Goal: Information Seeking & Learning: Learn about a topic

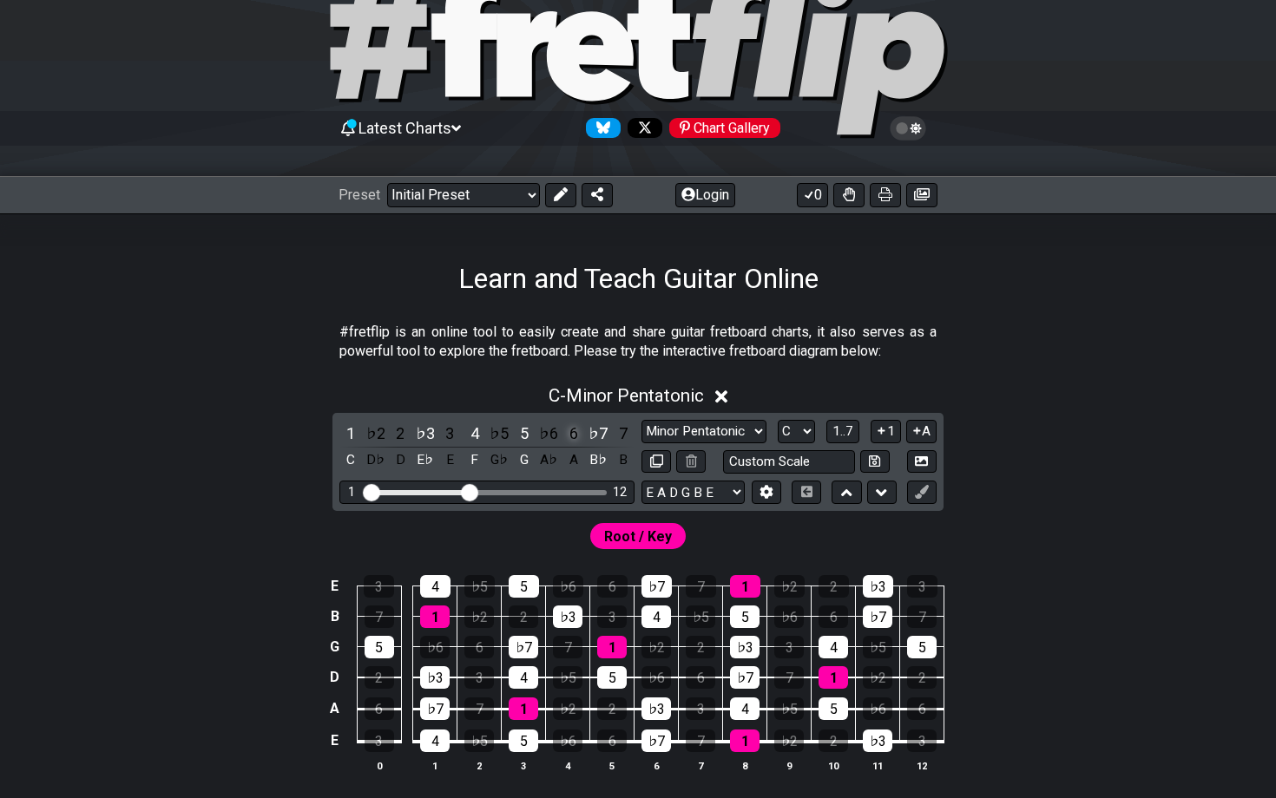
scroll to position [66, 0]
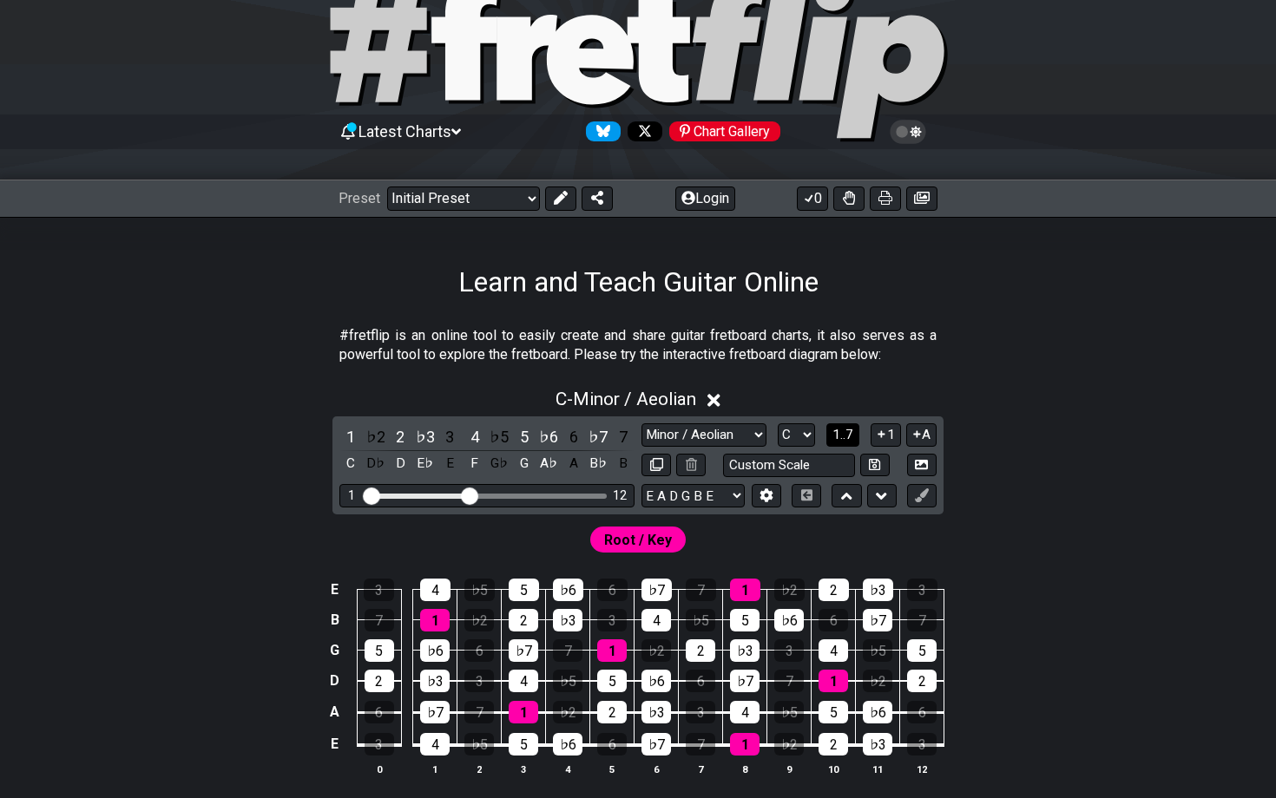
click at [845, 429] on span "1..7" at bounding box center [842, 435] width 21 height 16
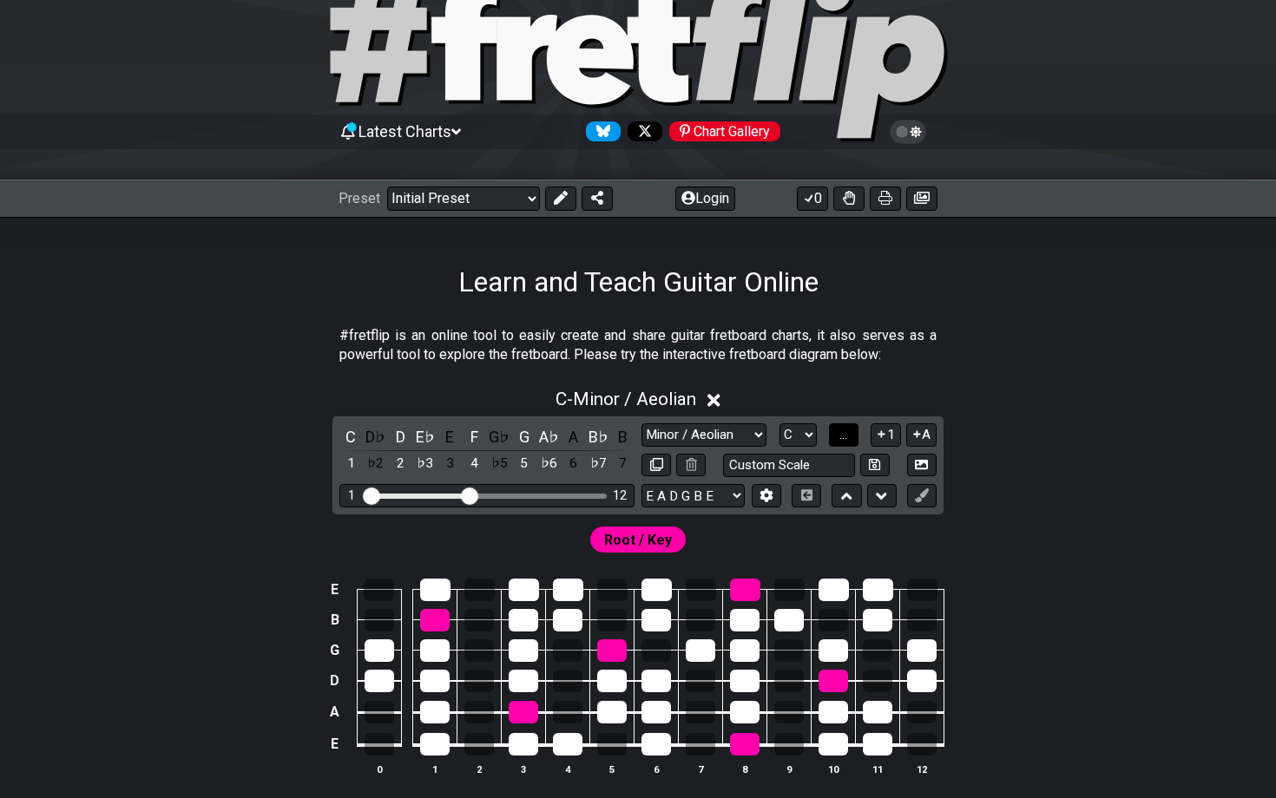
click at [847, 435] on span "..." at bounding box center [843, 435] width 8 height 16
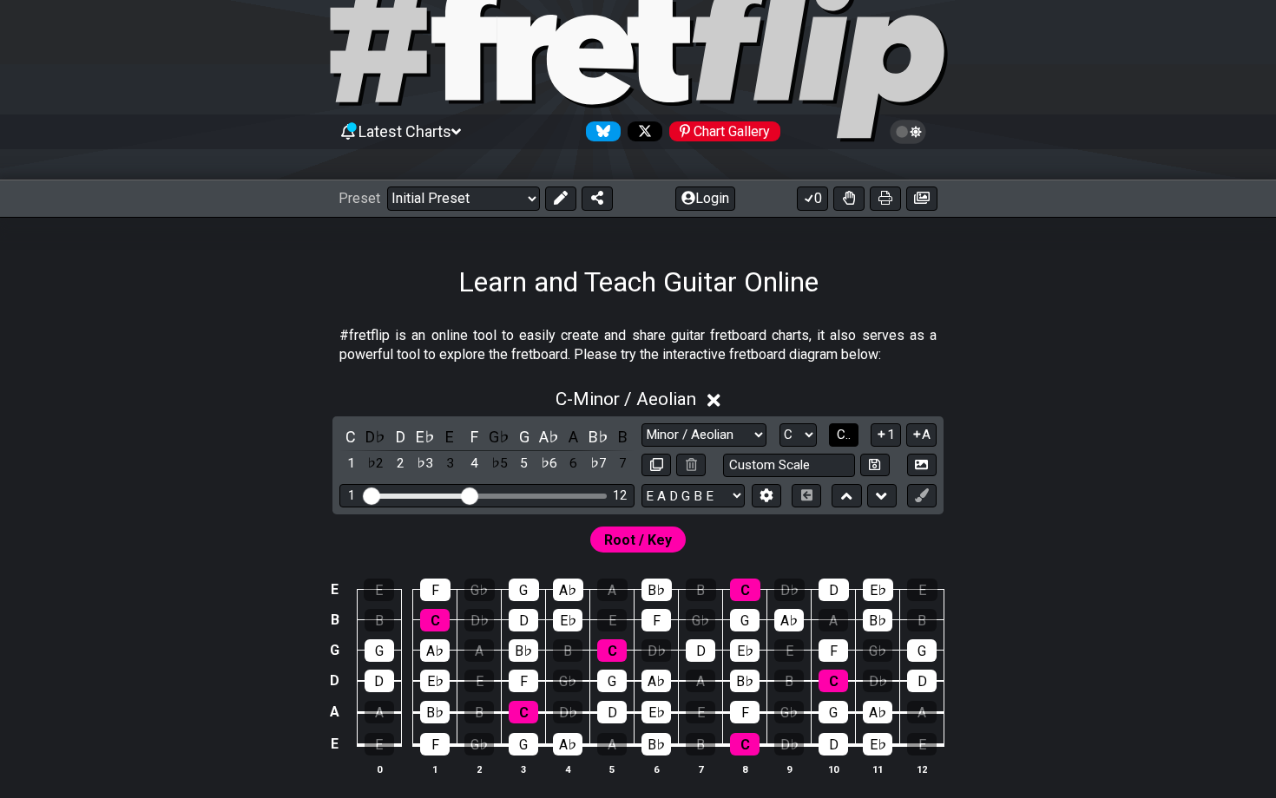
click at [847, 431] on span "C.." at bounding box center [844, 435] width 14 height 16
click at [883, 500] on icon at bounding box center [921, 495] width 13 height 13
click at [883, 497] on icon at bounding box center [921, 495] width 13 height 13
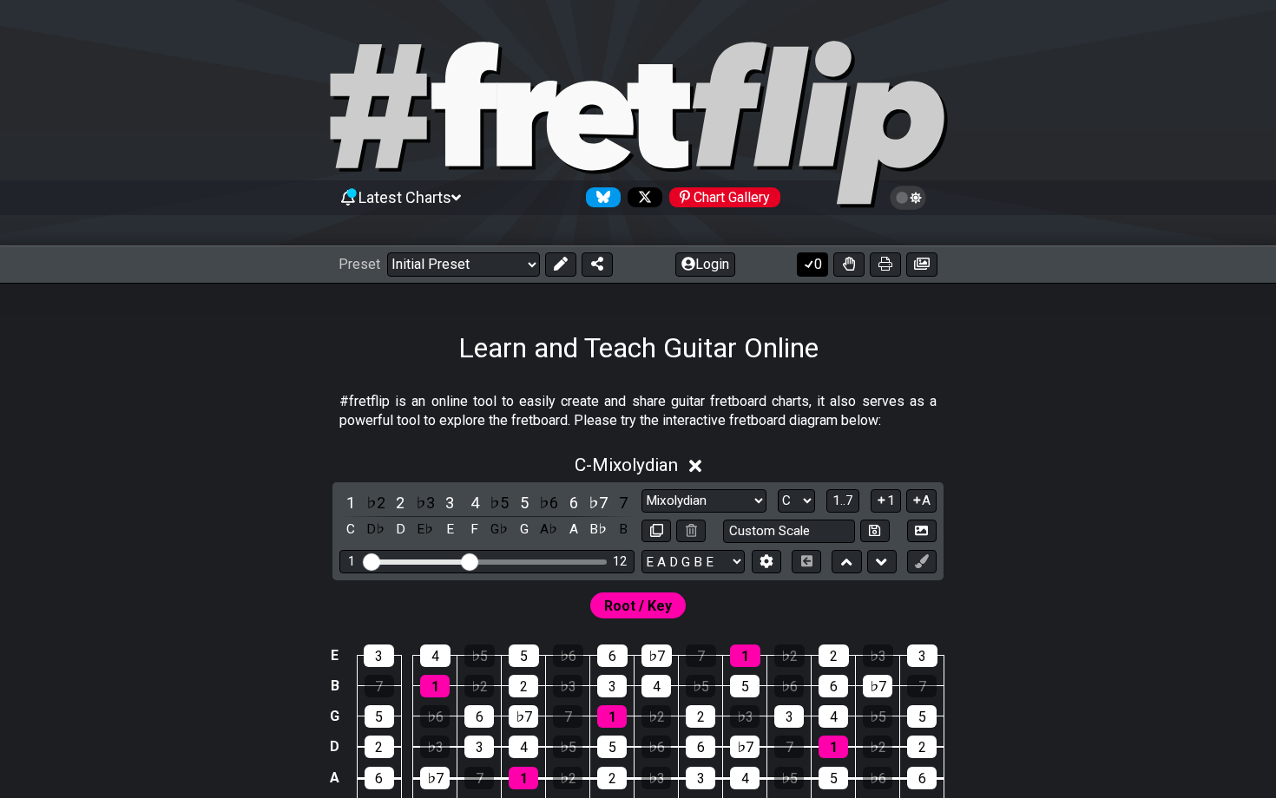
click at [812, 265] on icon at bounding box center [808, 264] width 17 height 14
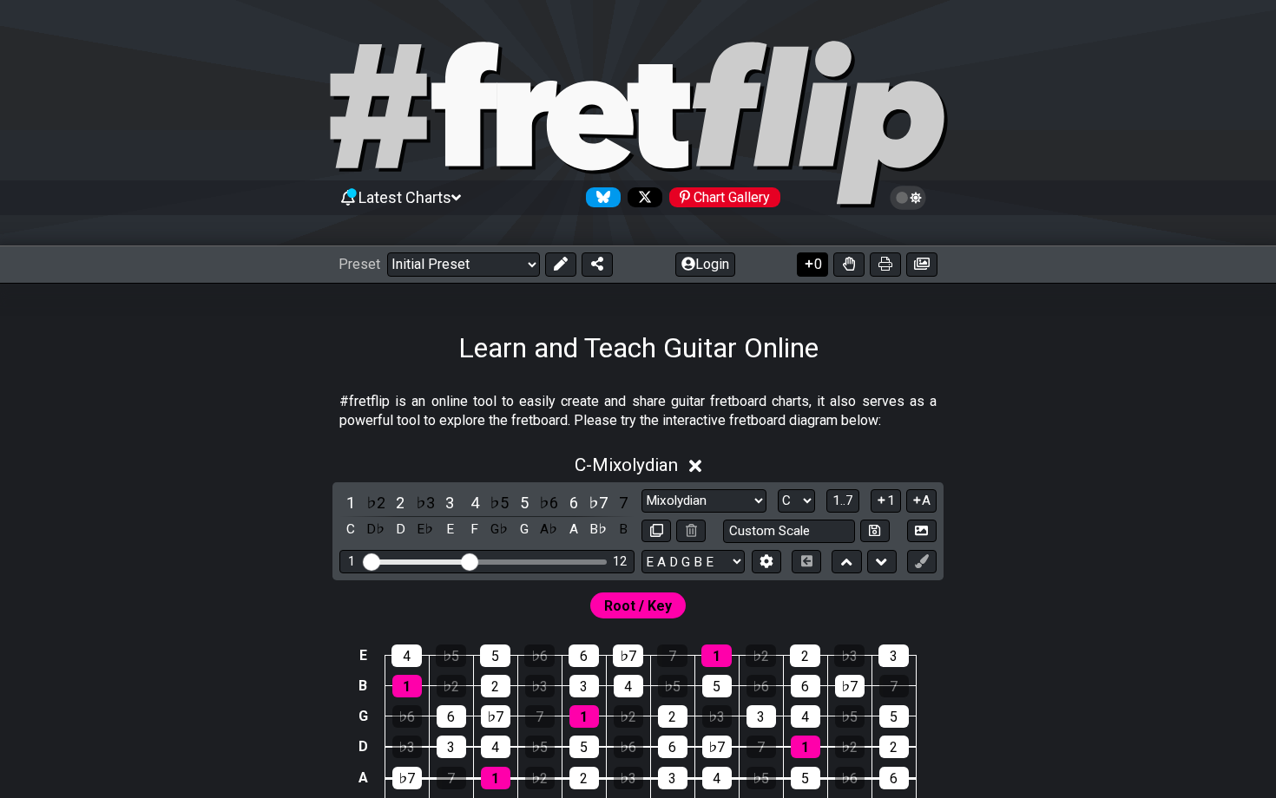
click at [812, 265] on icon at bounding box center [808, 264] width 17 height 14
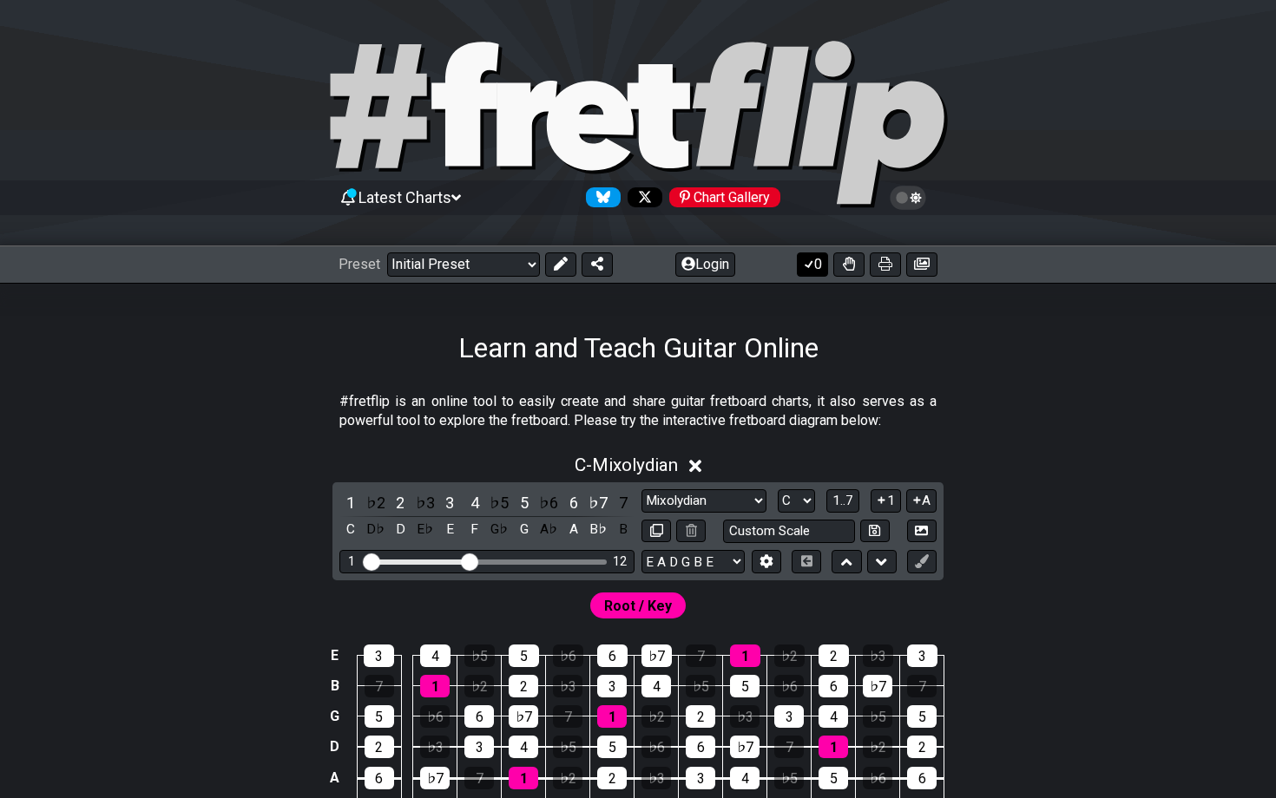
click at [812, 265] on icon at bounding box center [808, 264] width 17 height 14
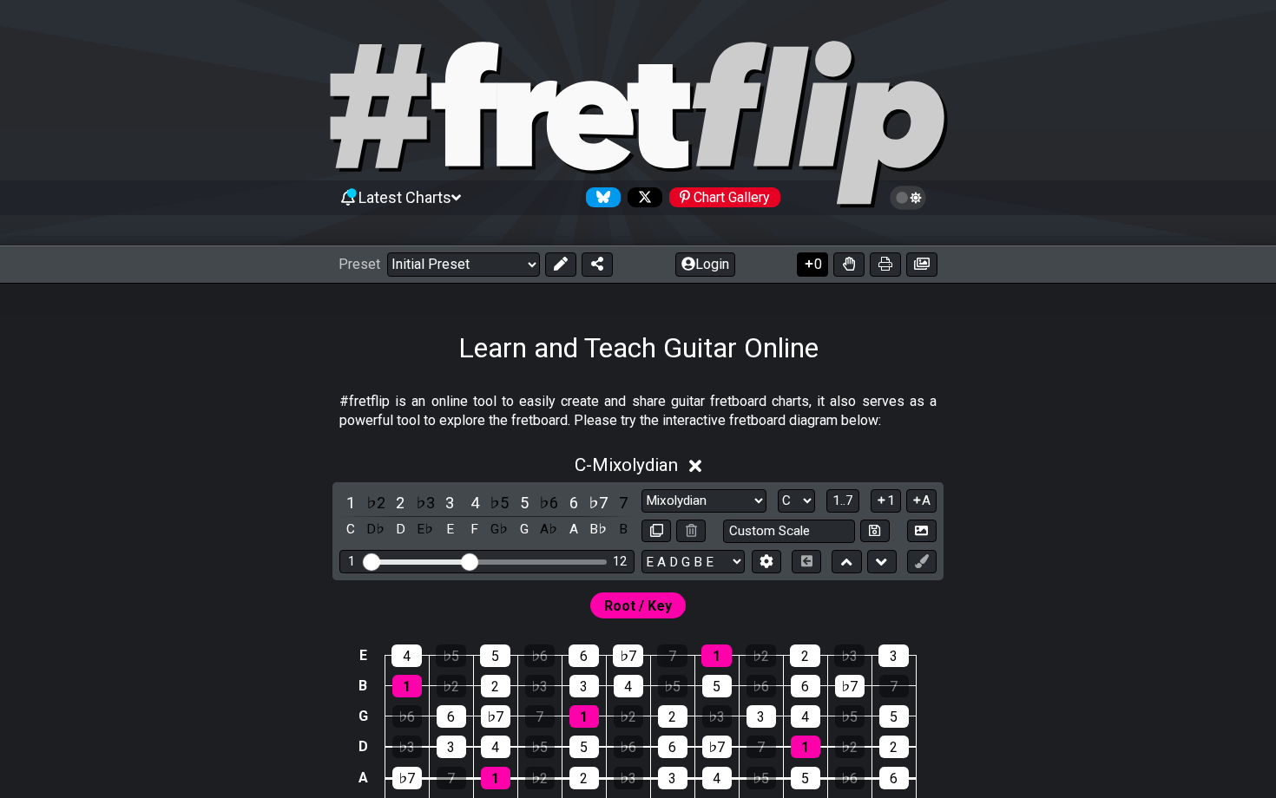
click at [812, 265] on icon at bounding box center [808, 264] width 17 height 14
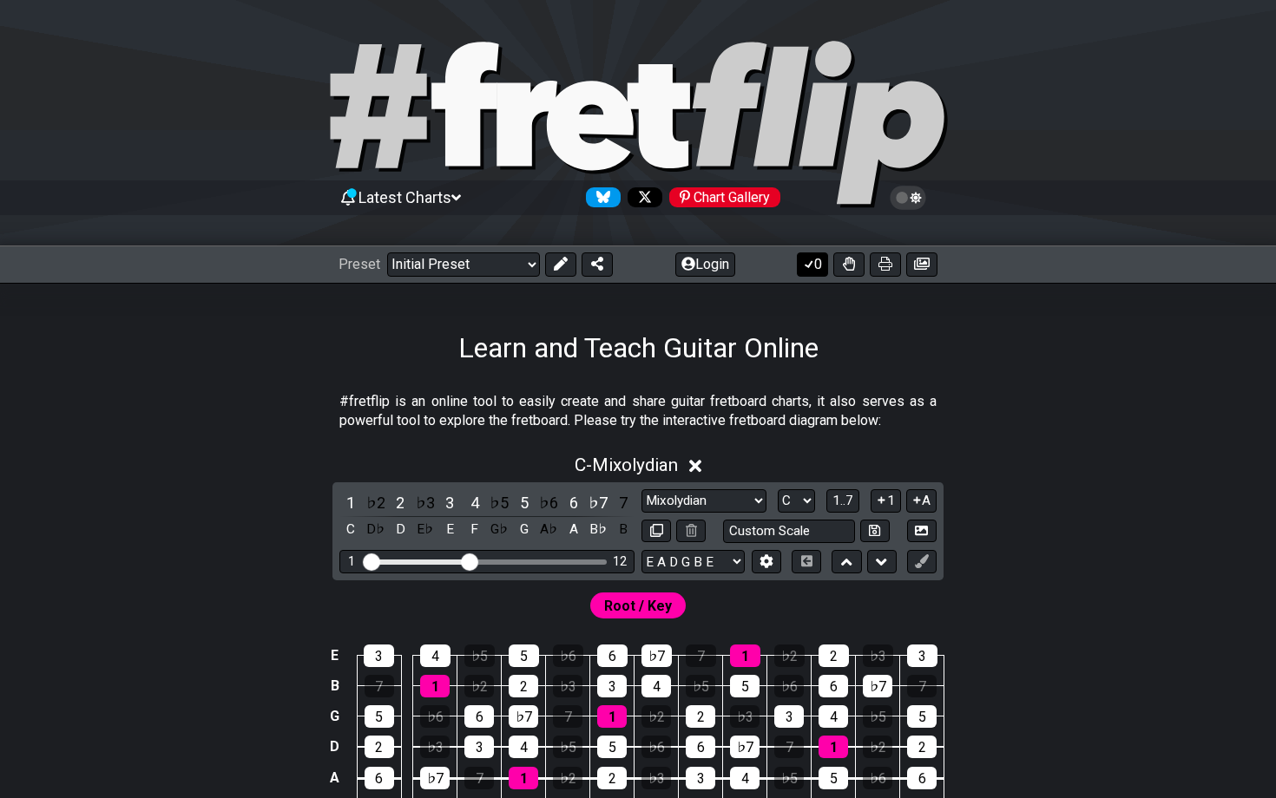
click at [804, 267] on icon at bounding box center [808, 264] width 17 height 14
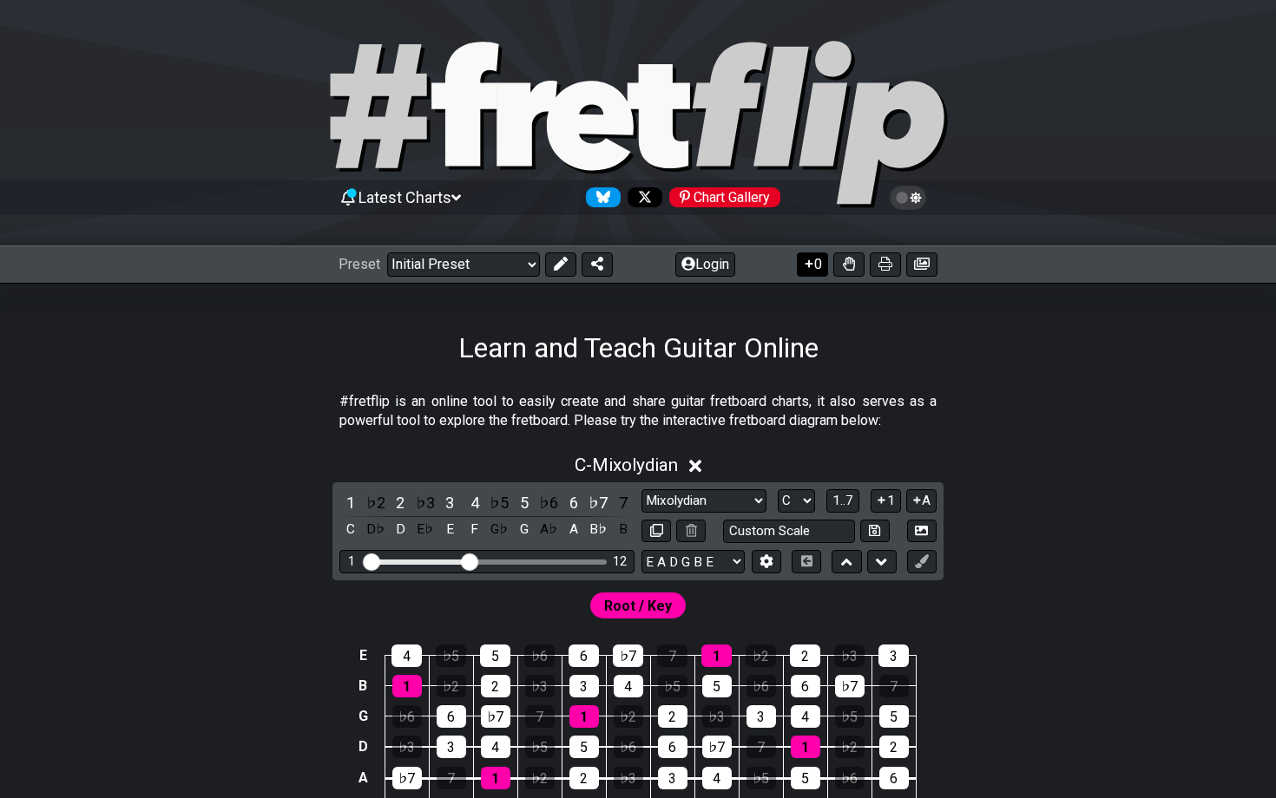
click at [804, 267] on icon at bounding box center [808, 264] width 17 height 14
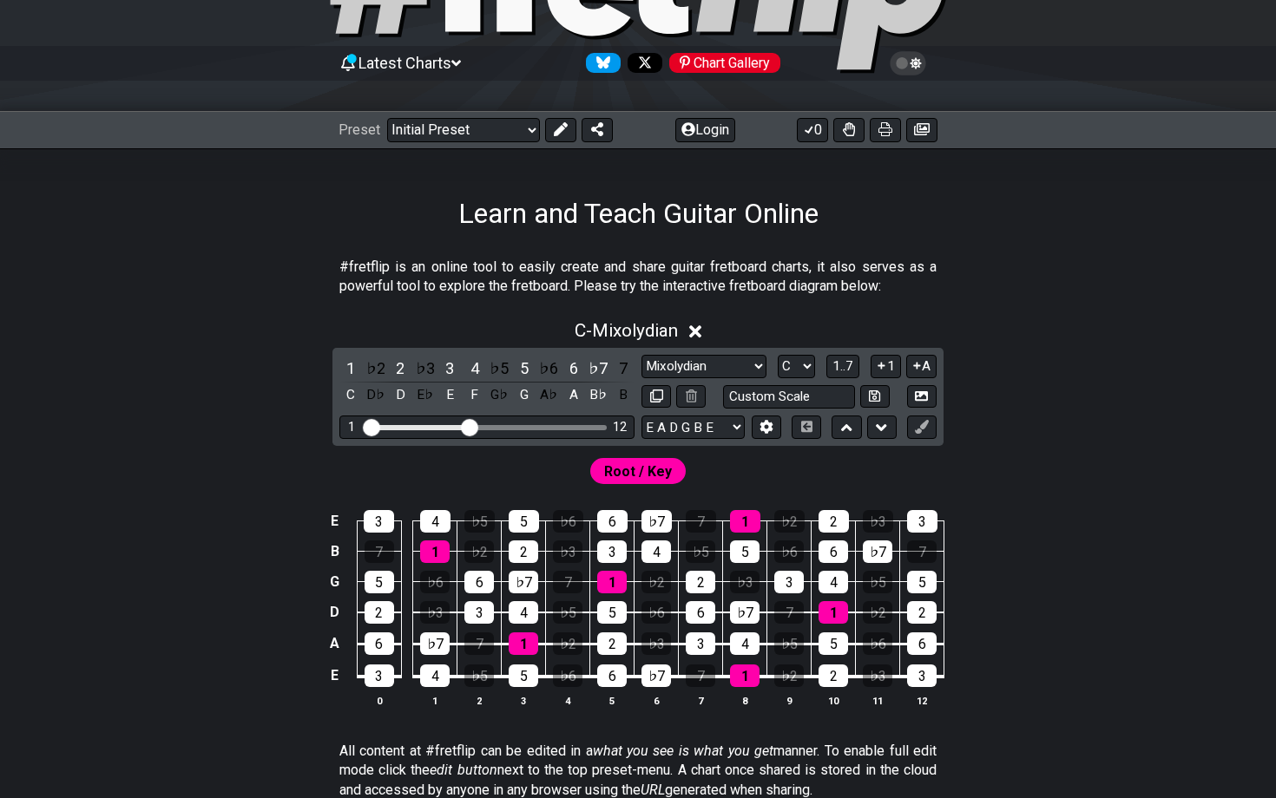
scroll to position [140, 0]
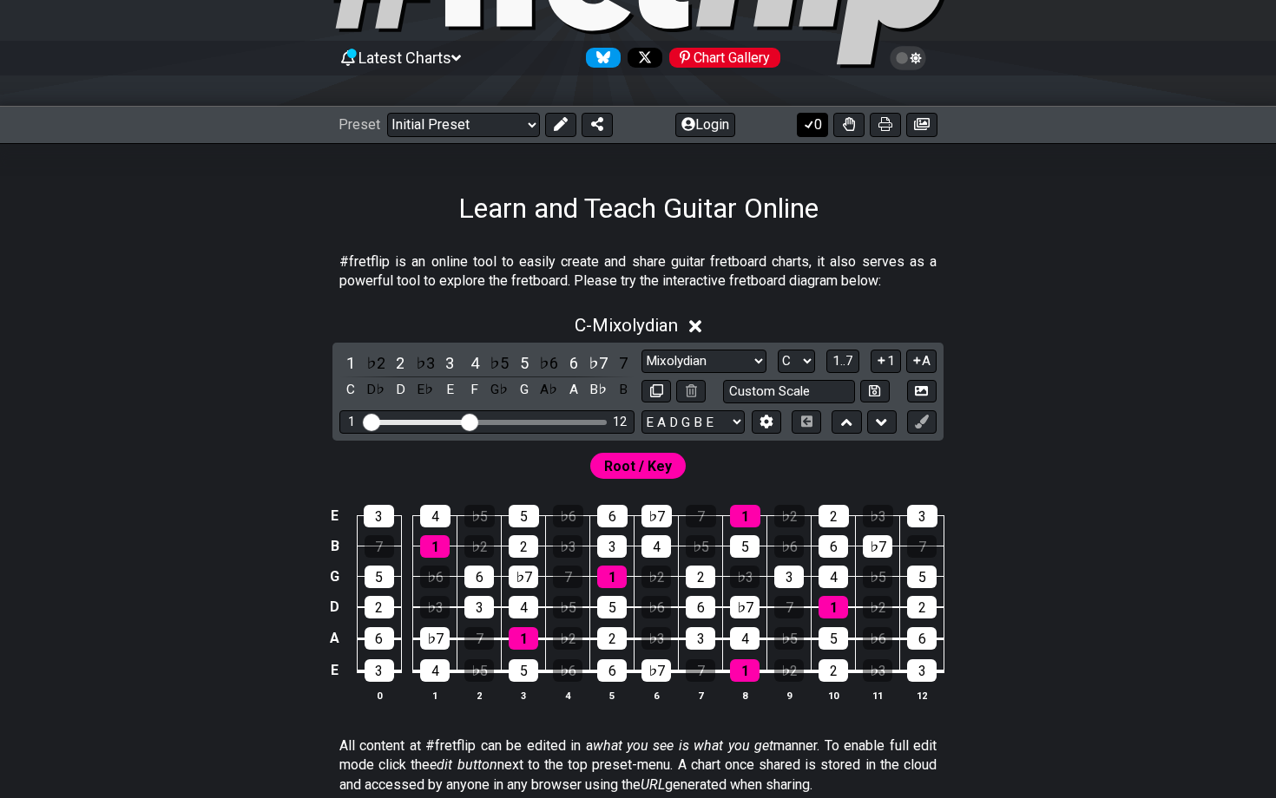
click at [808, 127] on icon at bounding box center [809, 125] width 10 height 8
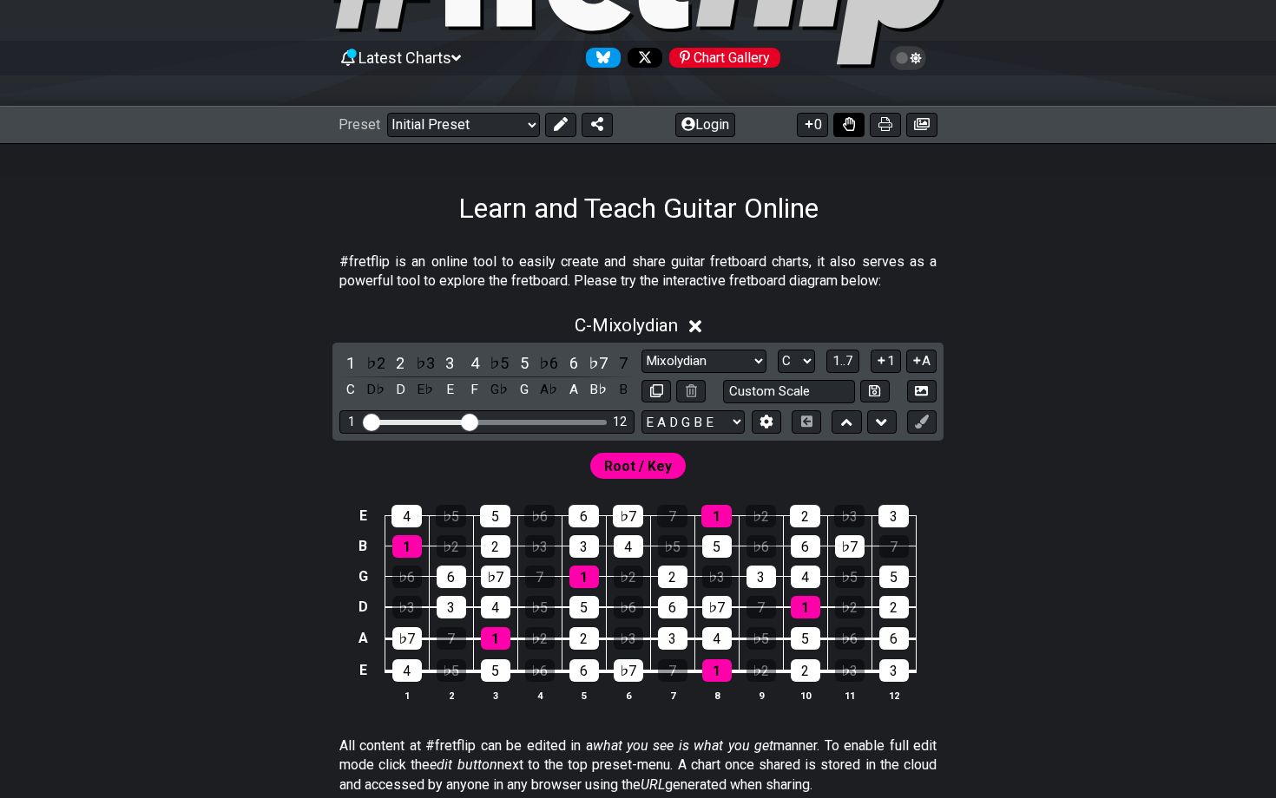
click at [851, 129] on icon at bounding box center [849, 124] width 12 height 14
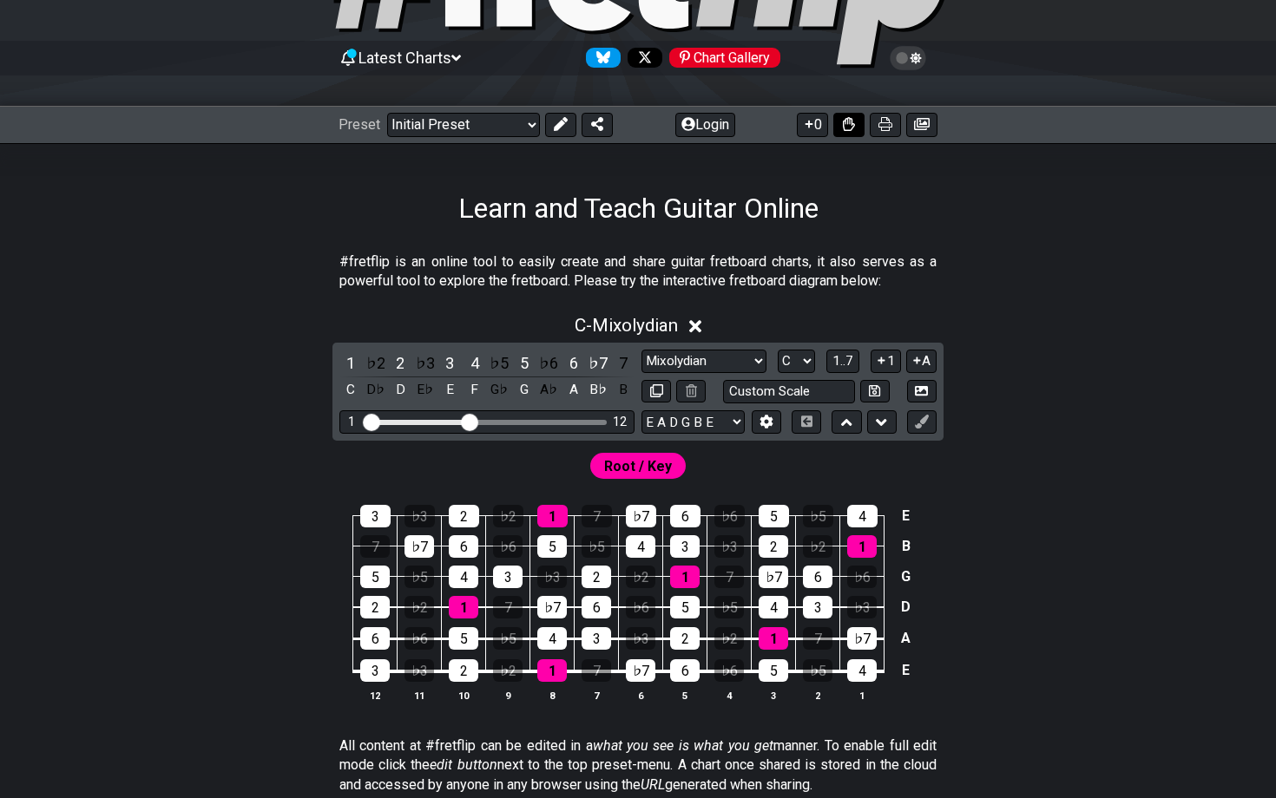
click at [851, 128] on icon at bounding box center [849, 124] width 12 height 14
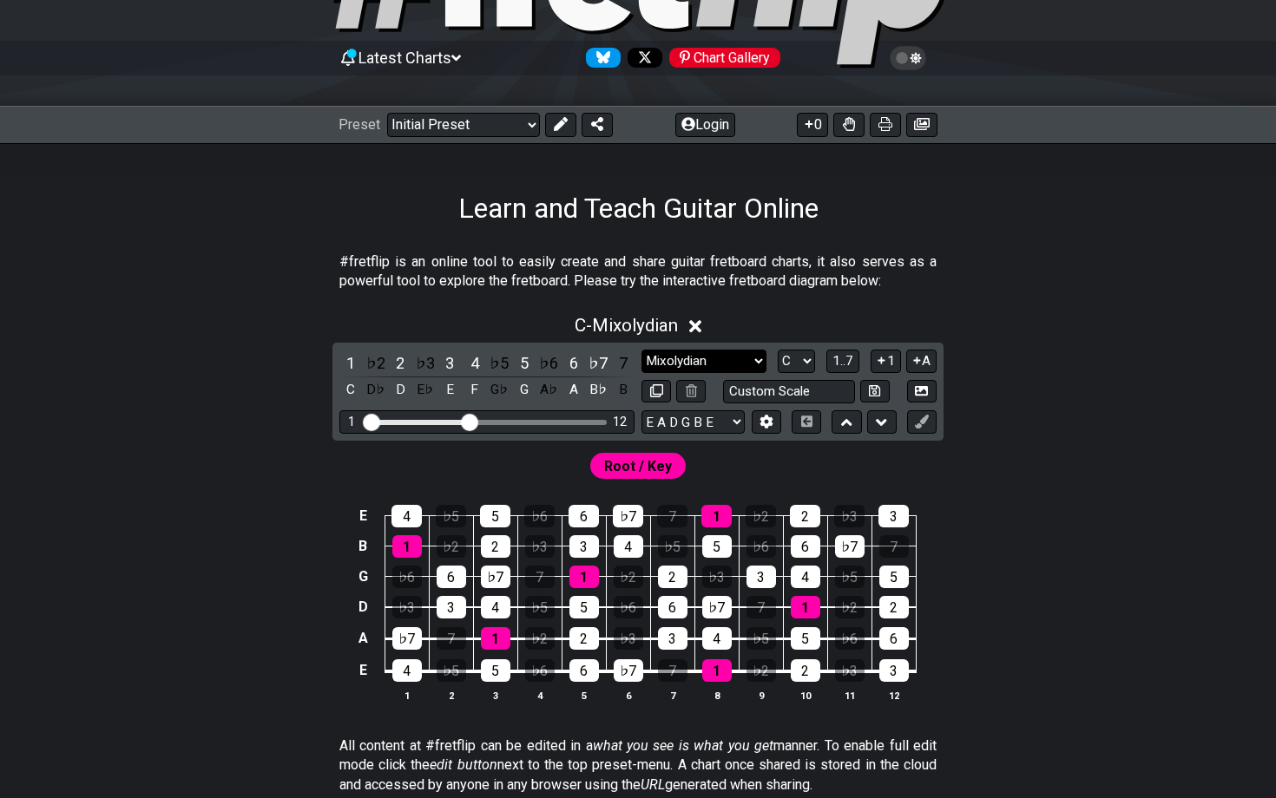
select select "Minor / Aeolian"
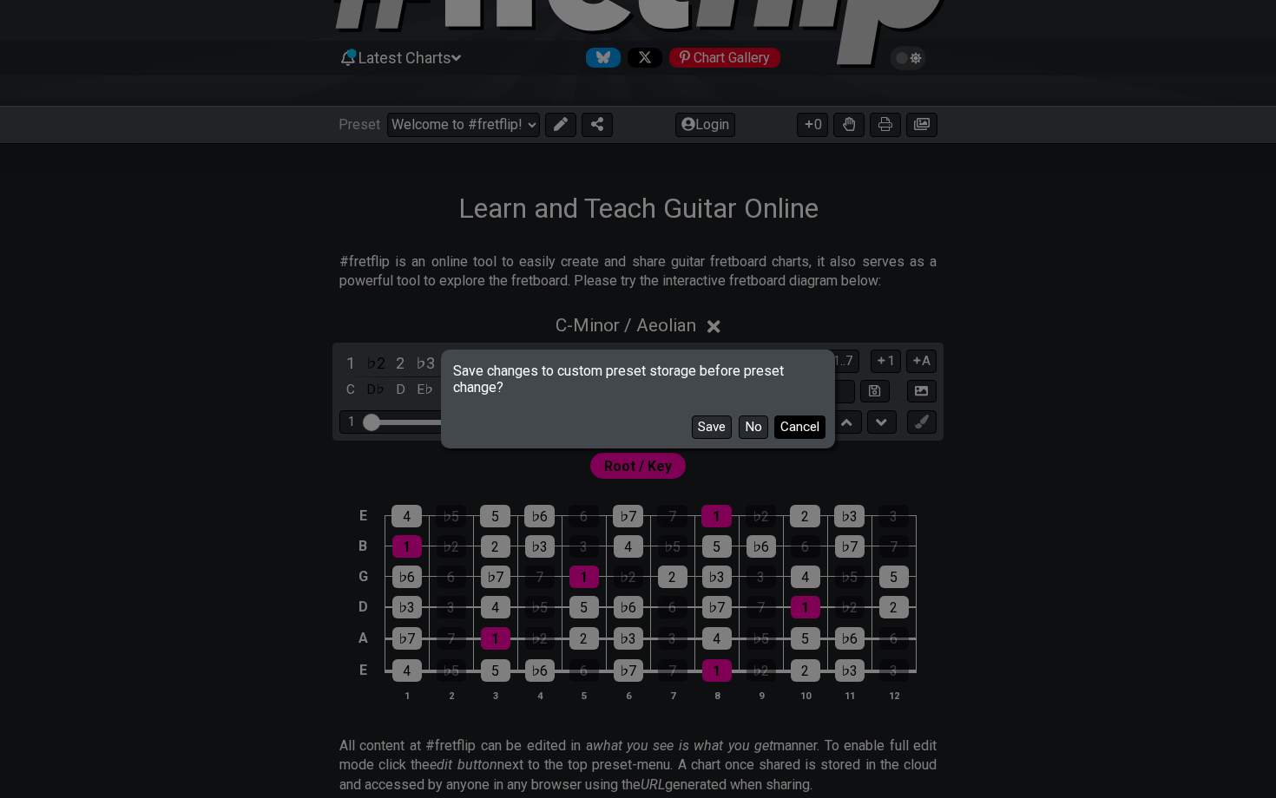
click at [790, 428] on button "Cancel" at bounding box center [799, 427] width 51 height 23
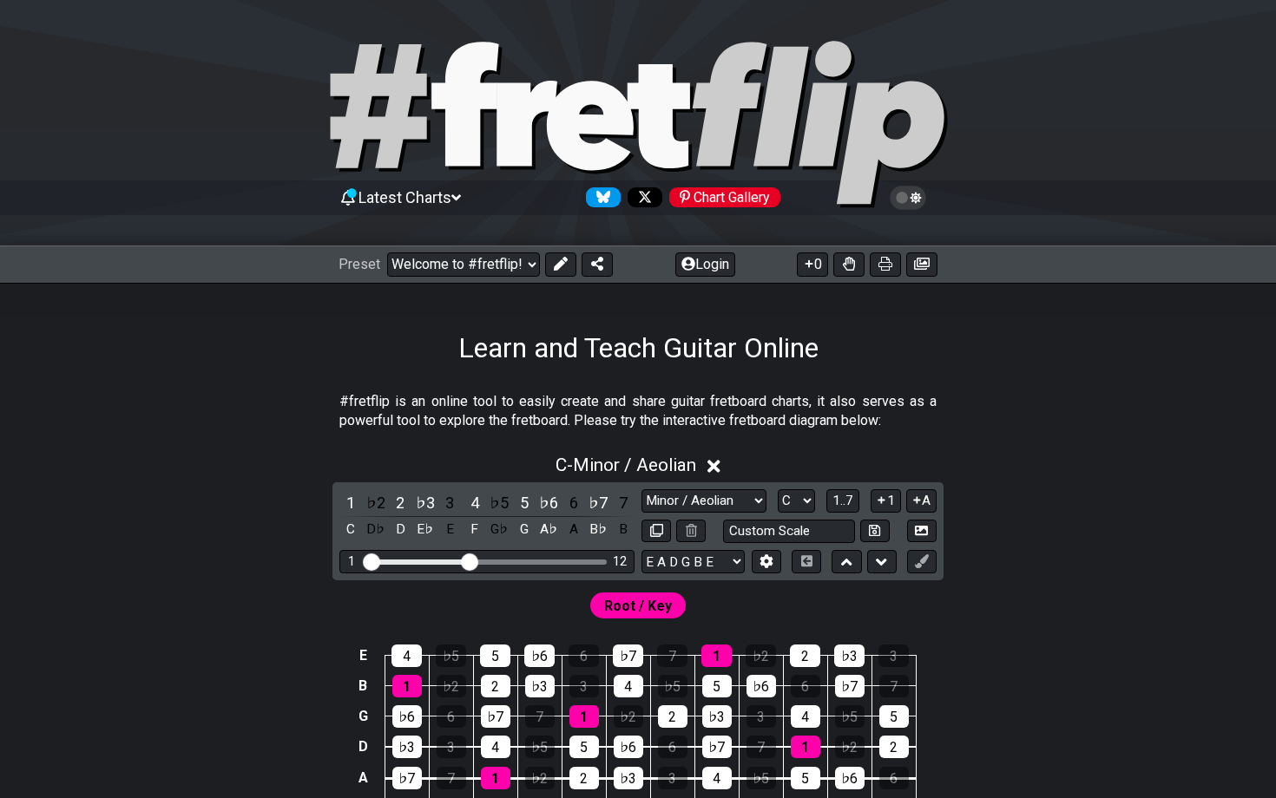
scroll to position [0, 0]
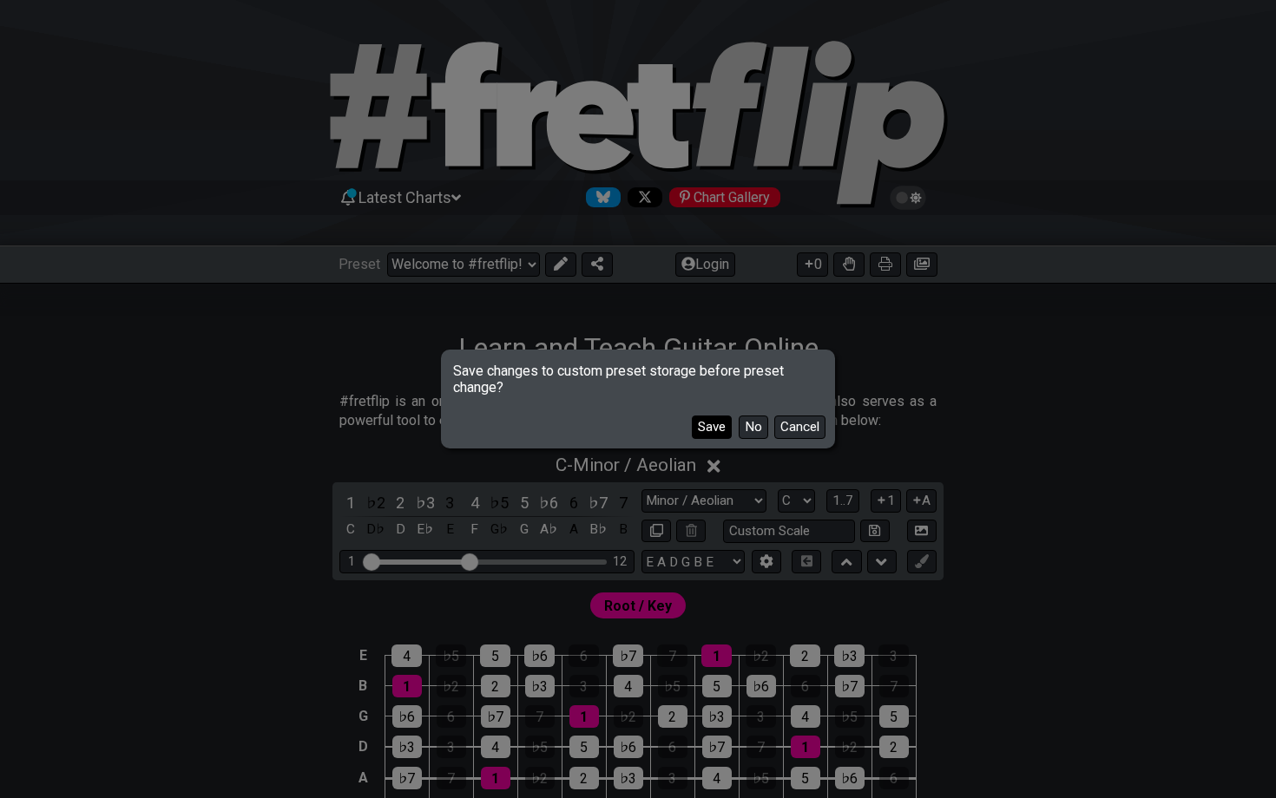
click at [712, 430] on button "Save" at bounding box center [712, 427] width 40 height 23
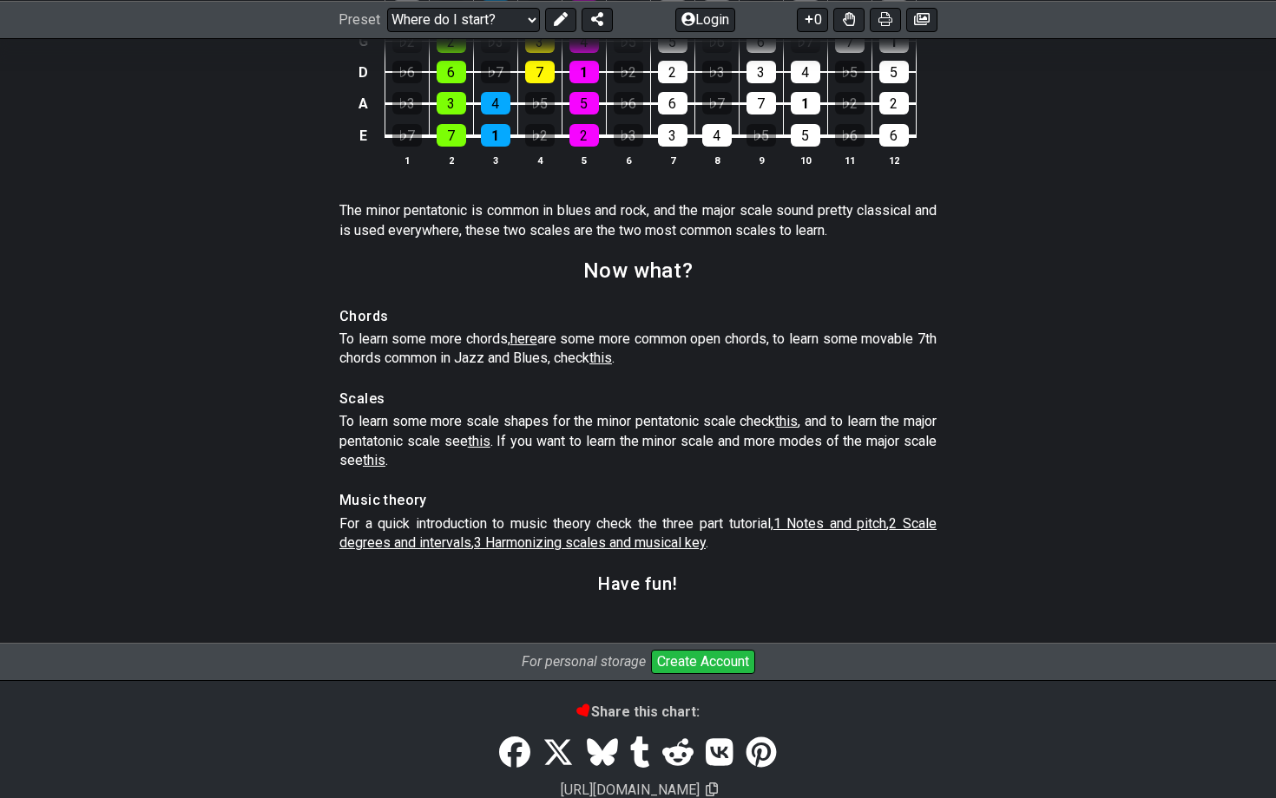
scroll to position [2427, 0]
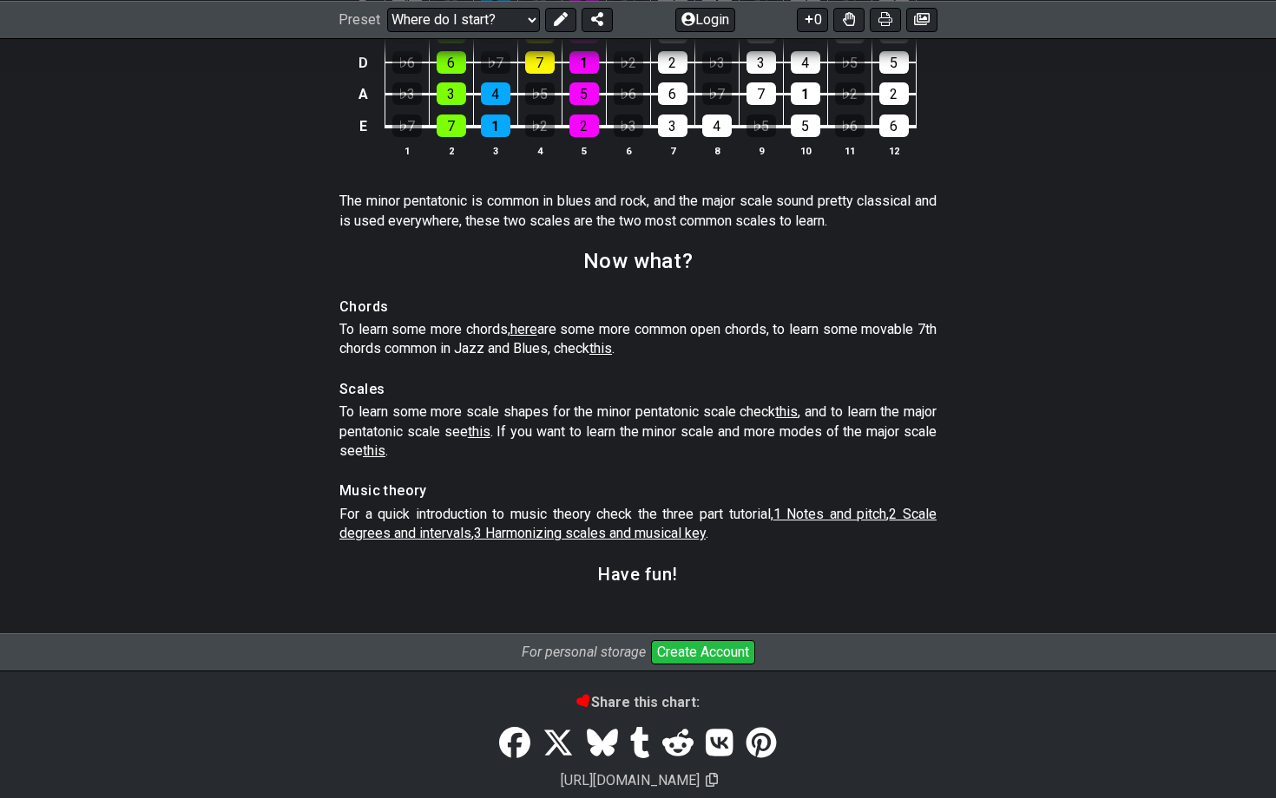
click at [531, 337] on span "here" at bounding box center [523, 329] width 27 height 16
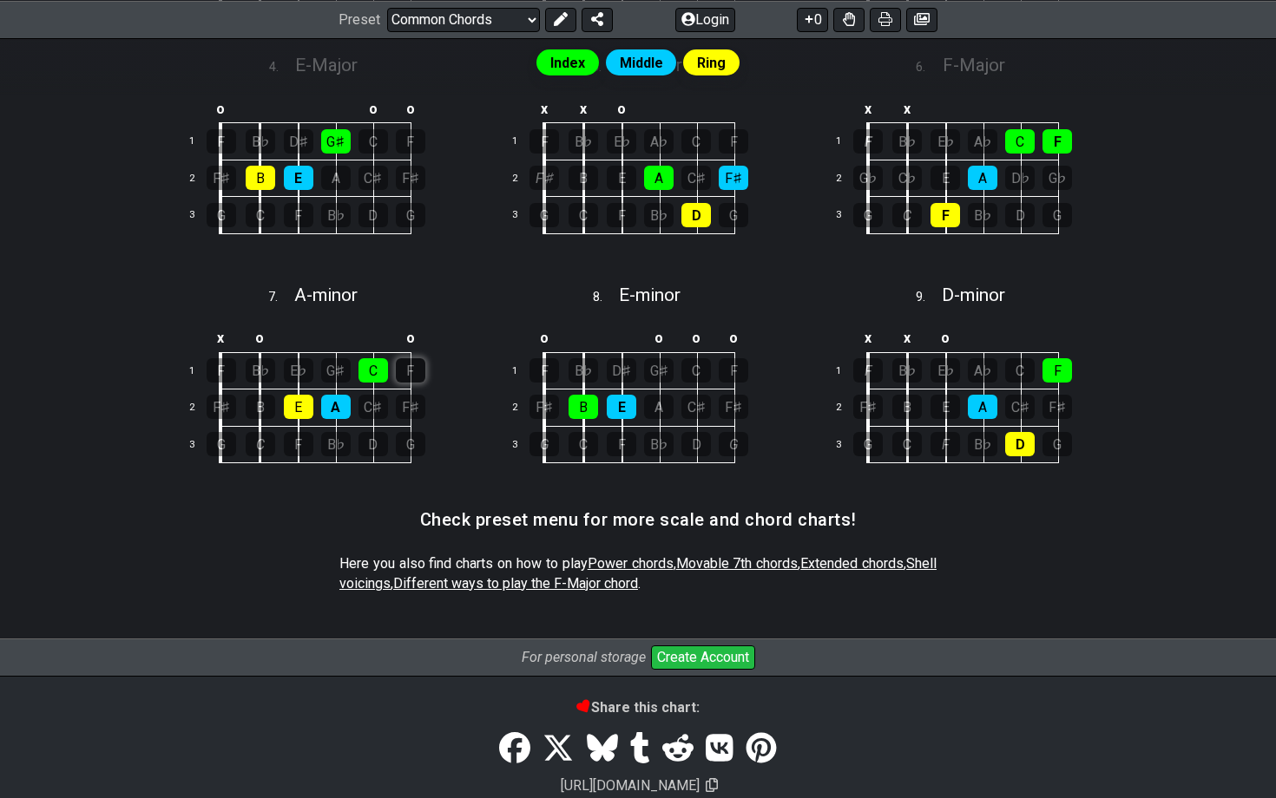
scroll to position [754, 0]
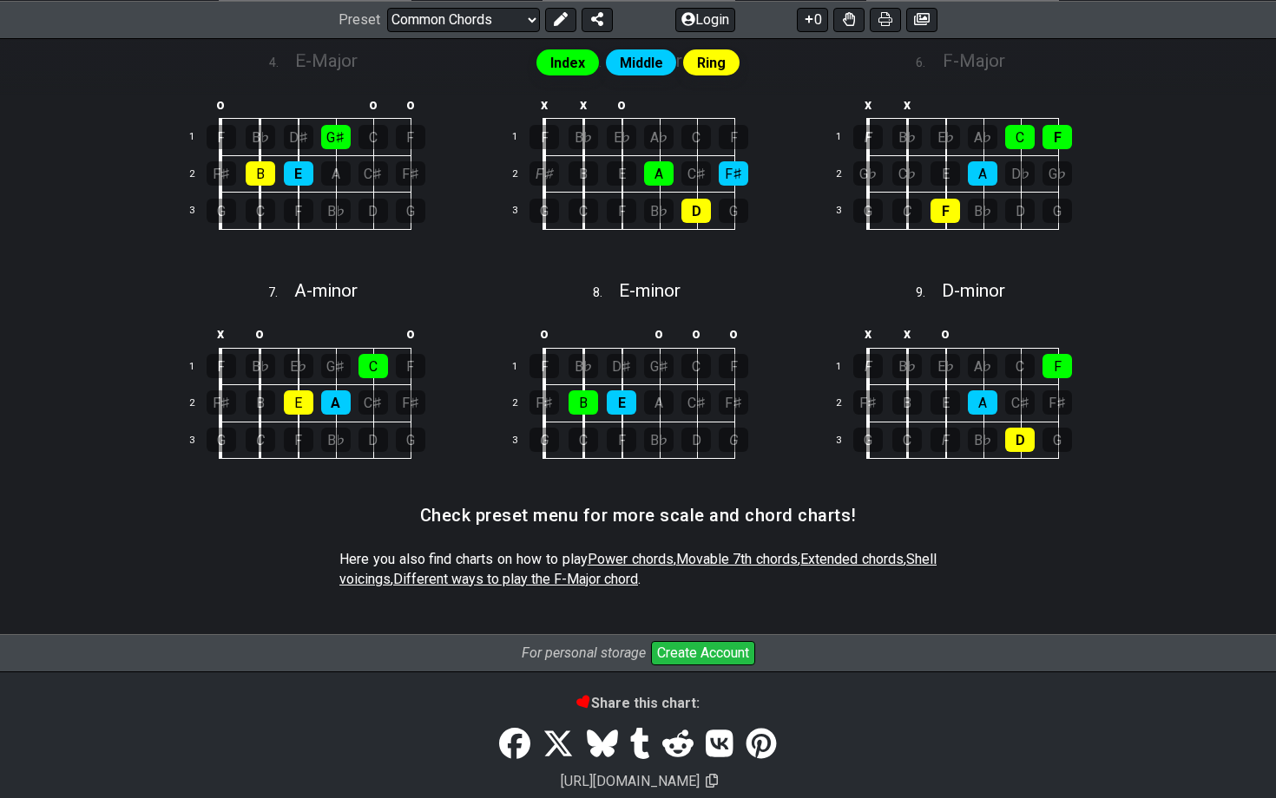
click at [755, 551] on span "Movable 7th chords" at bounding box center [737, 559] width 122 height 16
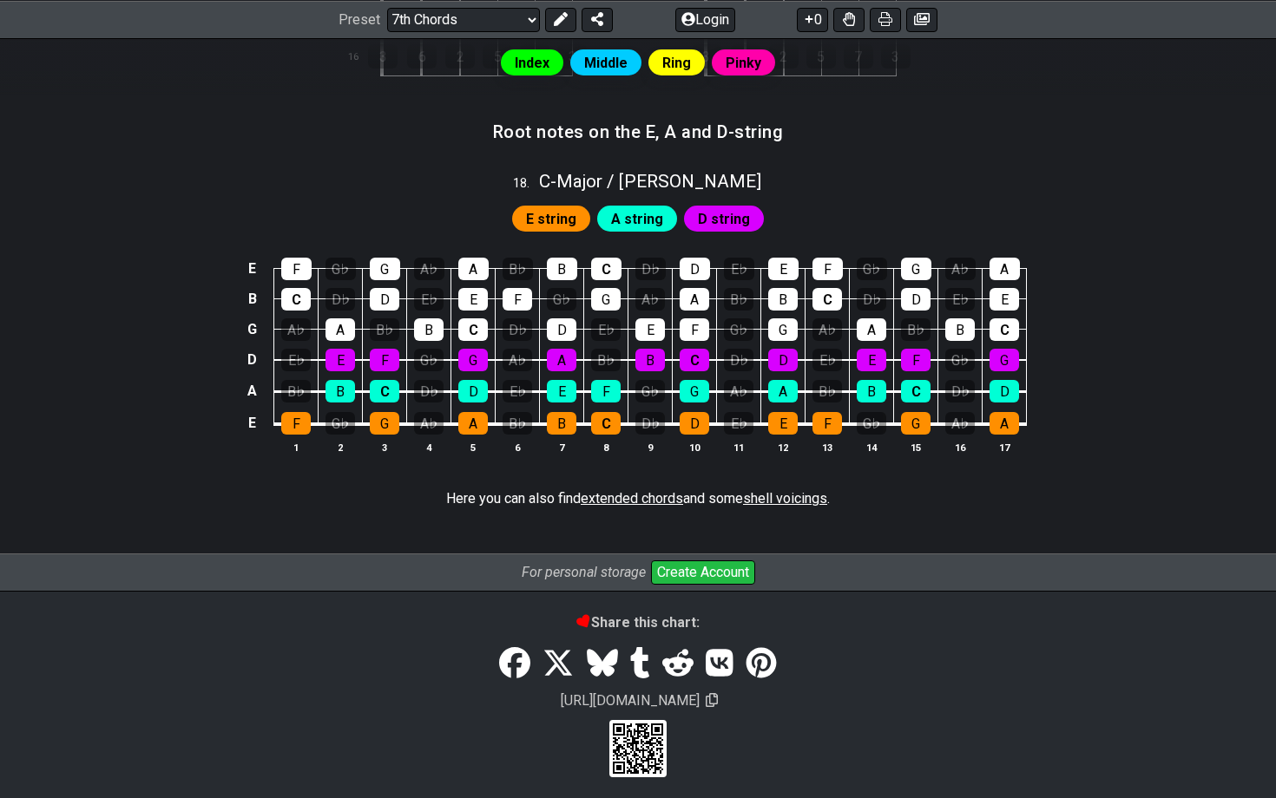
scroll to position [2036, 0]
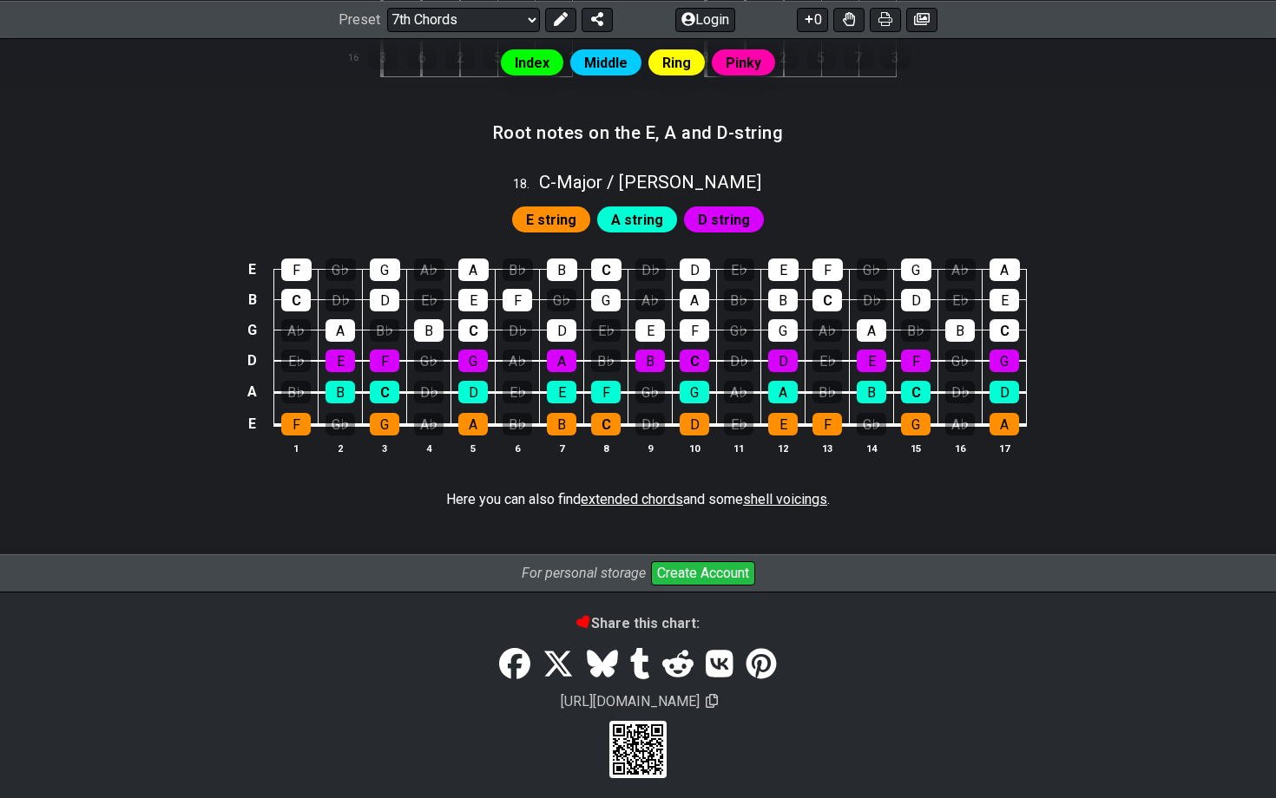
click at [782, 491] on span "shell voicings" at bounding box center [785, 499] width 84 height 16
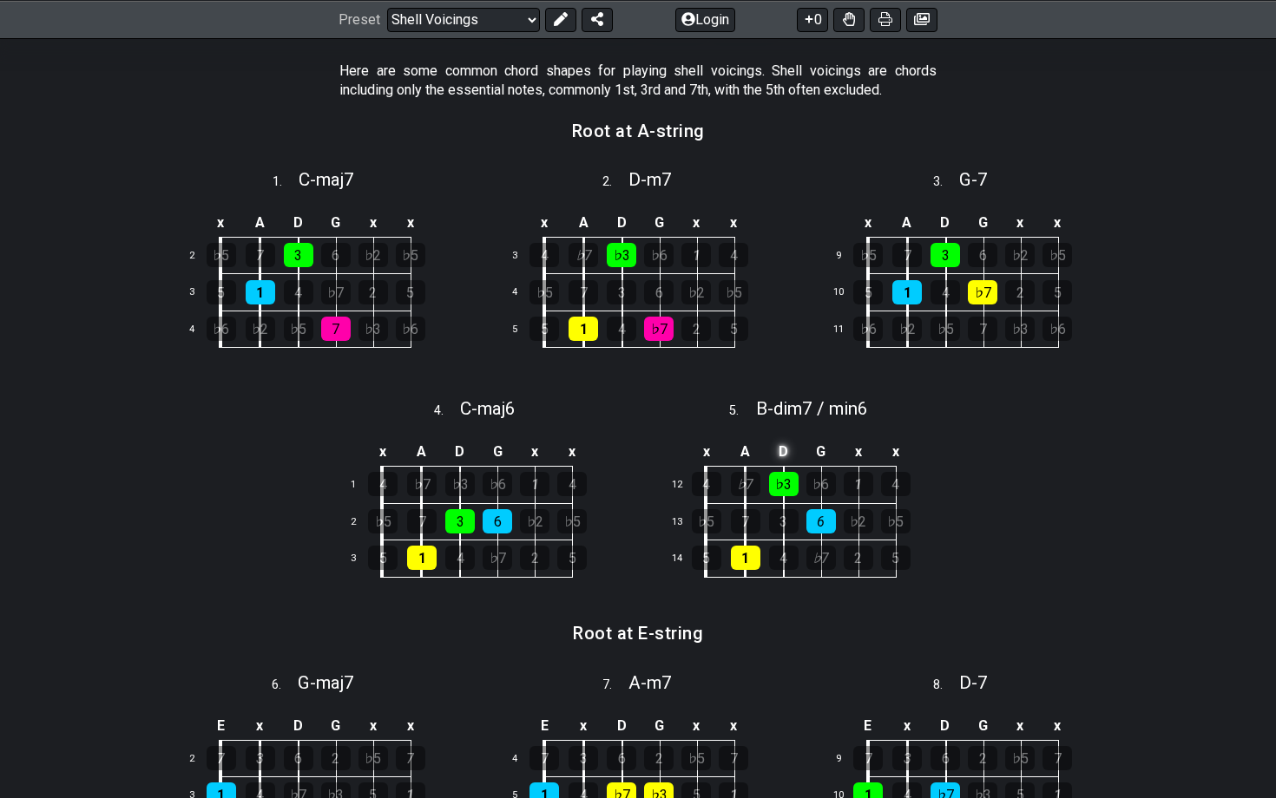
scroll to position [392, 0]
select select "/guitar-scales-generator"
select select "A"
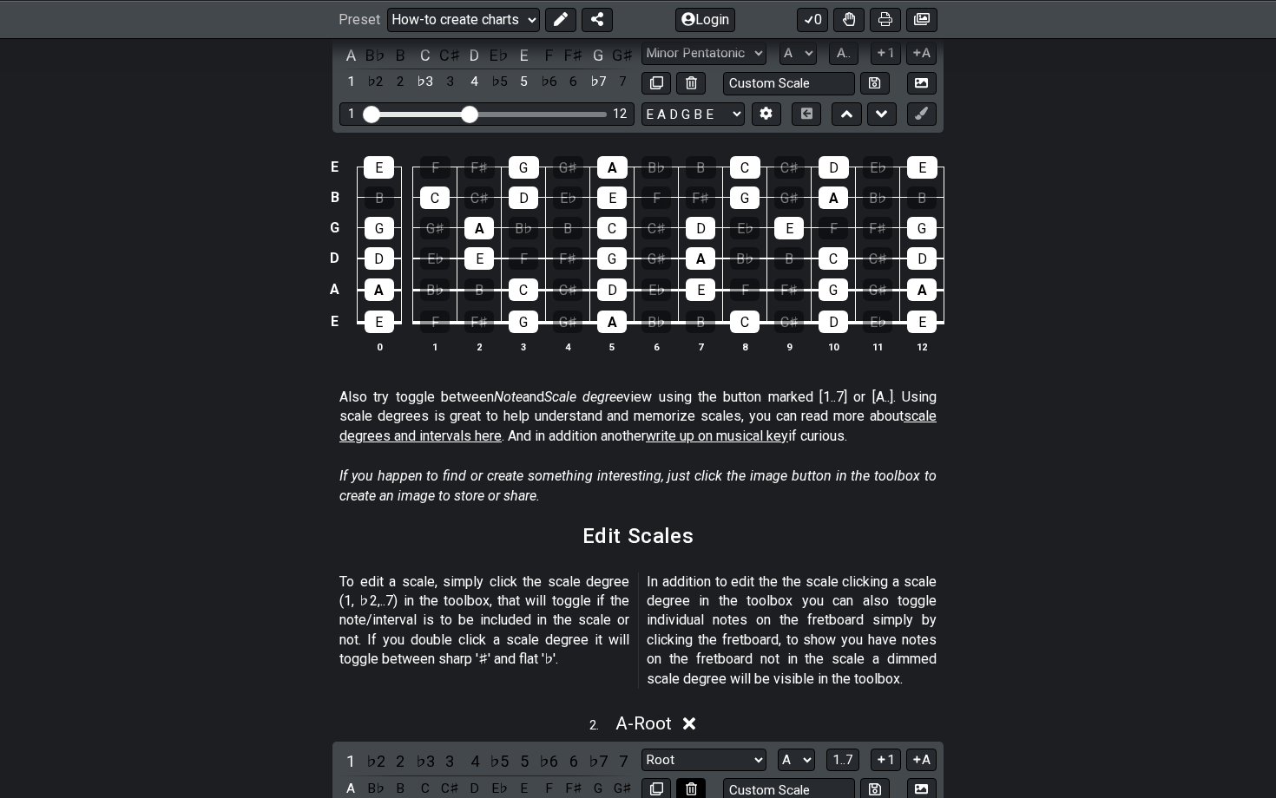
scroll to position [1008, 0]
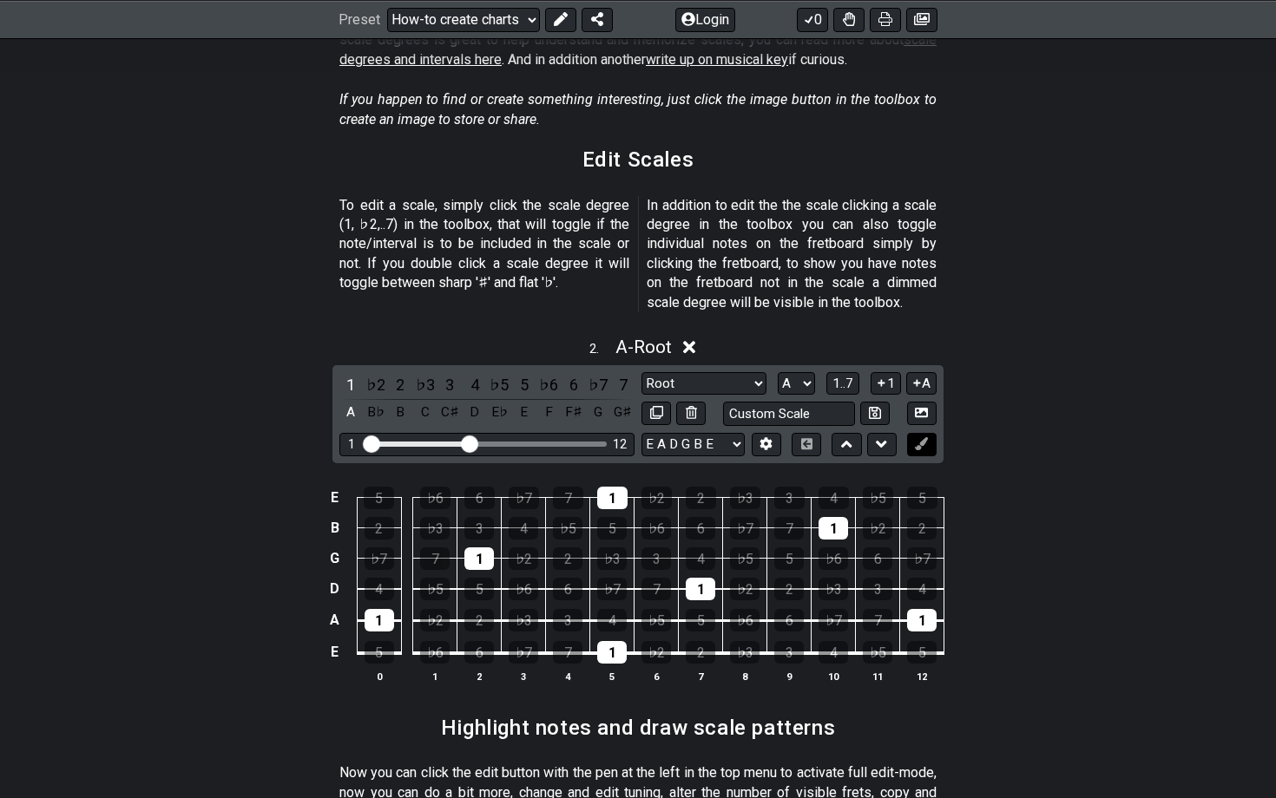
click at [883, 437] on icon at bounding box center [921, 443] width 13 height 13
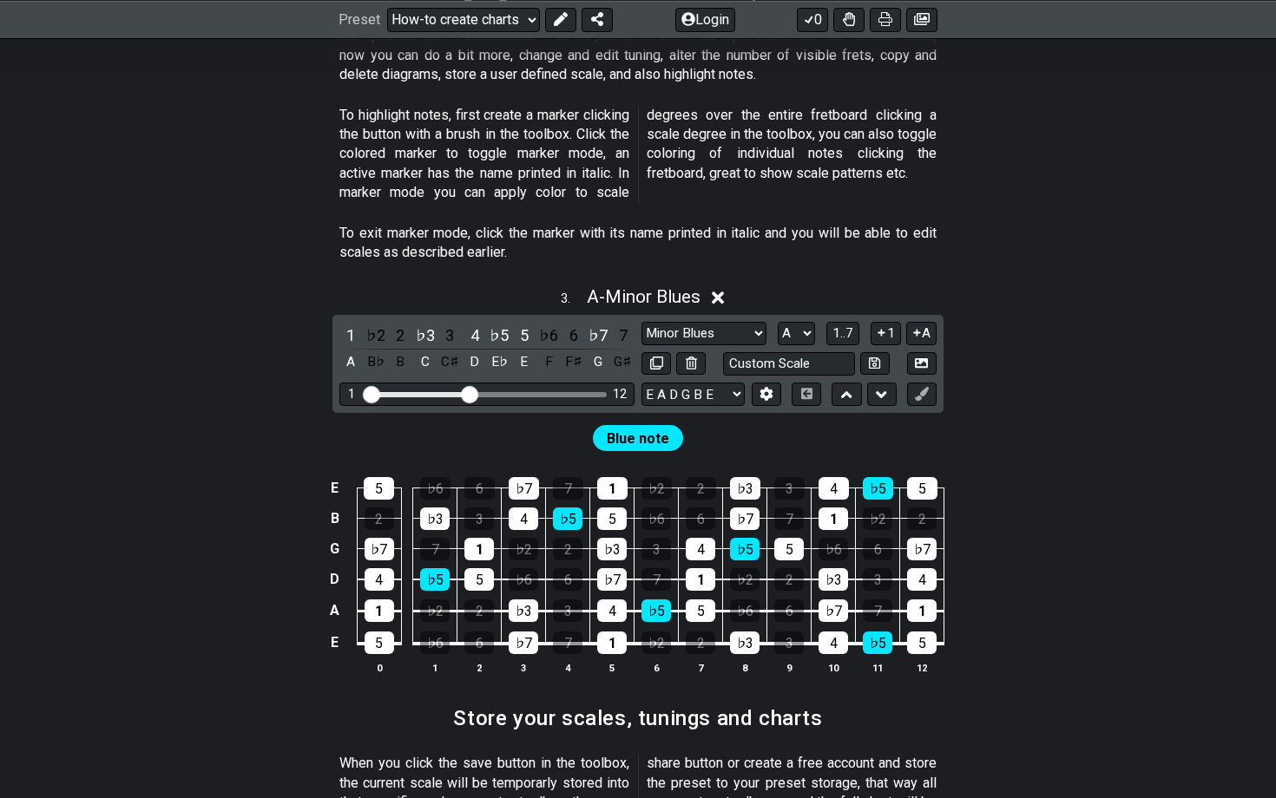
scroll to position [1782, 0]
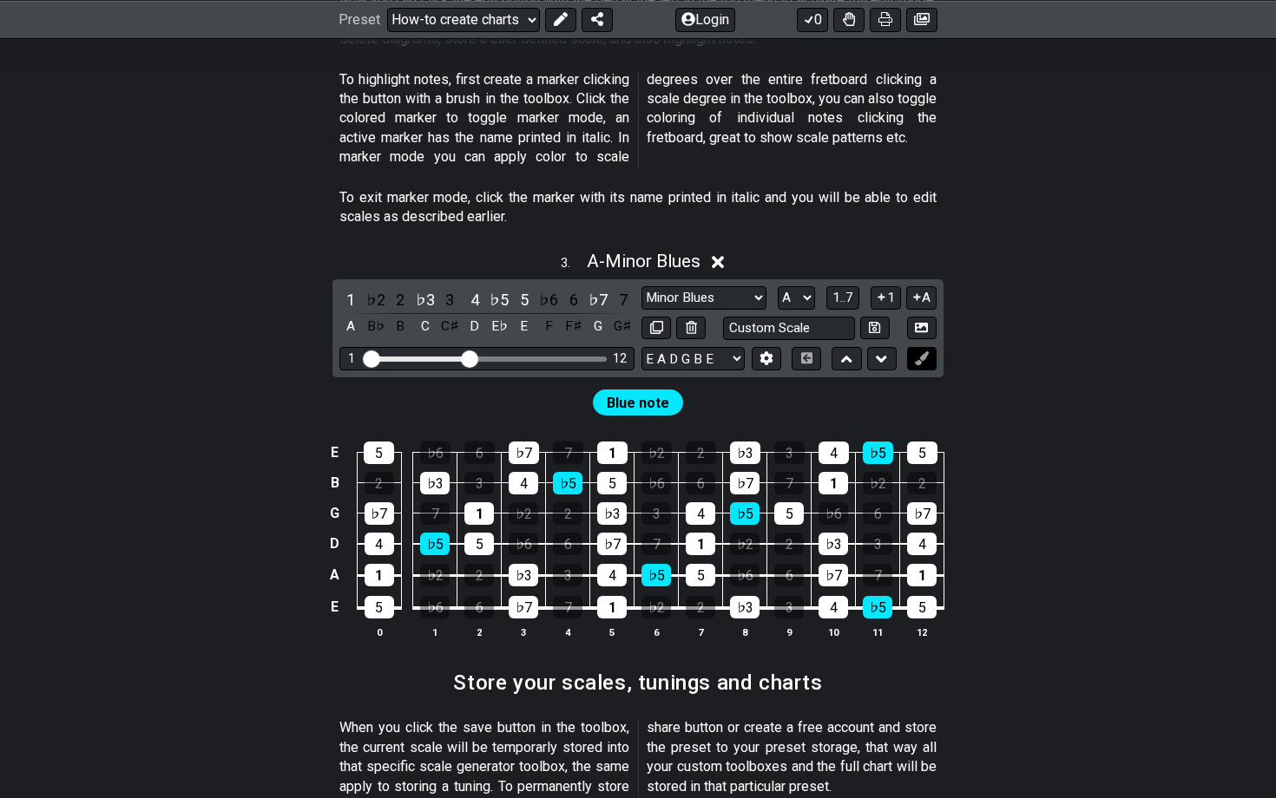
click at [883, 351] on icon at bounding box center [921, 357] width 13 height 13
click at [829, 442] on div "4" at bounding box center [833, 453] width 30 height 23
click at [830, 442] on div "4" at bounding box center [833, 453] width 30 height 23
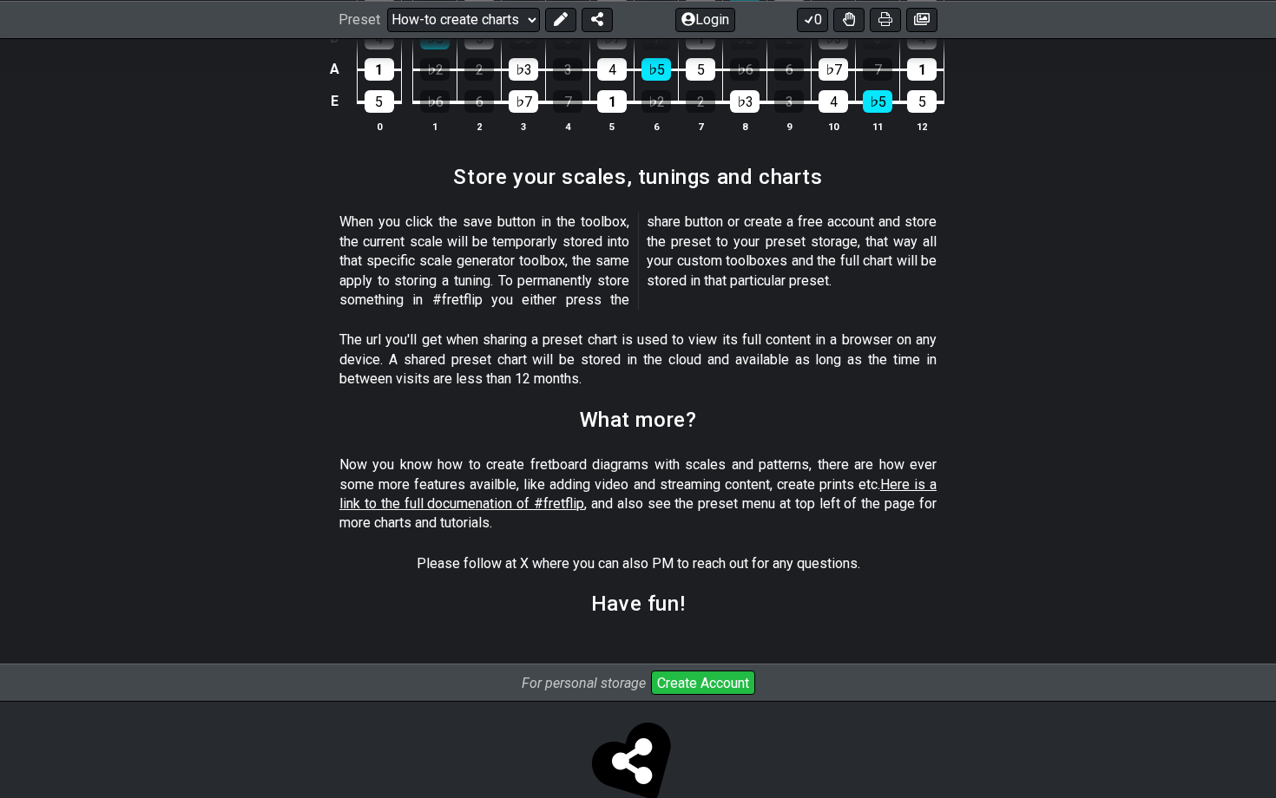
scroll to position [2286, 0]
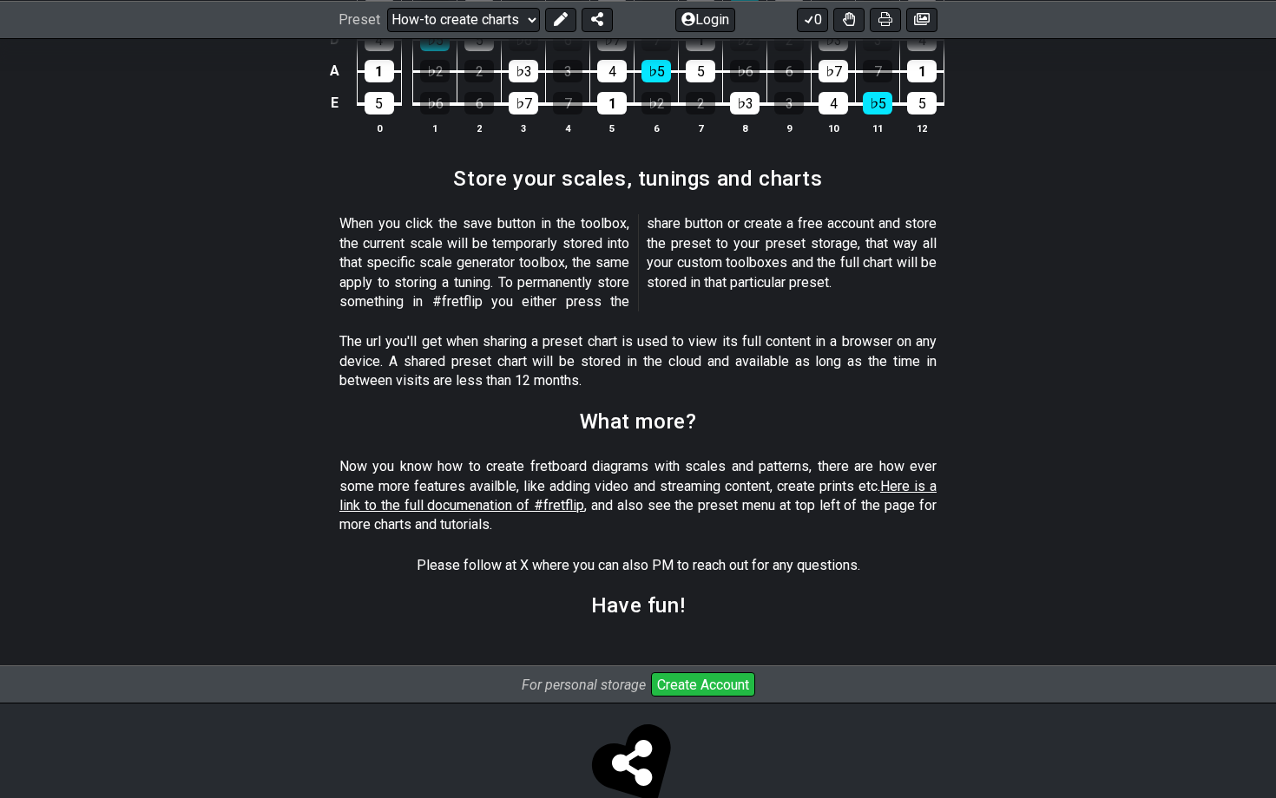
click at [483, 478] on span "Here is a link to the full documenation of #fretflip" at bounding box center [637, 496] width 597 height 36
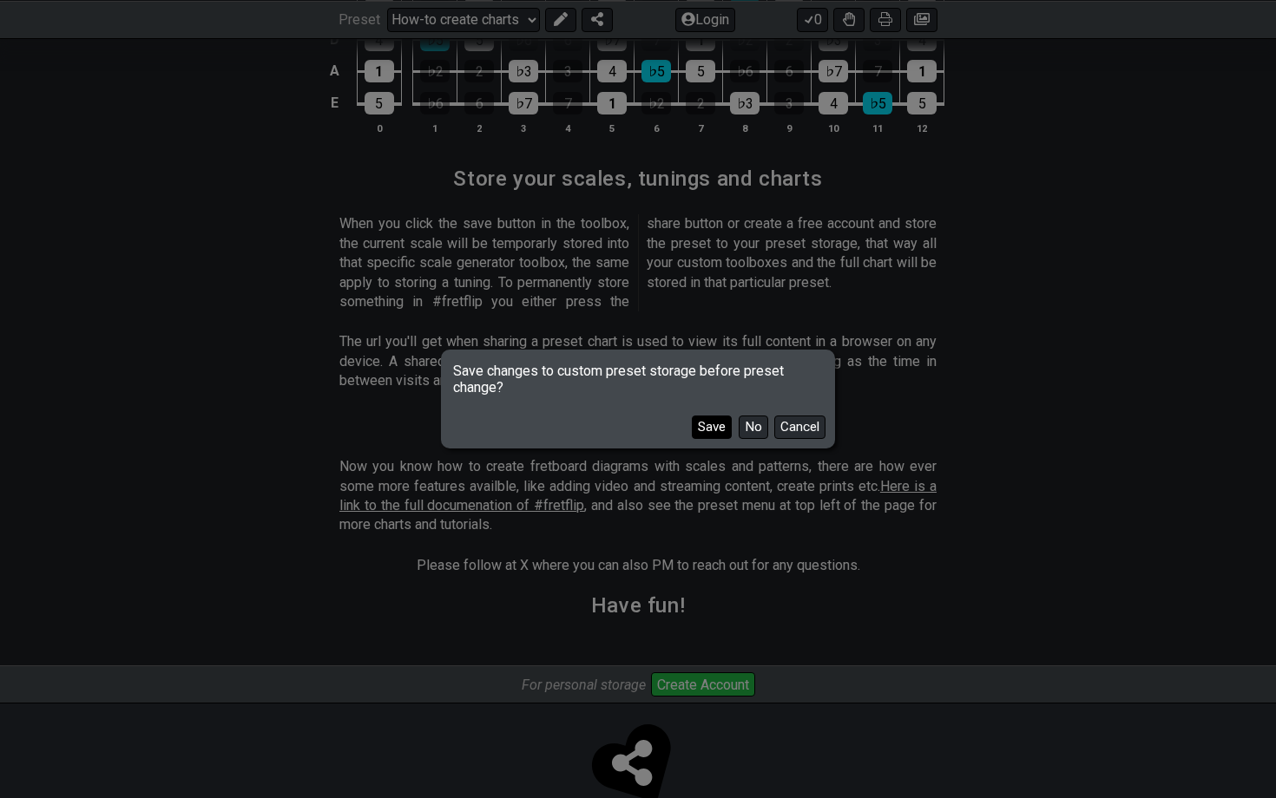
click at [719, 425] on button "Save" at bounding box center [712, 427] width 40 height 23
select select "B"
select select "/welcome"
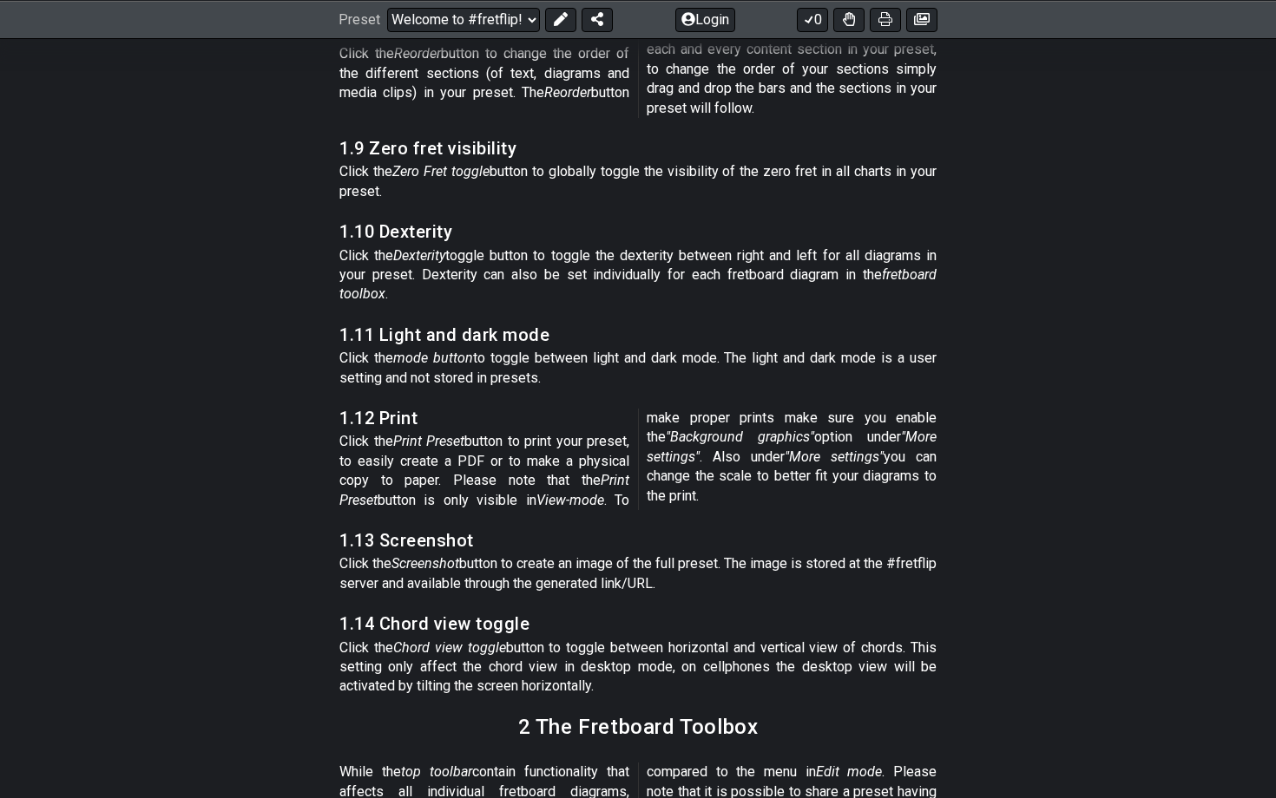
scroll to position [5173, 0]
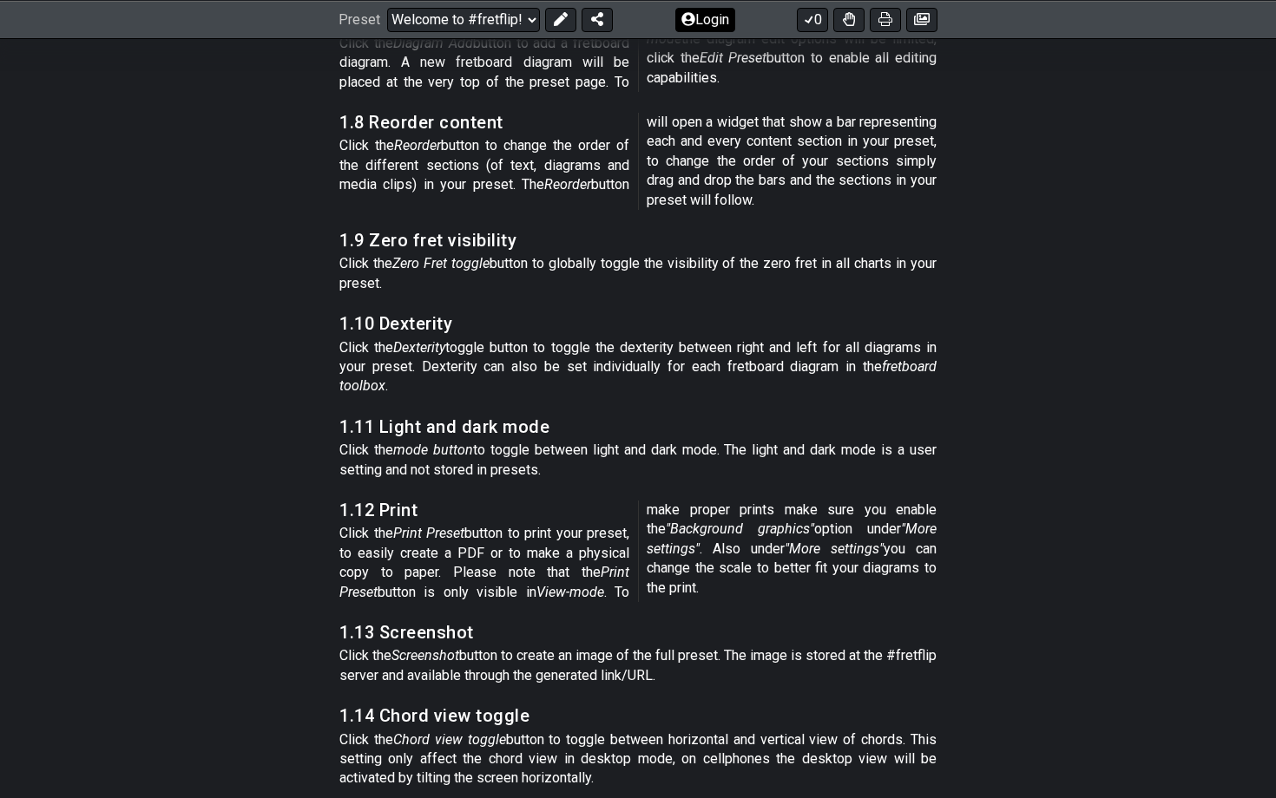
click at [697, 15] on button "Login" at bounding box center [705, 19] width 60 height 24
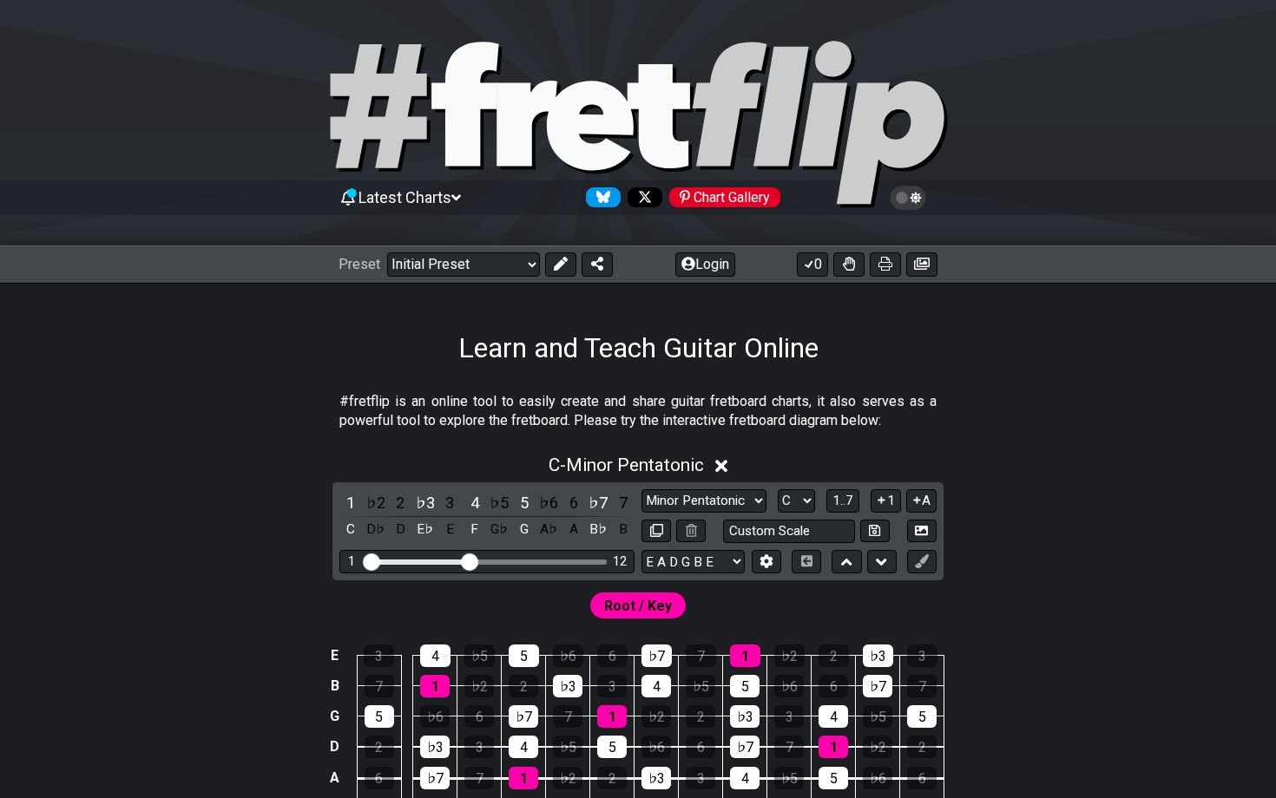
click at [408, 195] on span "Latest Charts" at bounding box center [404, 197] width 93 height 18
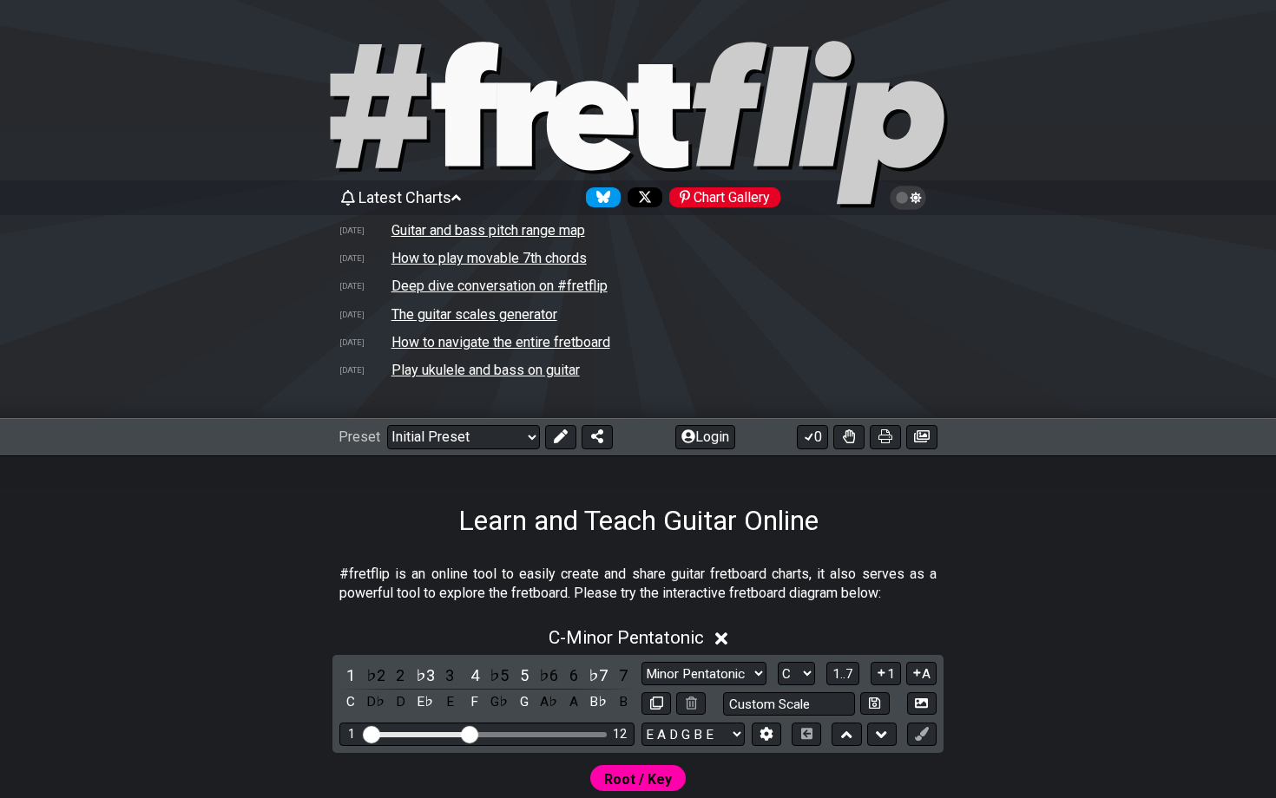
click at [453, 259] on td "How to play movable 7th chords" at bounding box center [489, 258] width 197 height 18
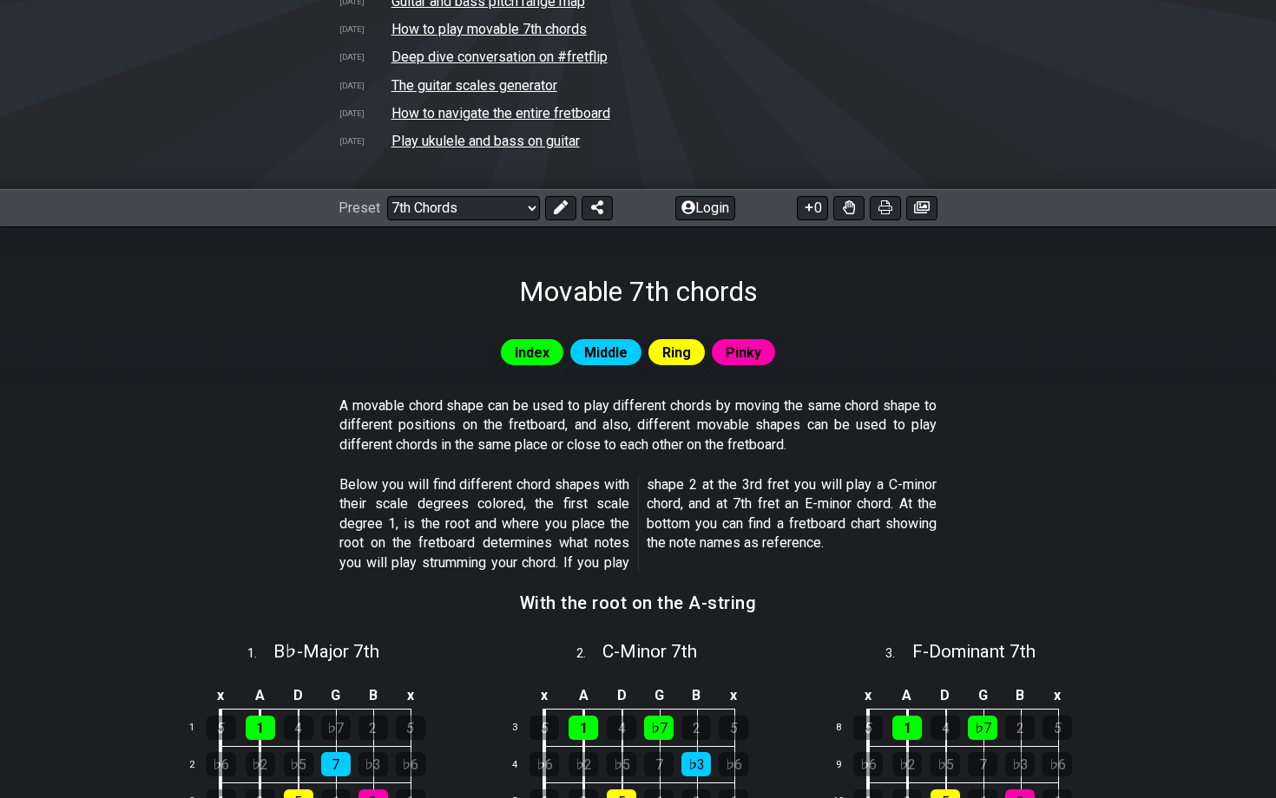
scroll to position [82, 0]
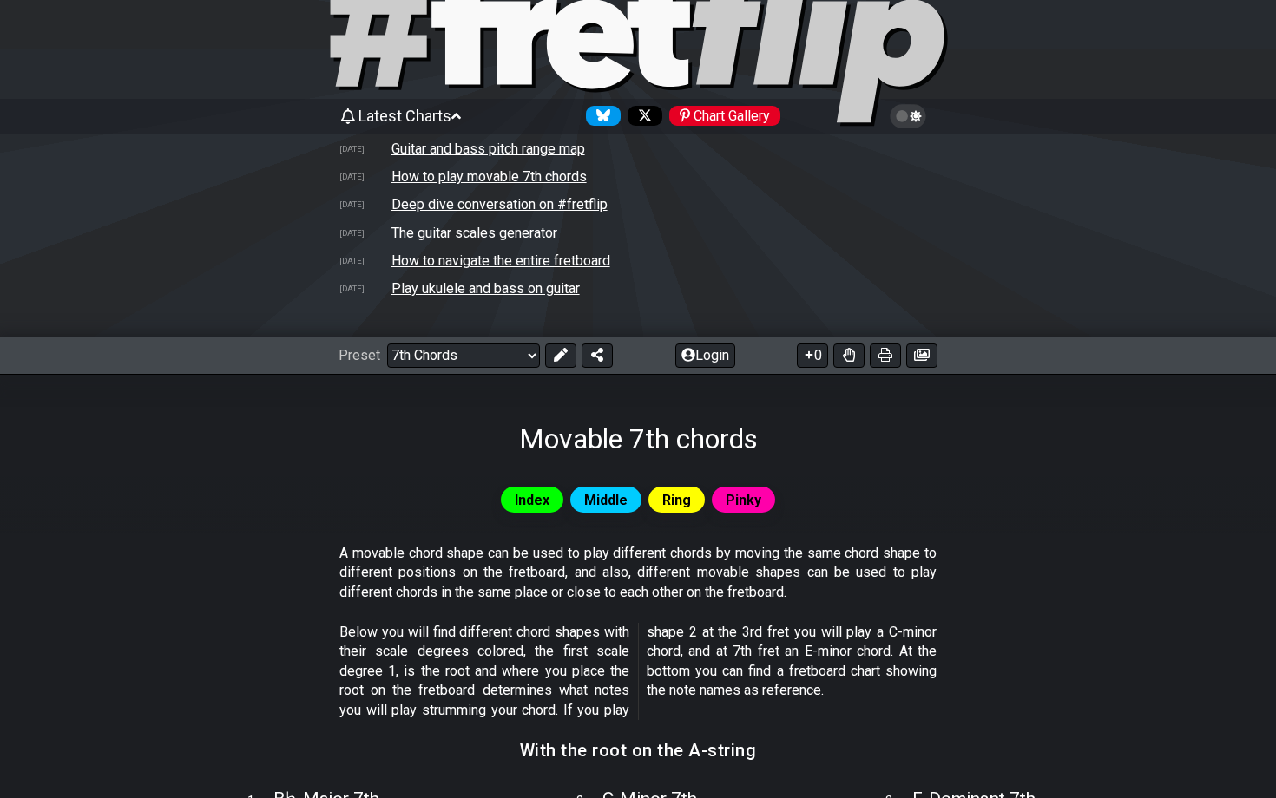
click at [481, 202] on td "Deep dive conversation on #fretflip" at bounding box center [500, 204] width 218 height 18
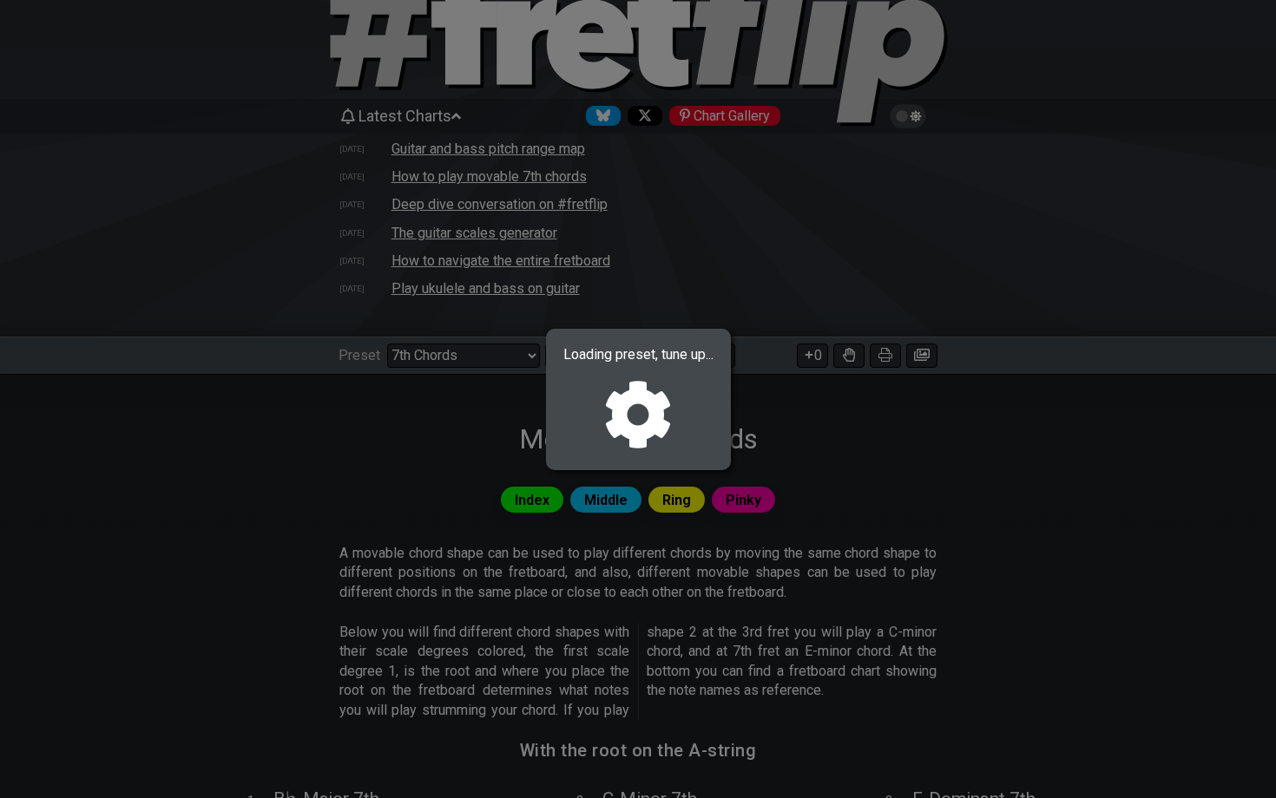
select select "/welcome"
select select "C"
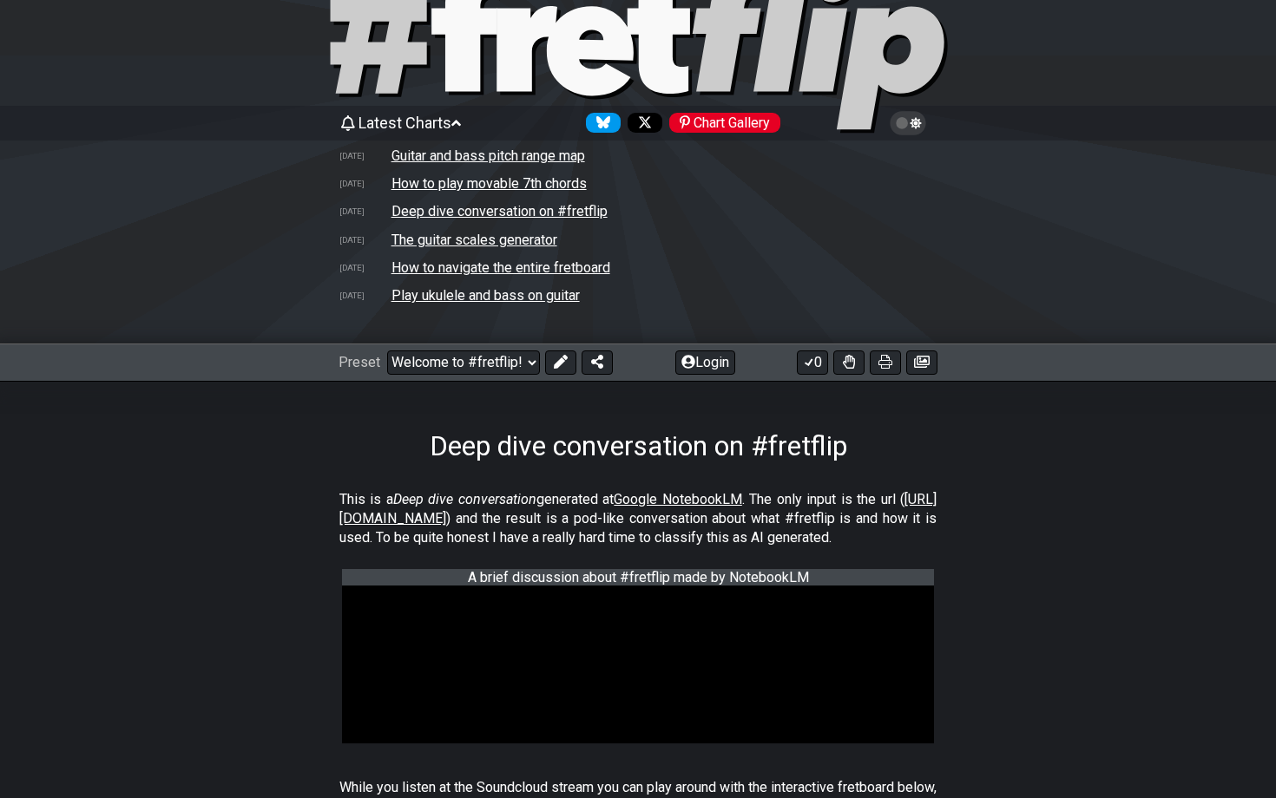
scroll to position [93, 0]
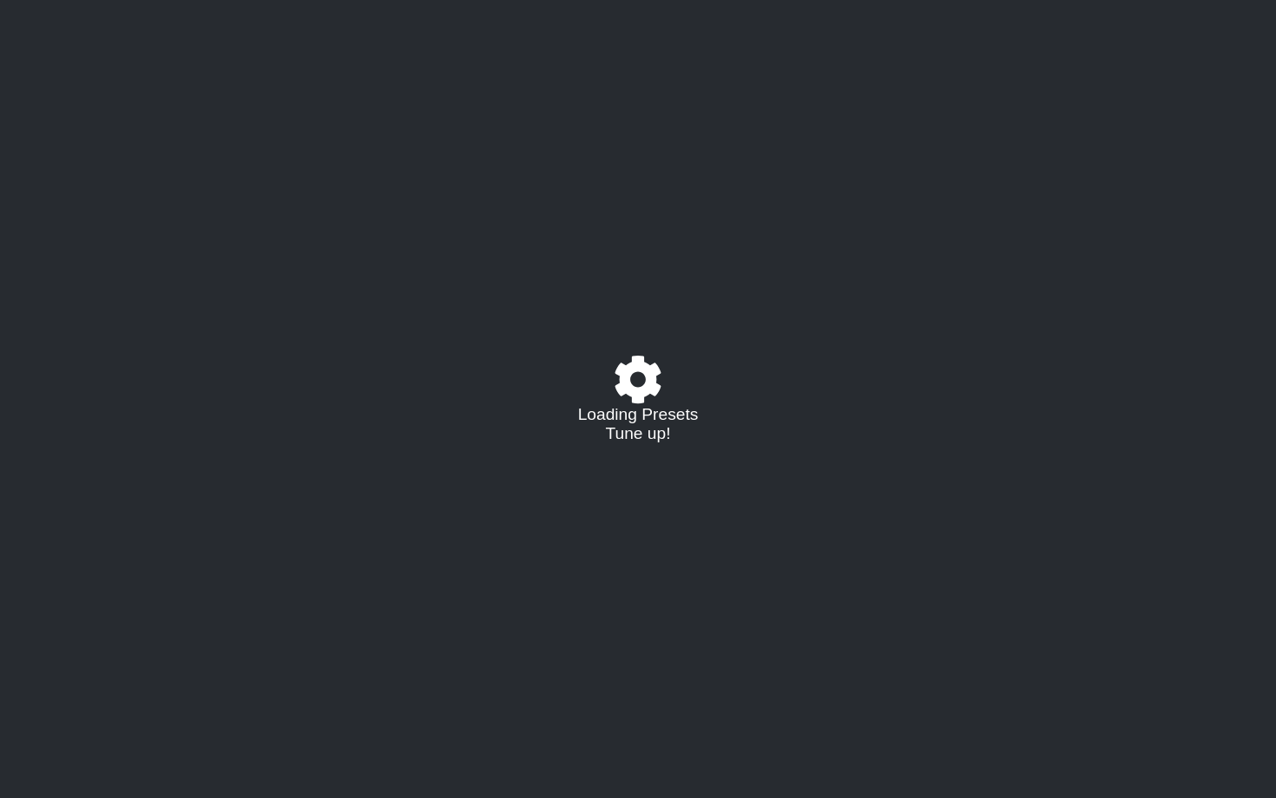
scroll to position [-2, 0]
select select "/02375VDEQ"
select select "C"
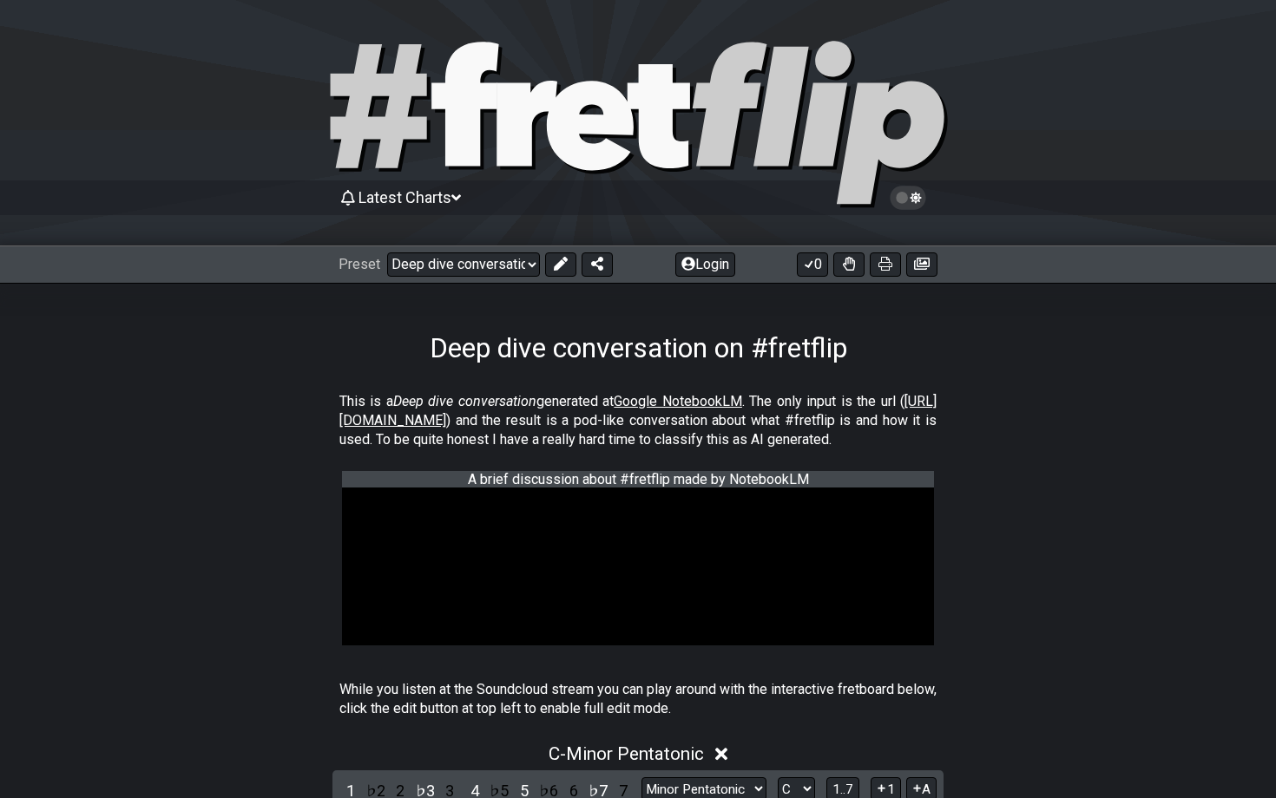
scroll to position [0, 0]
select select "/welcome"
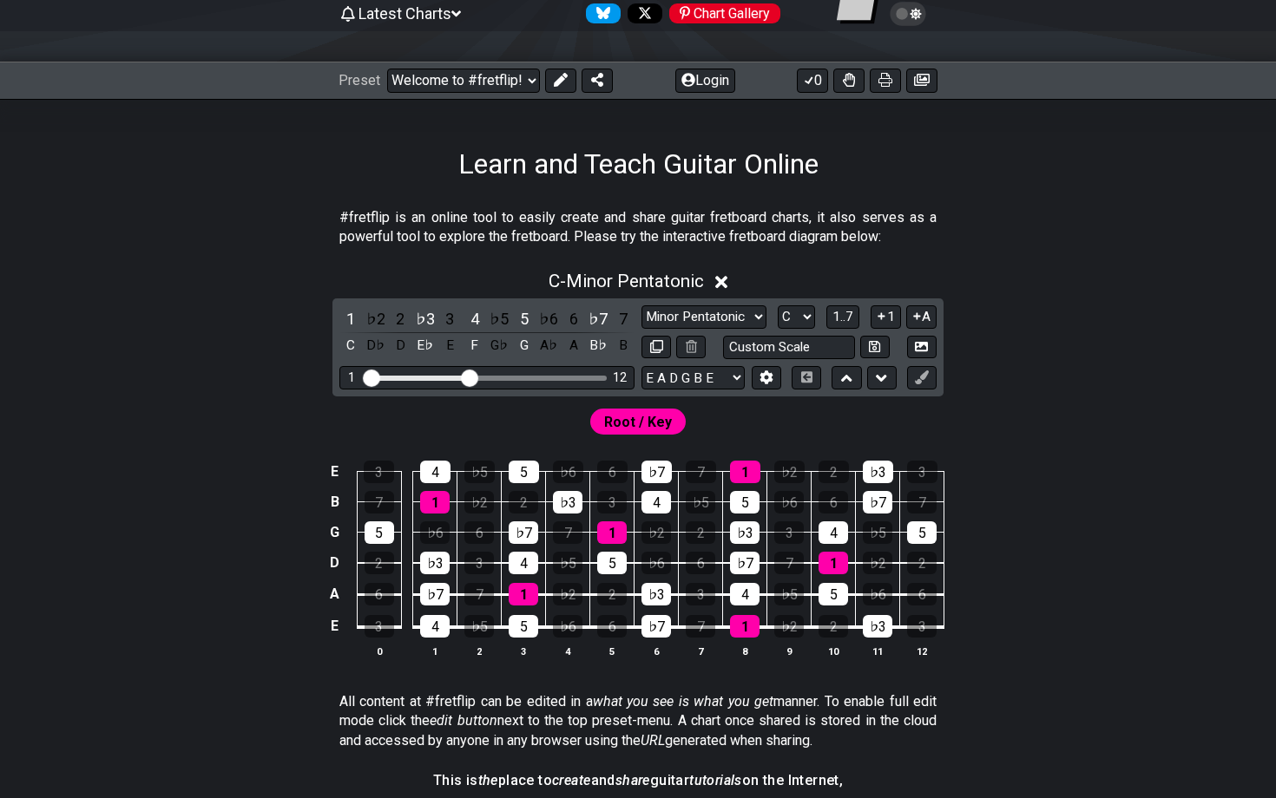
scroll to position [186, 0]
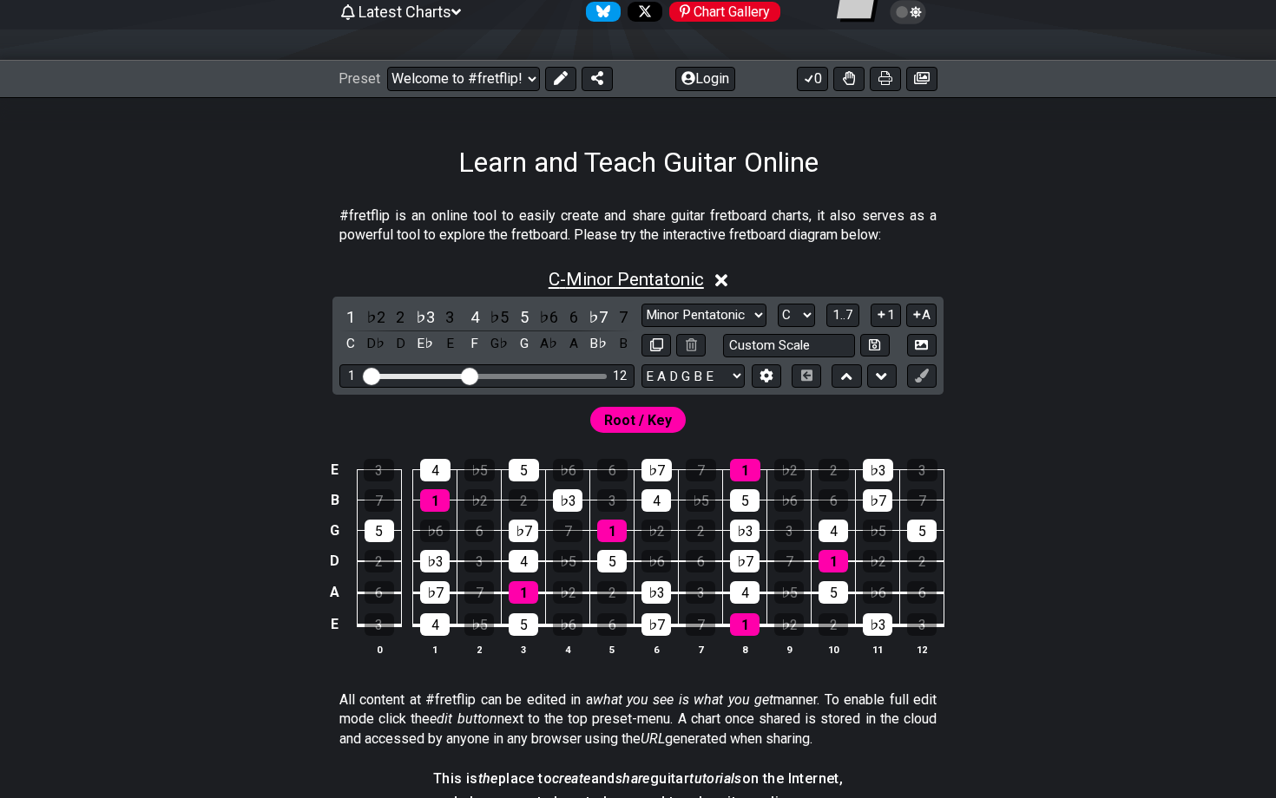
click at [640, 279] on span "C - Minor Pentatonic" at bounding box center [625, 279] width 155 height 21
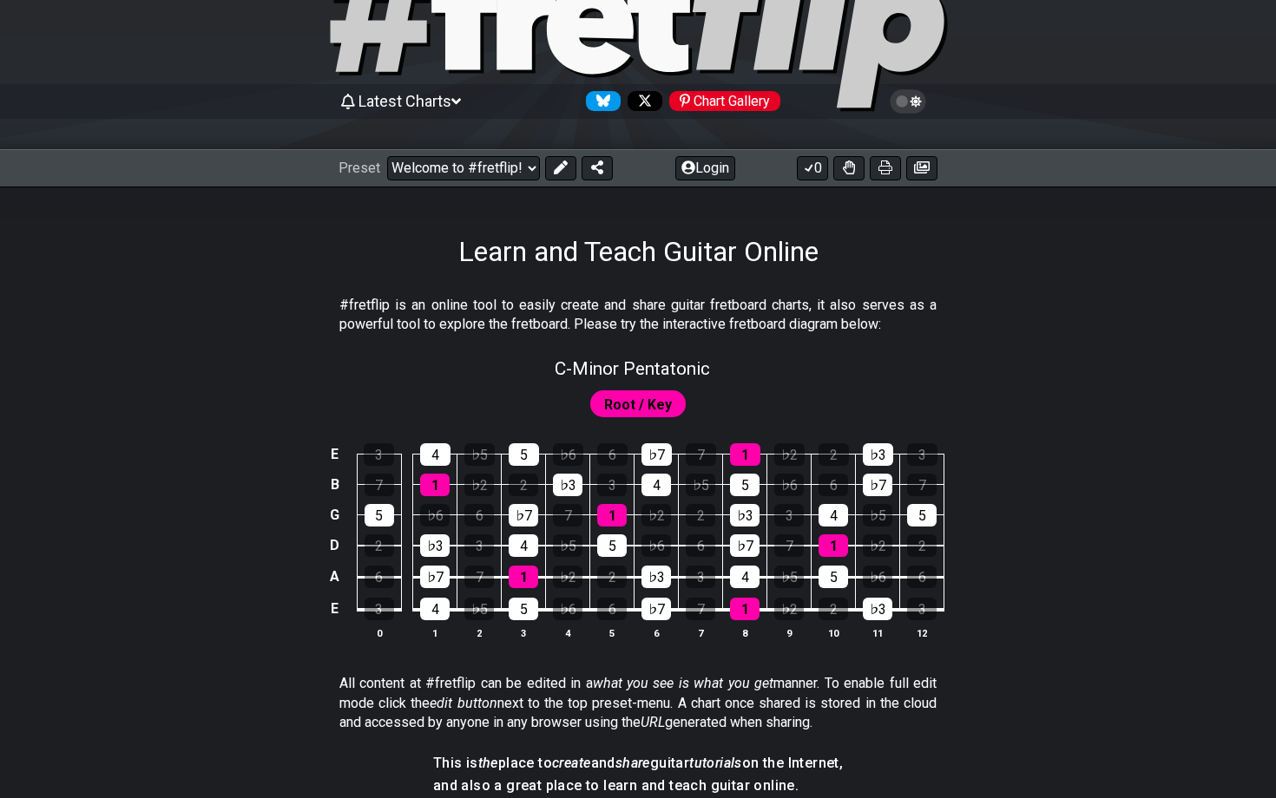
scroll to position [49, 0]
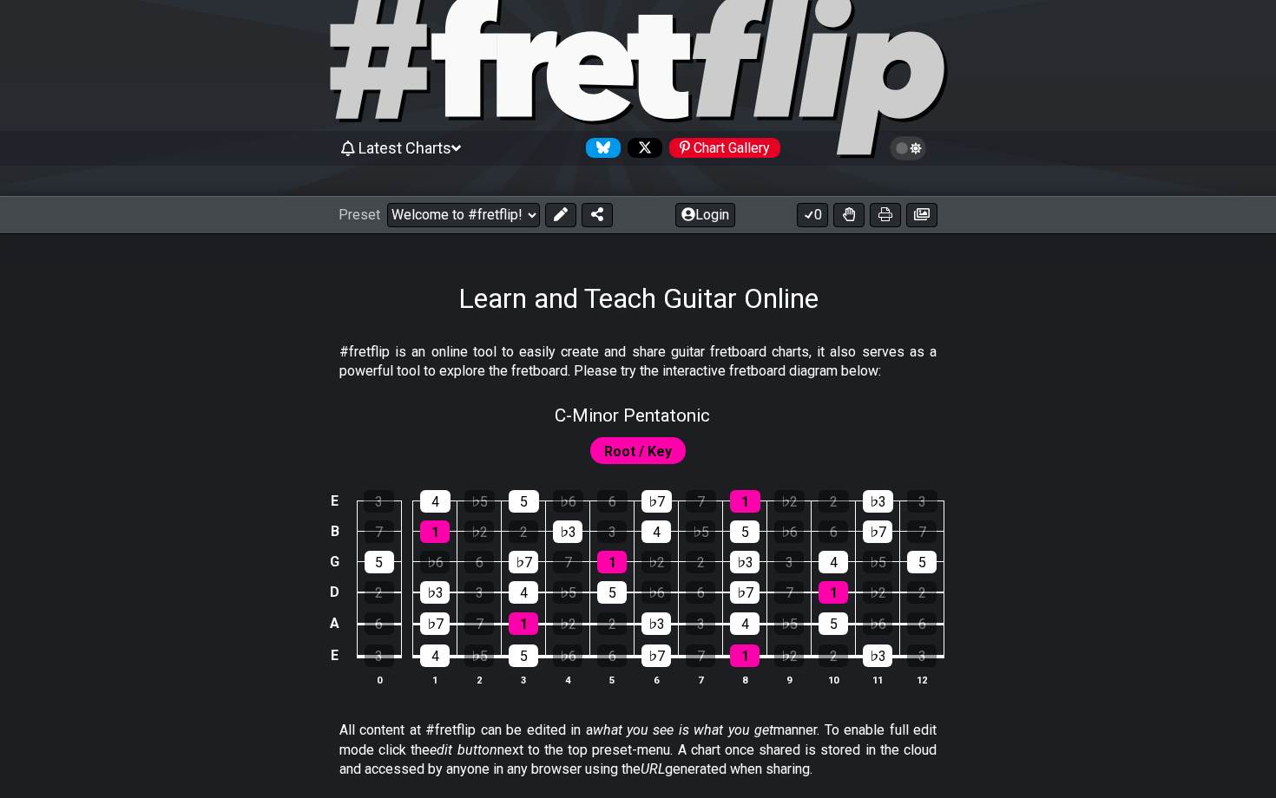
click at [619, 452] on span "Root / Key" at bounding box center [638, 451] width 68 height 25
click at [606, 417] on span "C - Minor Pentatonic" at bounding box center [632, 415] width 155 height 21
select select "C"
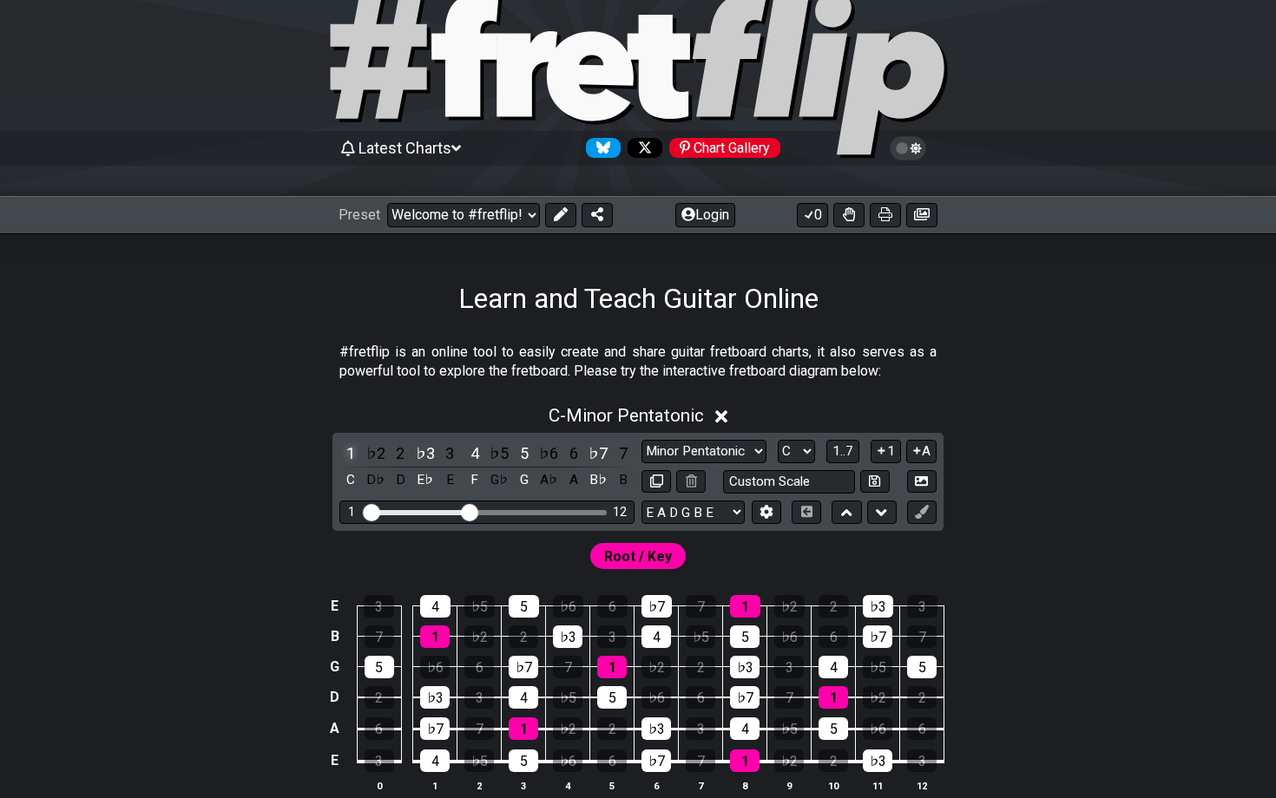
click at [349, 454] on div "1" at bounding box center [350, 453] width 23 height 23
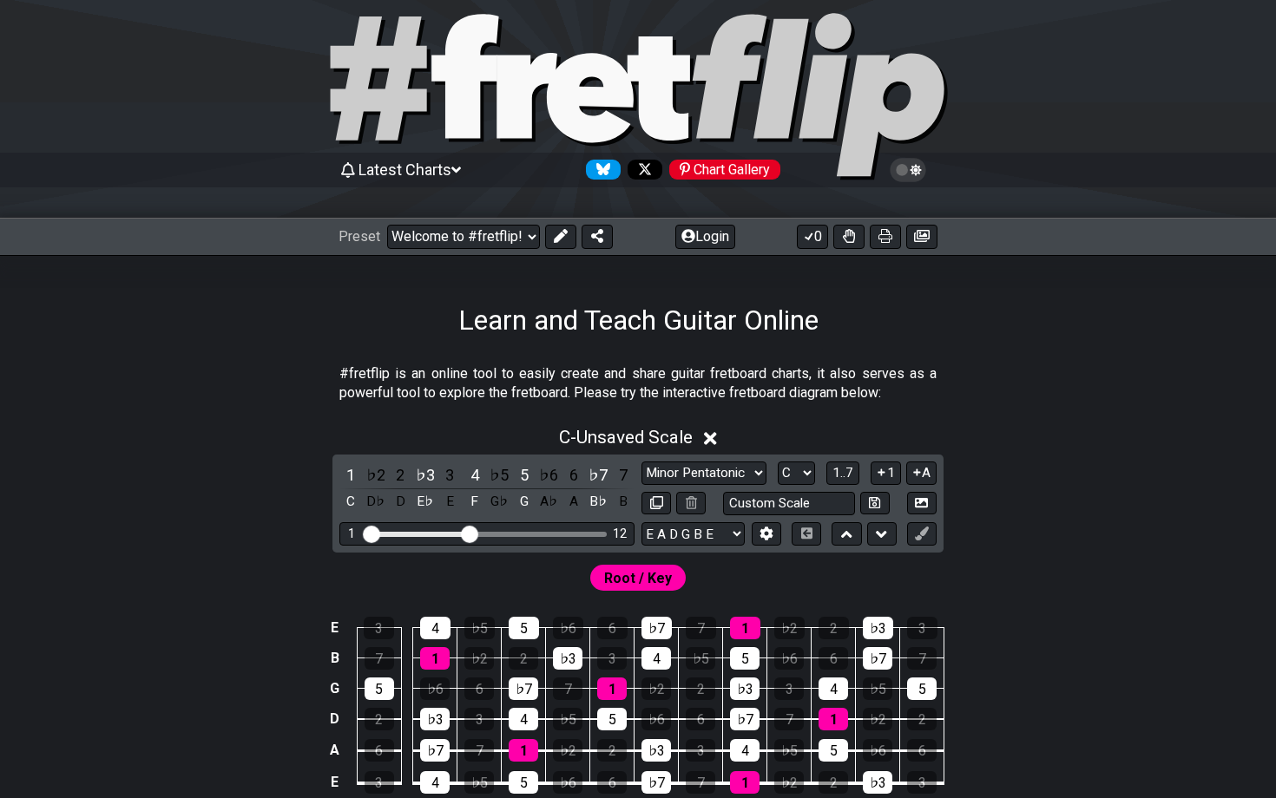
scroll to position [23, 0]
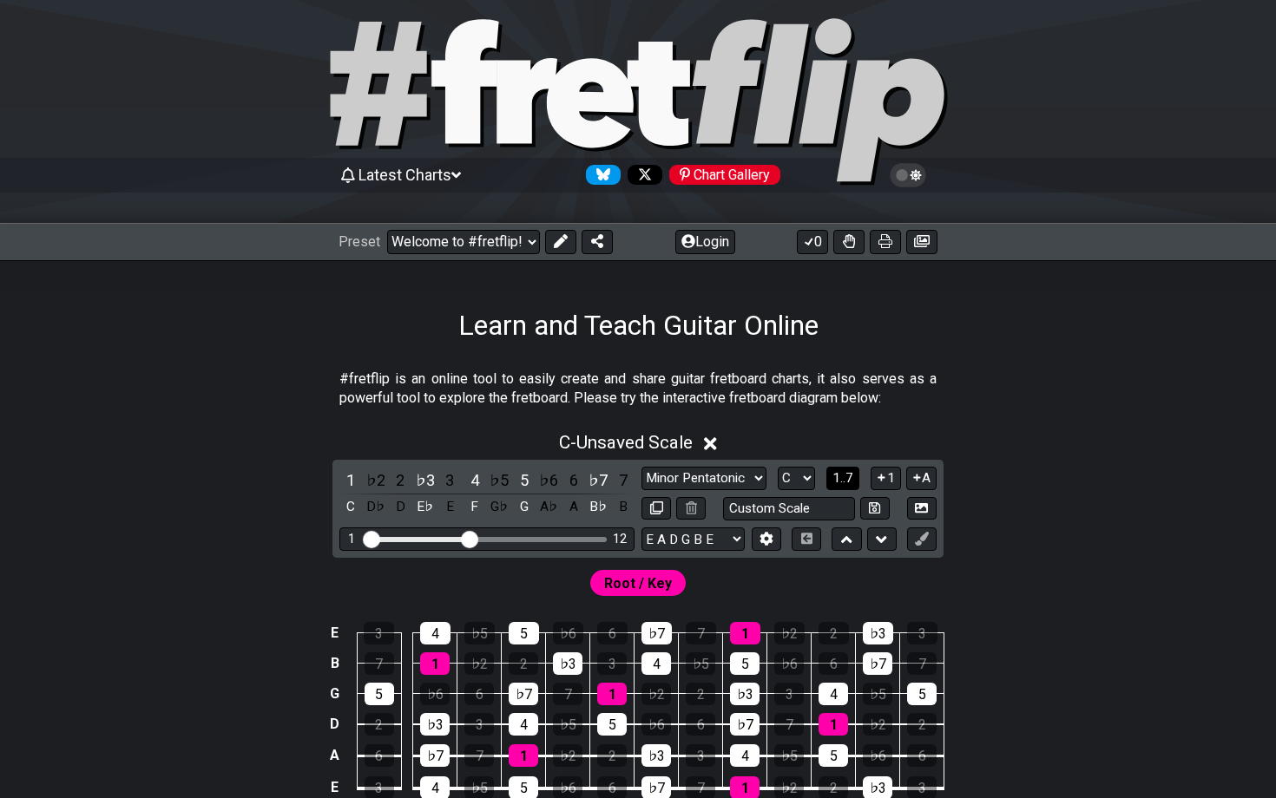
click at [841, 482] on span "1..7" at bounding box center [842, 478] width 21 height 16
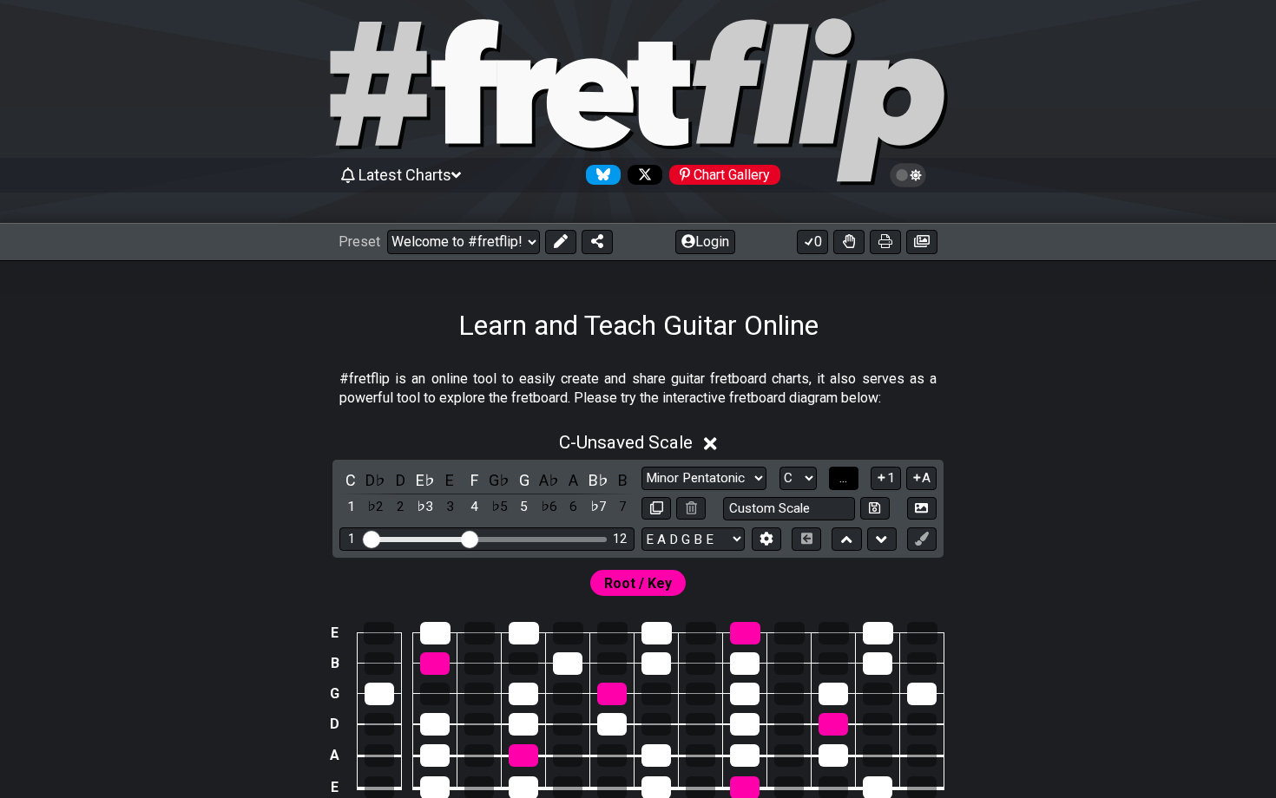
click at [846, 478] on span "..." at bounding box center [843, 478] width 8 height 16
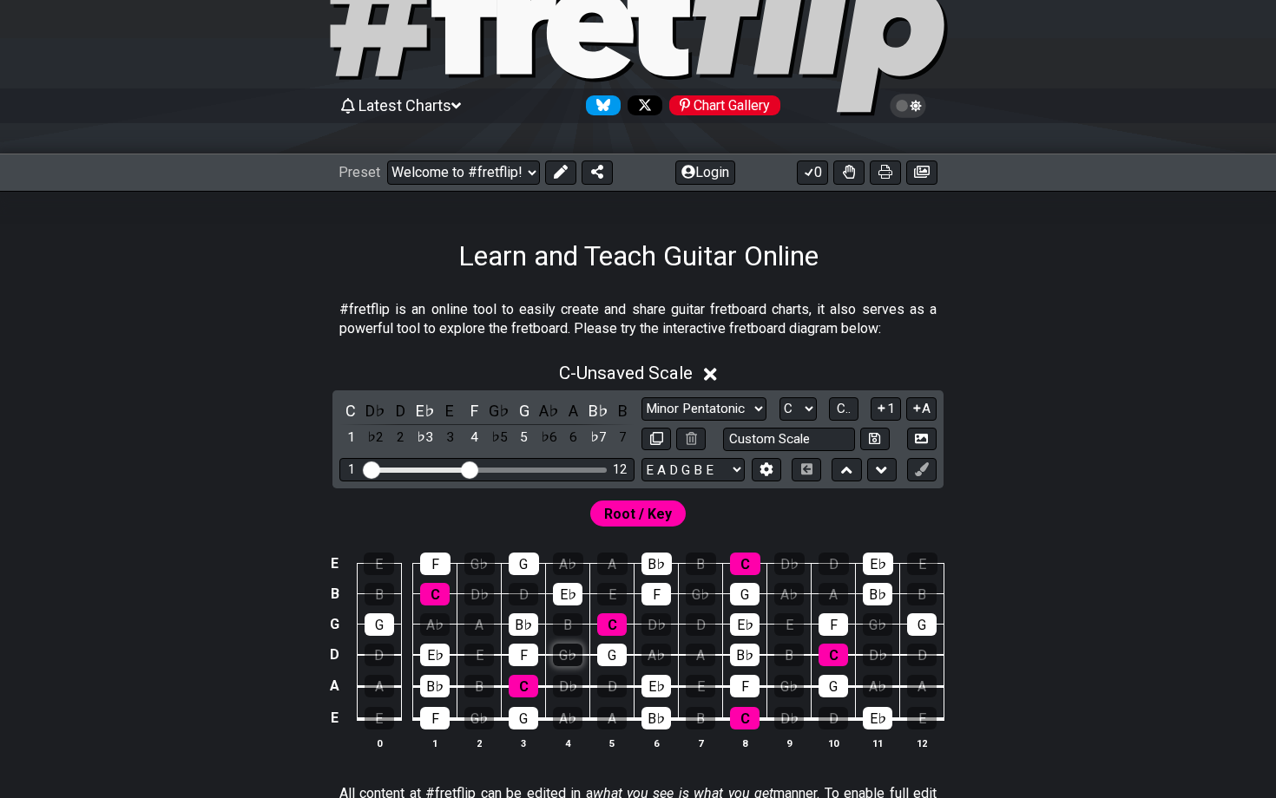
scroll to position [116, 0]
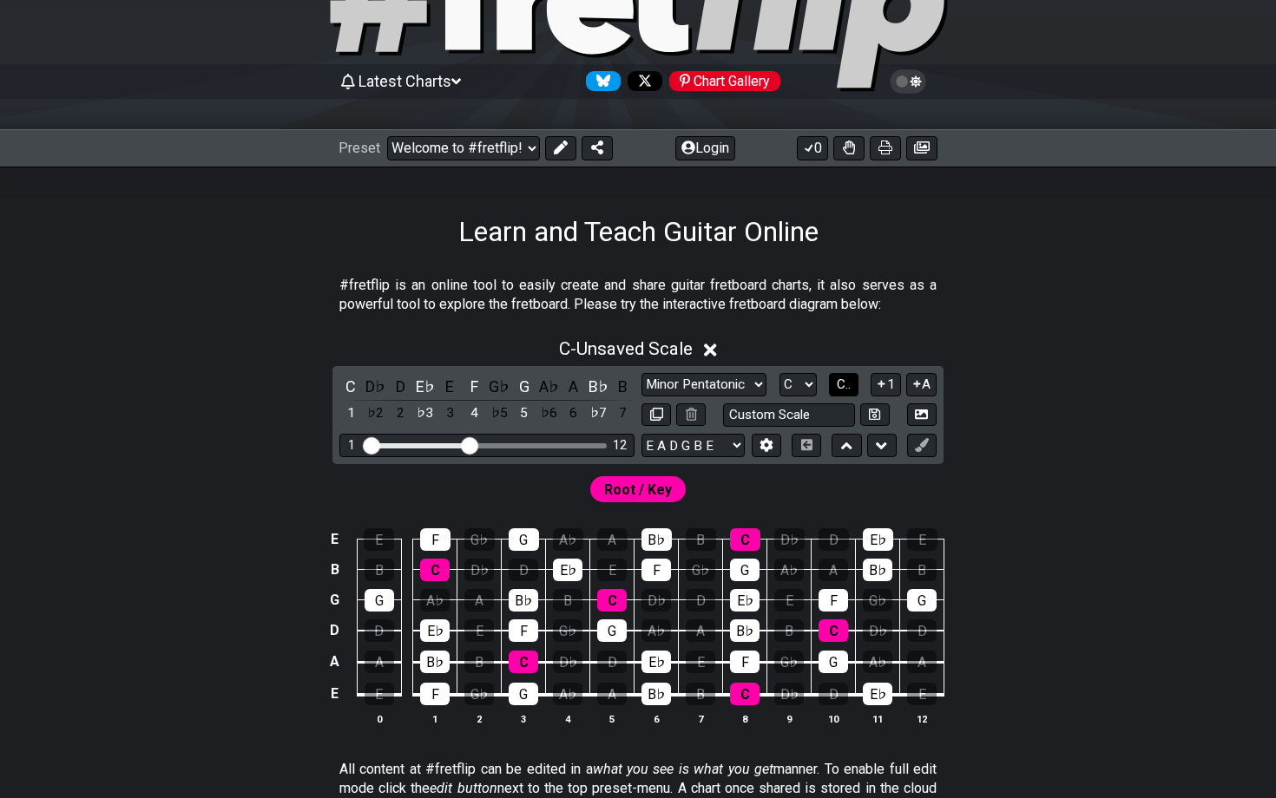
click at [844, 388] on span "C.." at bounding box center [844, 385] width 14 height 16
click at [886, 382] on button "1" at bounding box center [885, 384] width 30 height 23
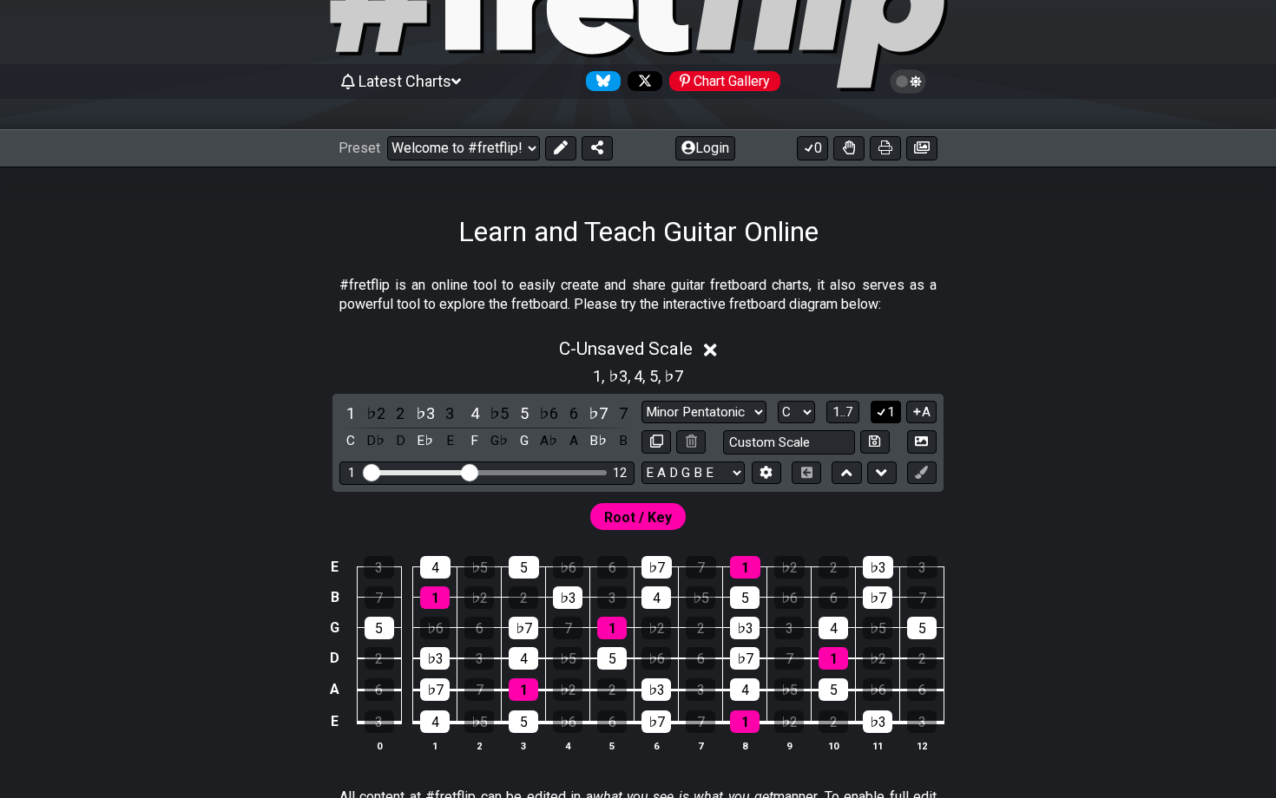
click at [884, 412] on icon at bounding box center [881, 411] width 16 height 13
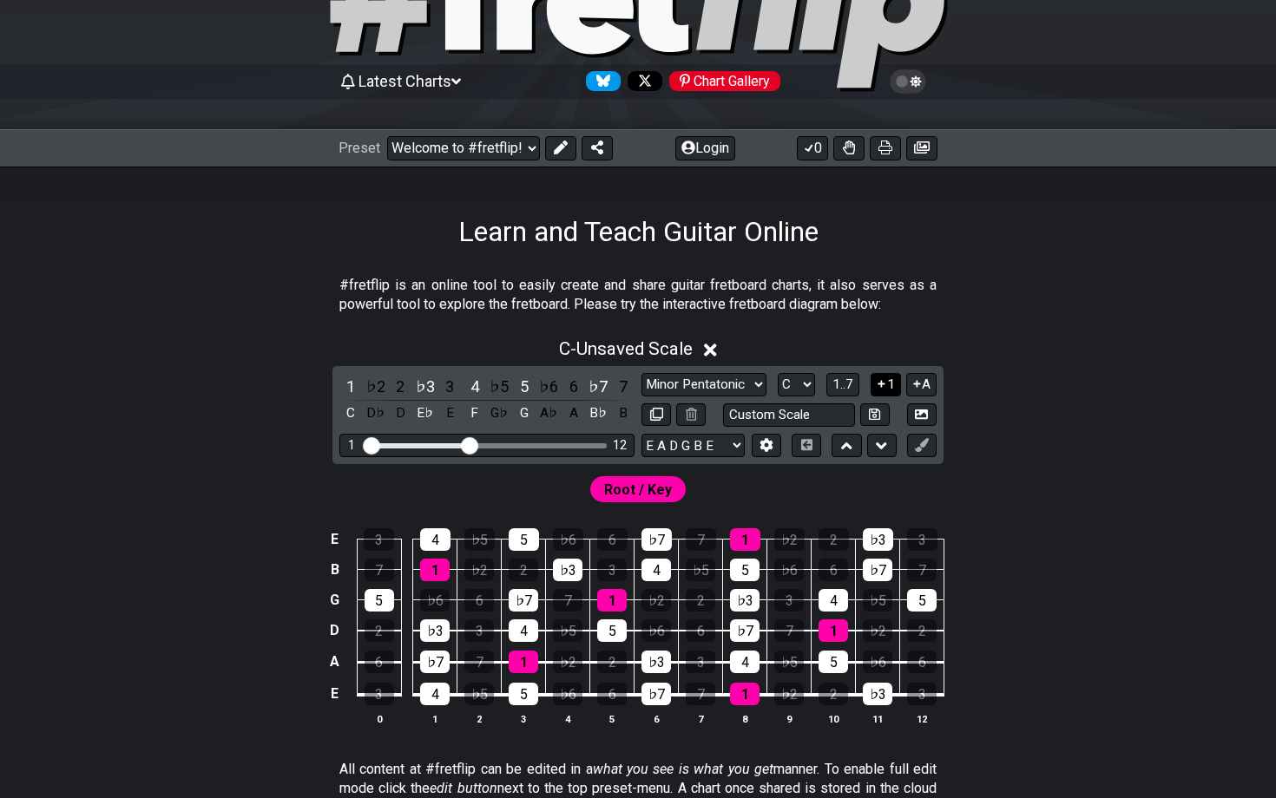
click at [887, 377] on button "1" at bounding box center [885, 384] width 30 height 23
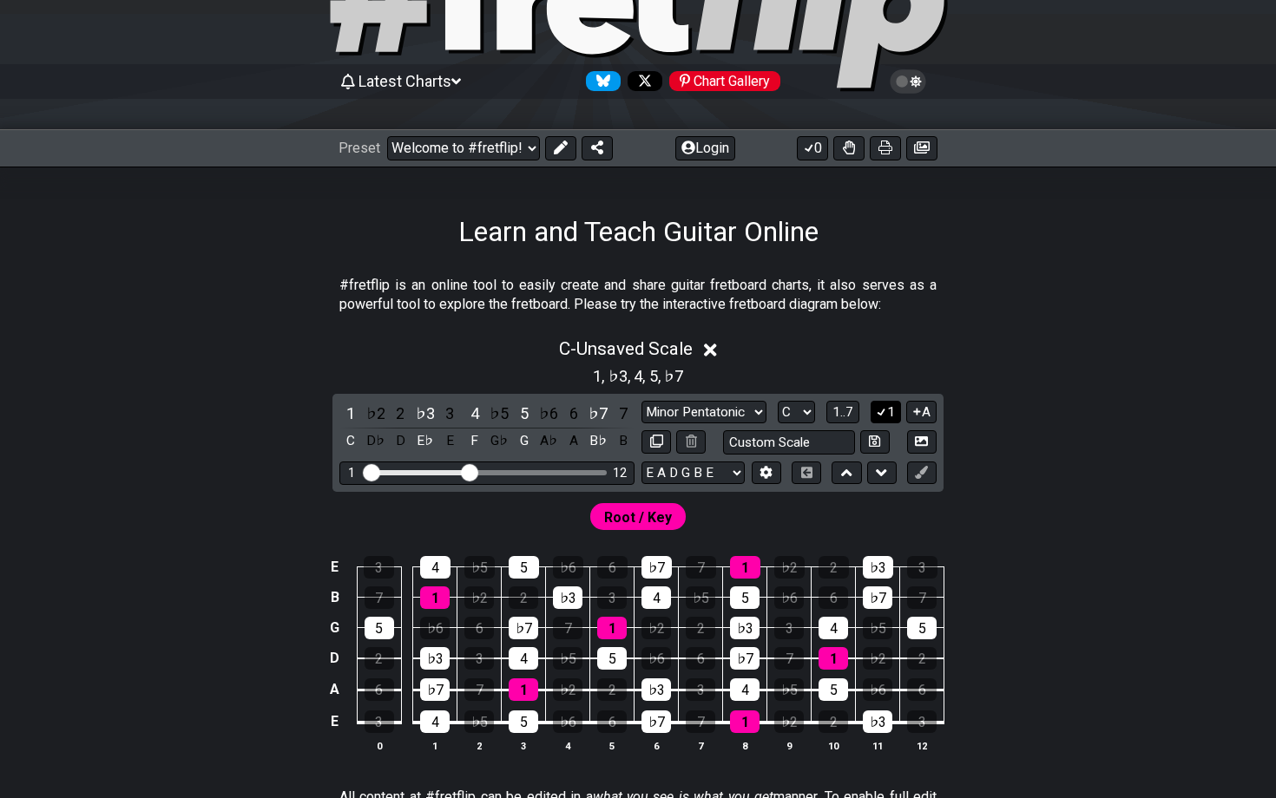
click at [887, 377] on div "1 , ♭3 , 4 , 5 , ♭7" at bounding box center [638, 375] width 1276 height 28
click at [920, 408] on icon at bounding box center [917, 411] width 16 height 13
click at [920, 412] on icon at bounding box center [917, 411] width 16 height 13
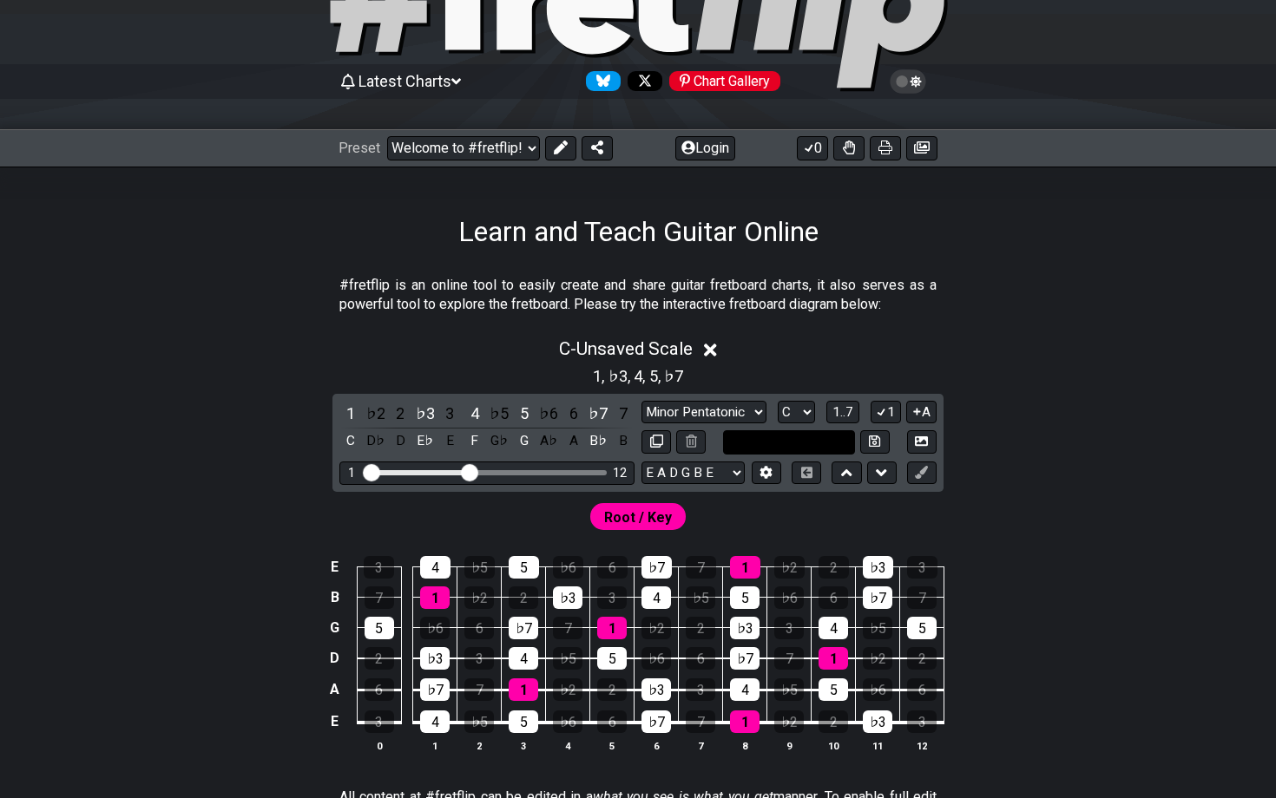
click at [805, 437] on input "text" at bounding box center [789, 441] width 132 height 23
type input "Custom Scale"
click at [876, 470] on icon at bounding box center [881, 472] width 11 height 17
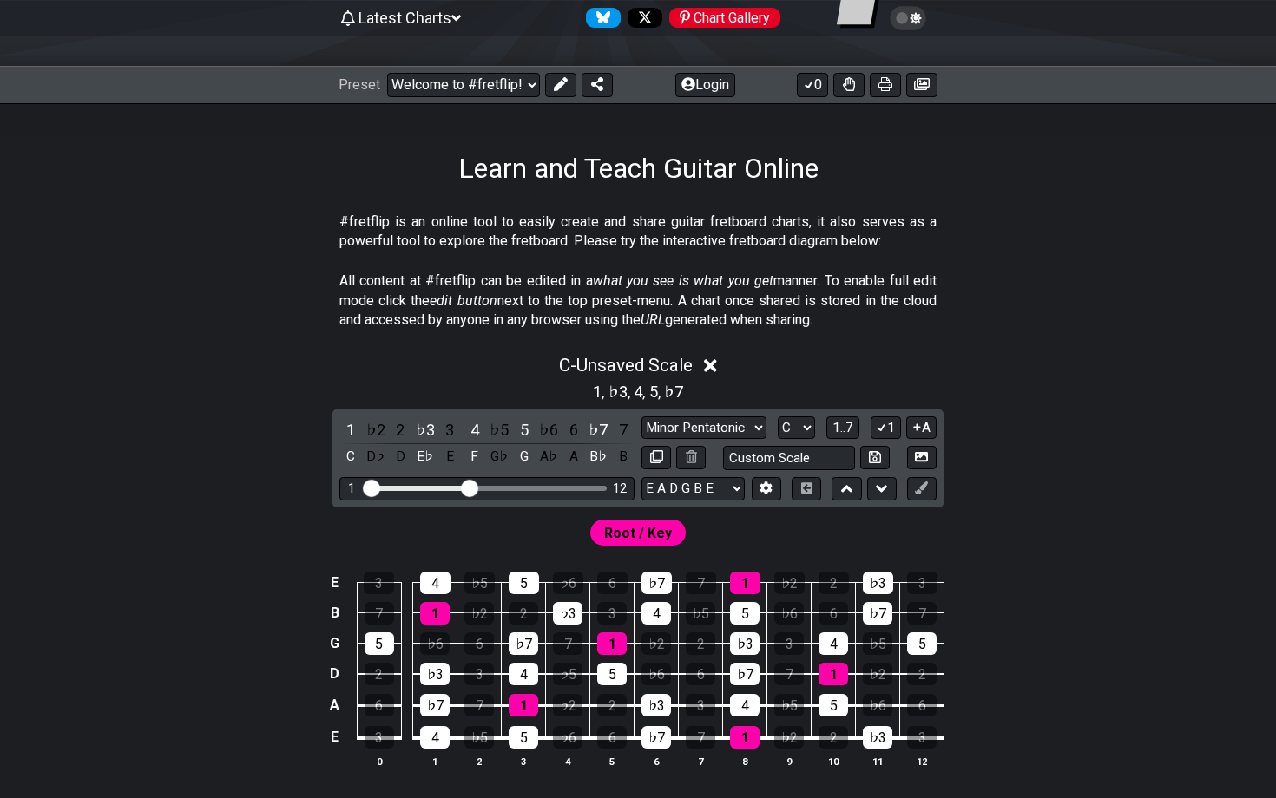
scroll to position [188, 0]
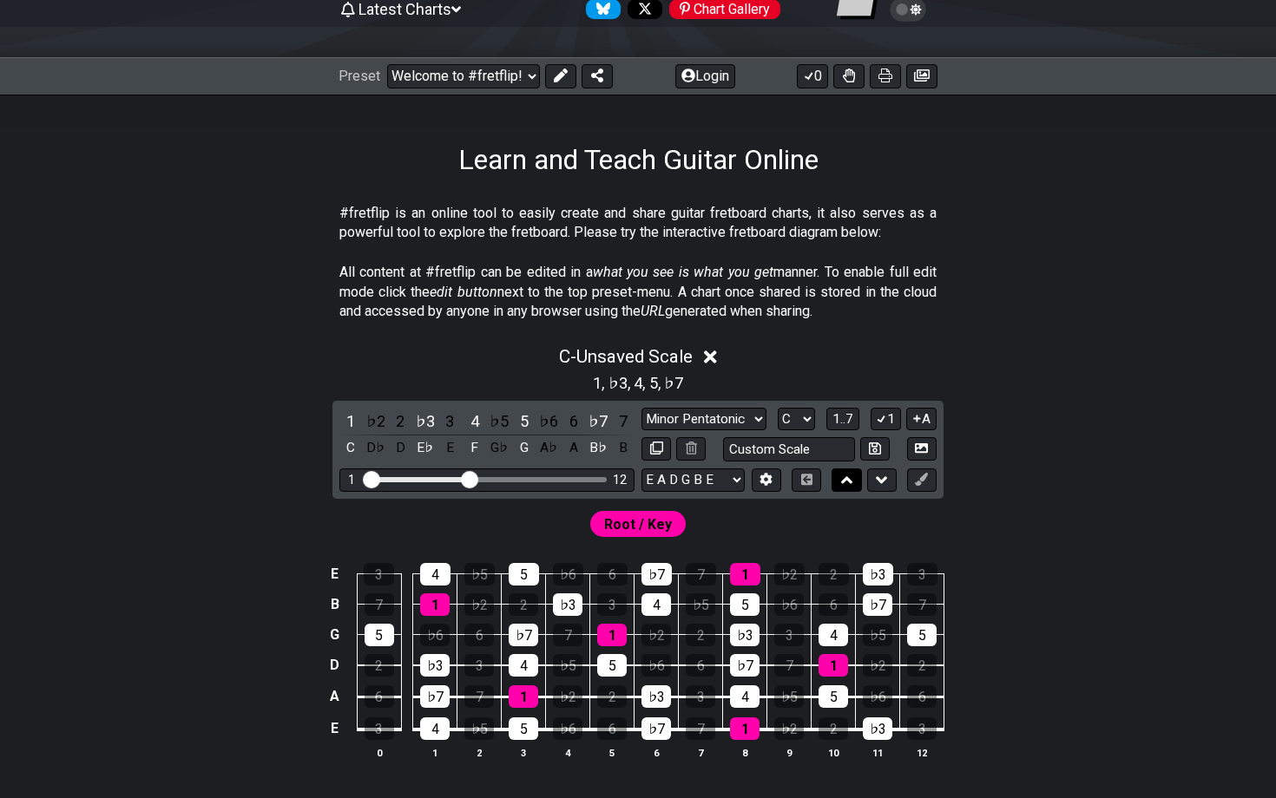
click at [850, 478] on icon at bounding box center [846, 479] width 11 height 17
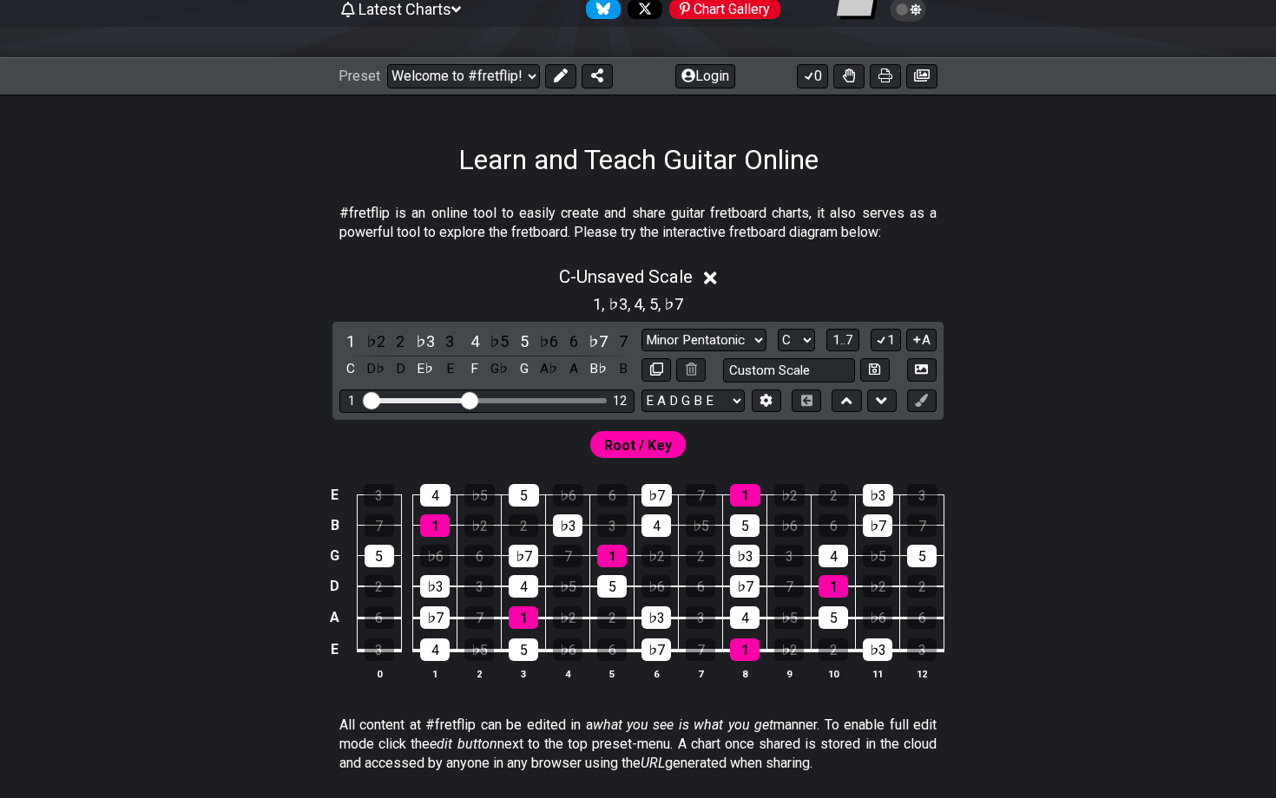
click at [884, 416] on div "1 ♭2 2 ♭3 3 4 ♭5 5 ♭6 6 ♭7 7 C D♭ D E♭ E F G♭ G A♭ A B♭ B Minor Pentatonic Clic…" at bounding box center [637, 371] width 611 height 98
click at [763, 399] on icon at bounding box center [766, 400] width 12 height 13
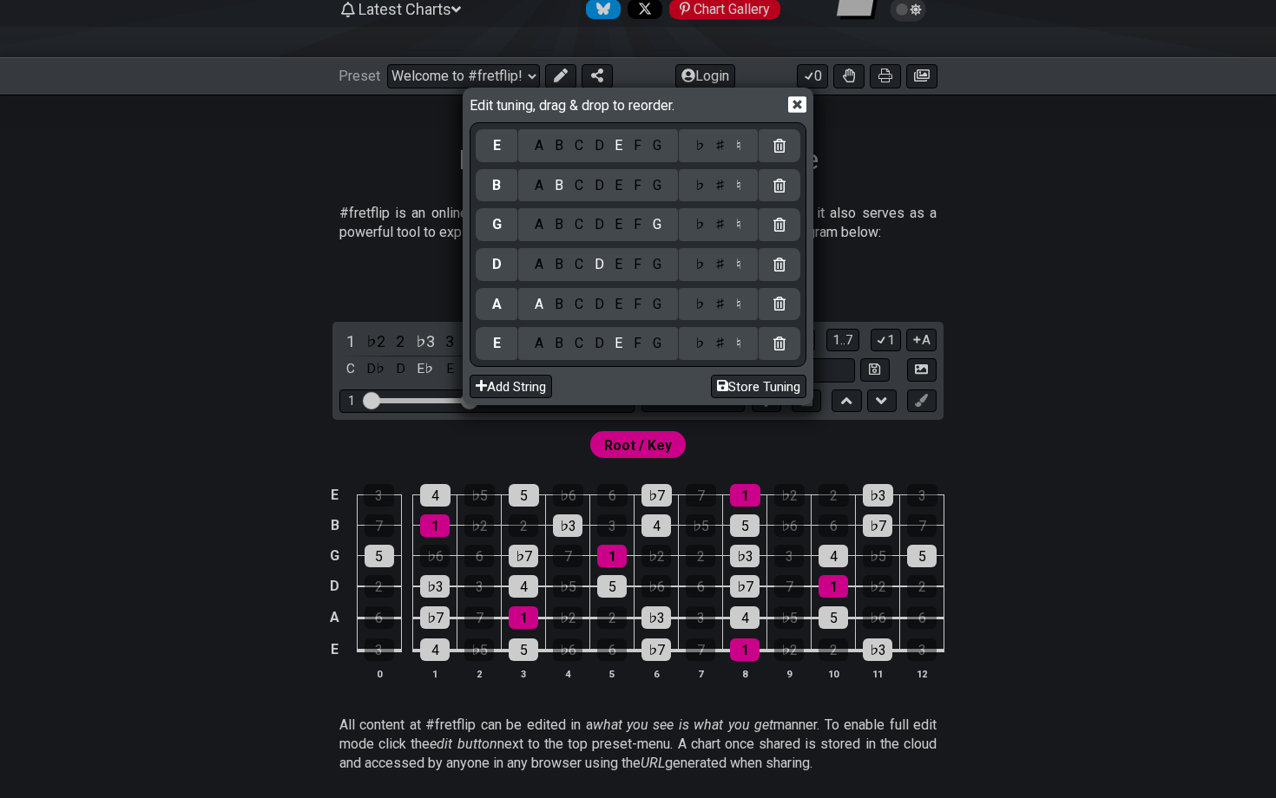
click at [804, 106] on icon at bounding box center [797, 104] width 18 height 18
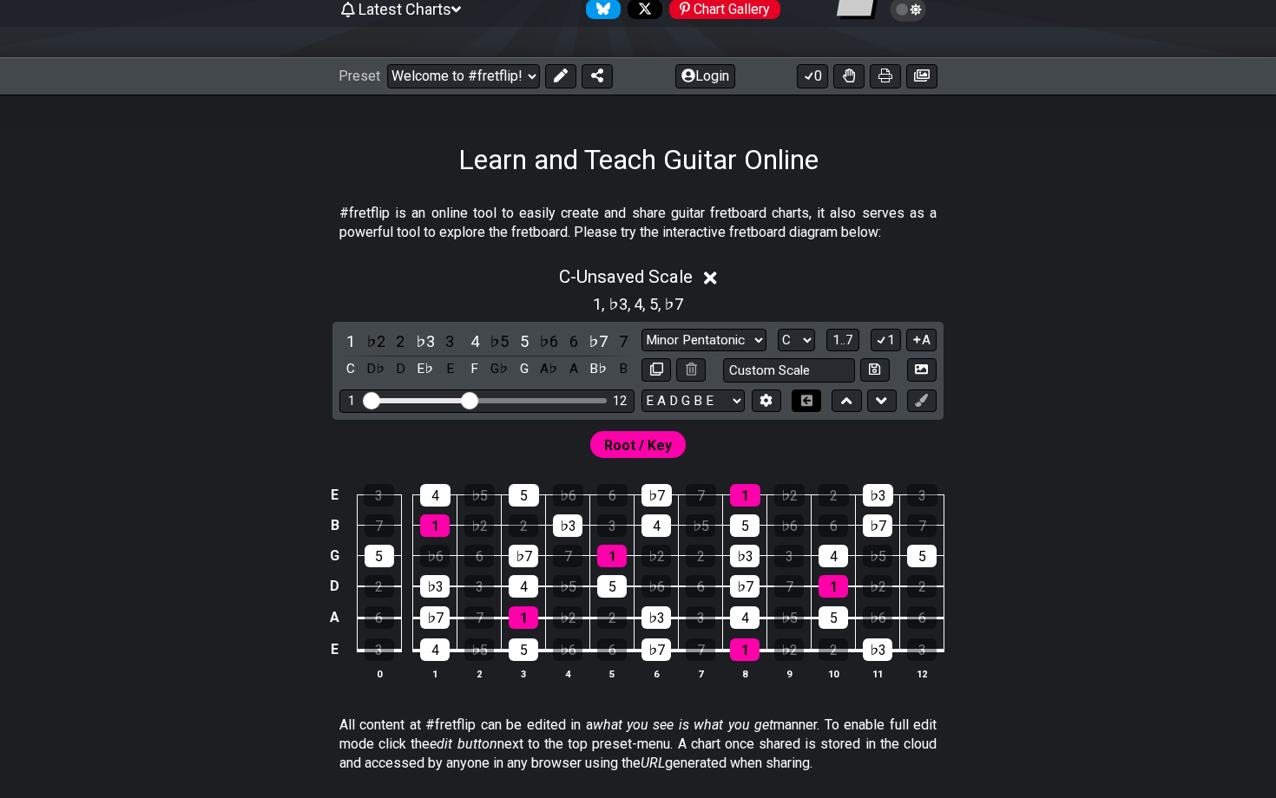
click at [804, 401] on icon at bounding box center [806, 400] width 11 height 11
click at [469, 399] on input "Visible fret range" at bounding box center [487, 399] width 246 height 0
drag, startPoint x: 462, startPoint y: 404, endPoint x: 491, endPoint y: 408, distance: 29.8
click at [491, 408] on div "1 14" at bounding box center [486, 401] width 295 height 23
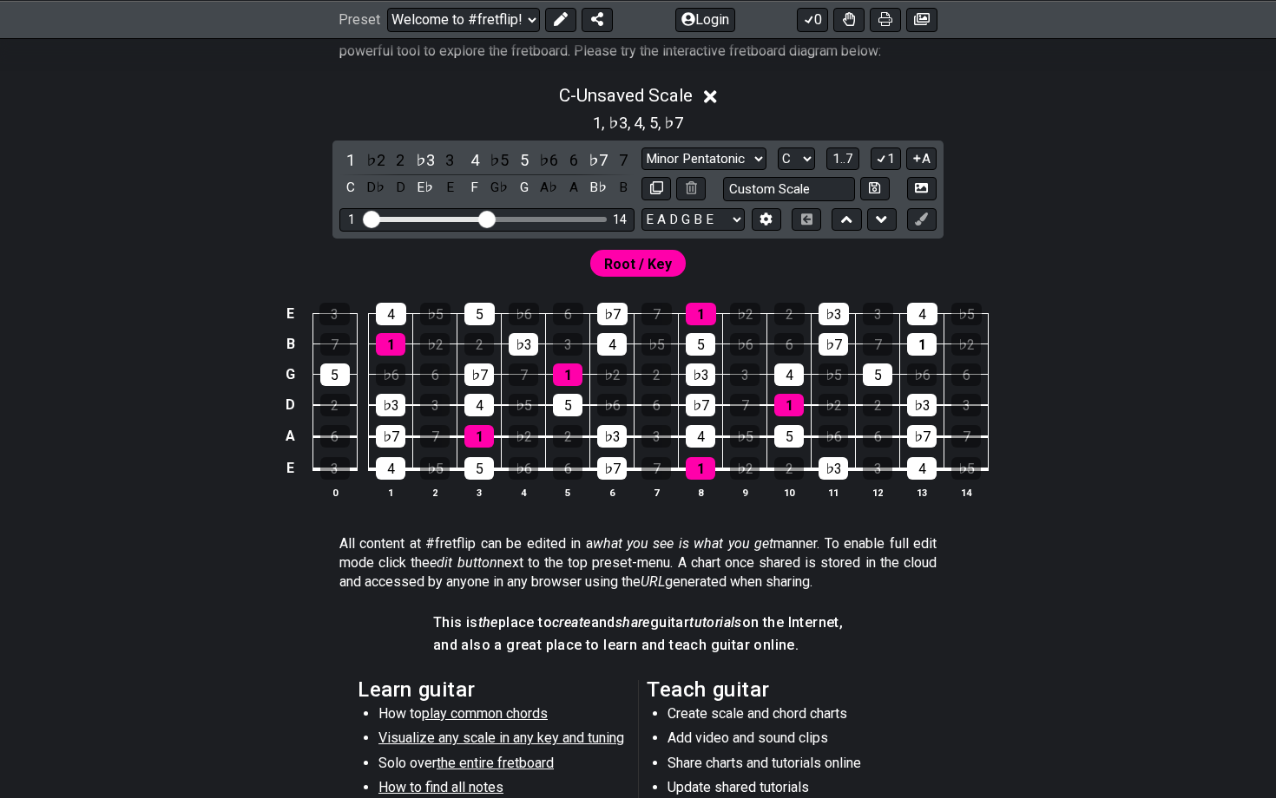
scroll to position [375, 0]
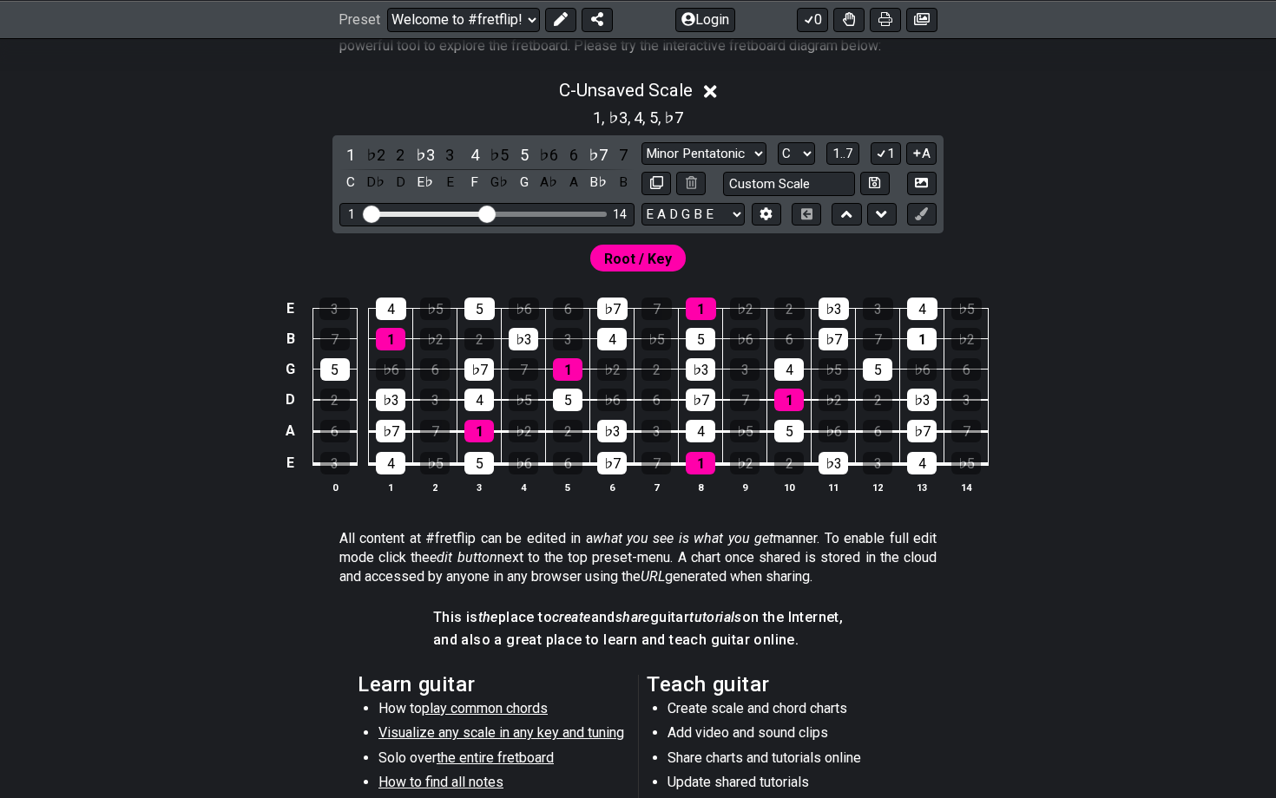
click at [502, 506] on div "E 3 4 ♭5 5 ♭6 6 ♭7 7 1 ♭2 2 ♭3 3 4 ♭5 B 7 1 ♭2 2 ♭3 3 4 ♭5 5 ♭6 6 ♭7 7 1 ♭2 G 5…" at bounding box center [638, 397] width 1276 height 244
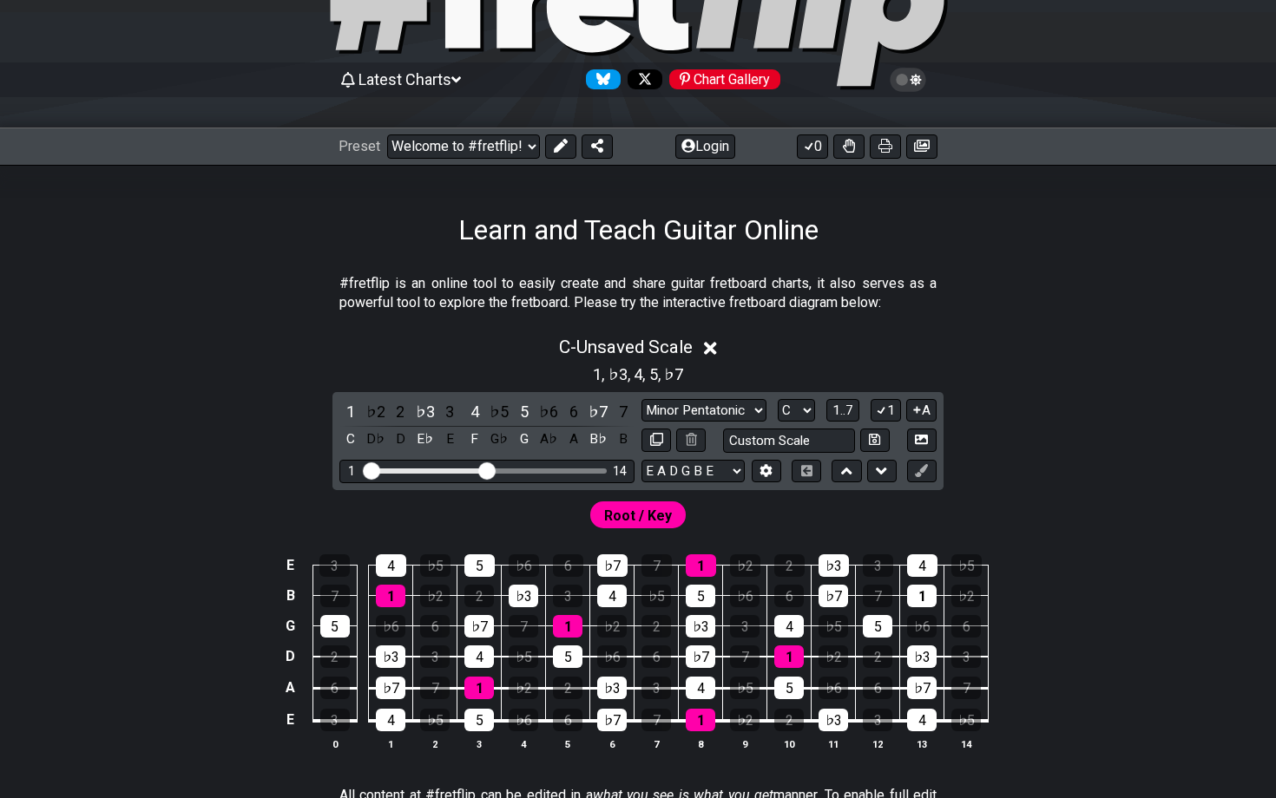
scroll to position [102, 0]
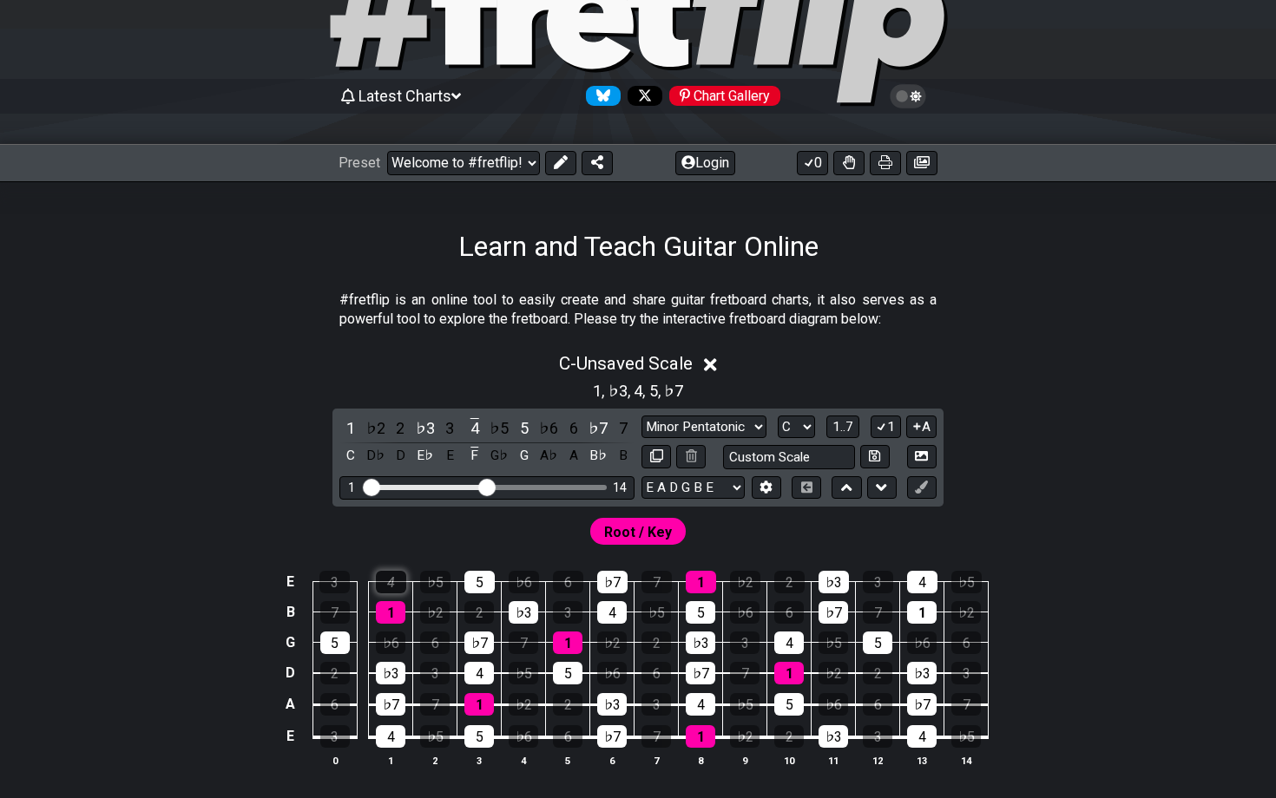
click at [391, 574] on div "4" at bounding box center [391, 582] width 30 height 23
click at [386, 588] on div "4" at bounding box center [391, 582] width 30 height 23
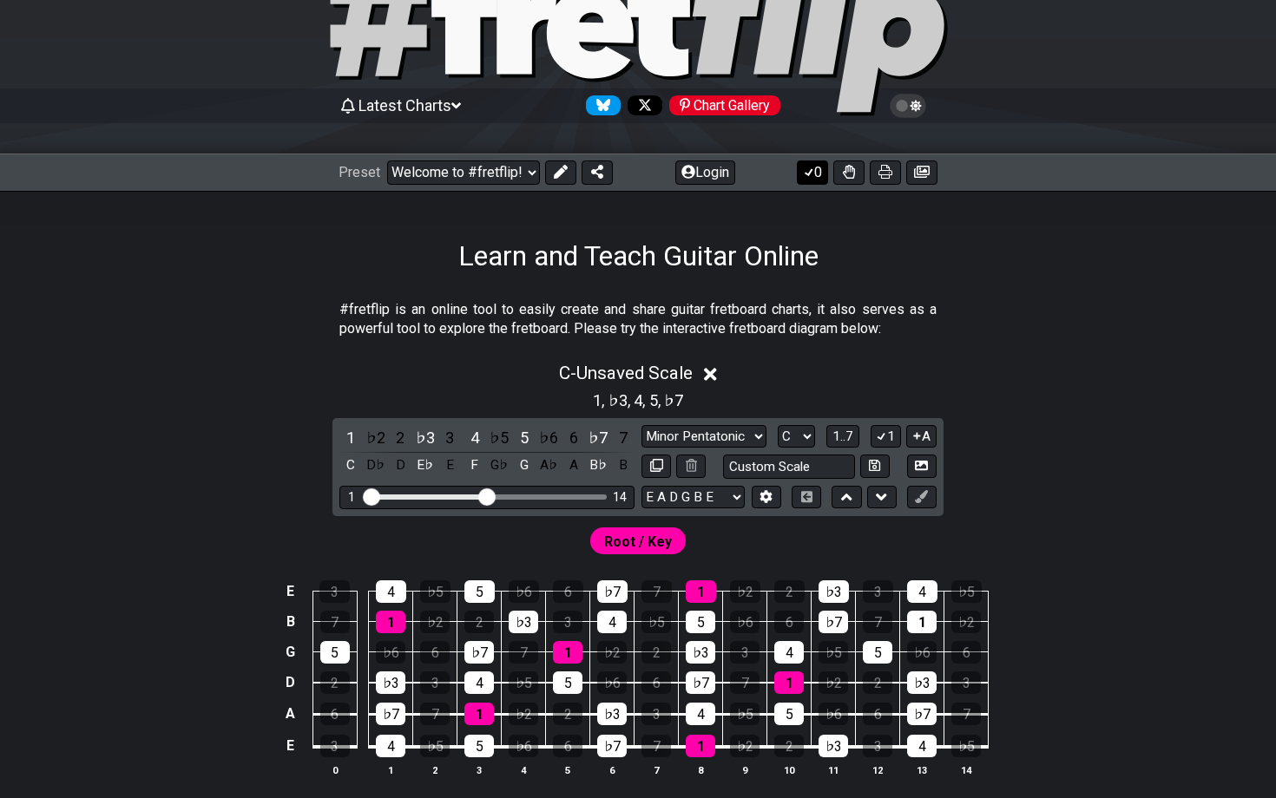
click at [814, 169] on button "0" at bounding box center [812, 173] width 31 height 24
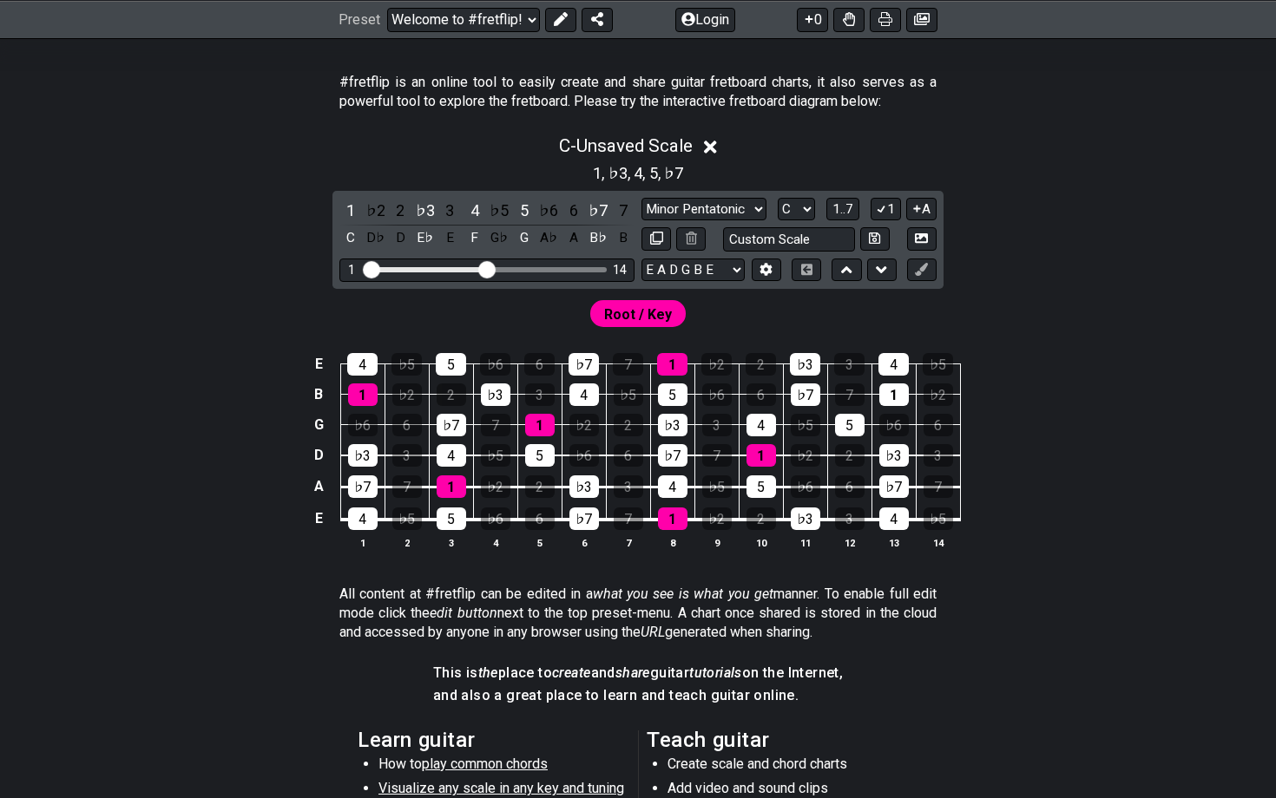
scroll to position [308, 0]
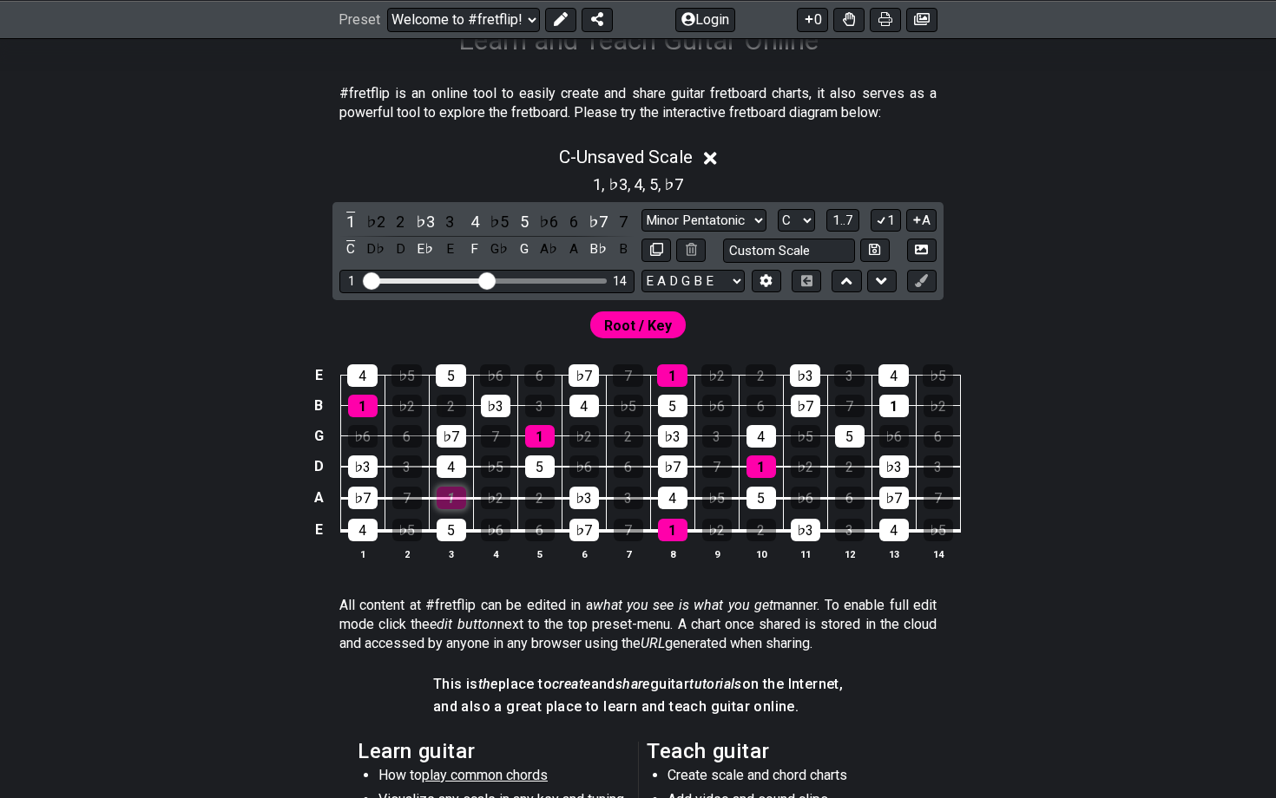
click at [449, 496] on div "1" at bounding box center [452, 498] width 30 height 23
click at [451, 493] on div "1" at bounding box center [452, 498] width 30 height 23
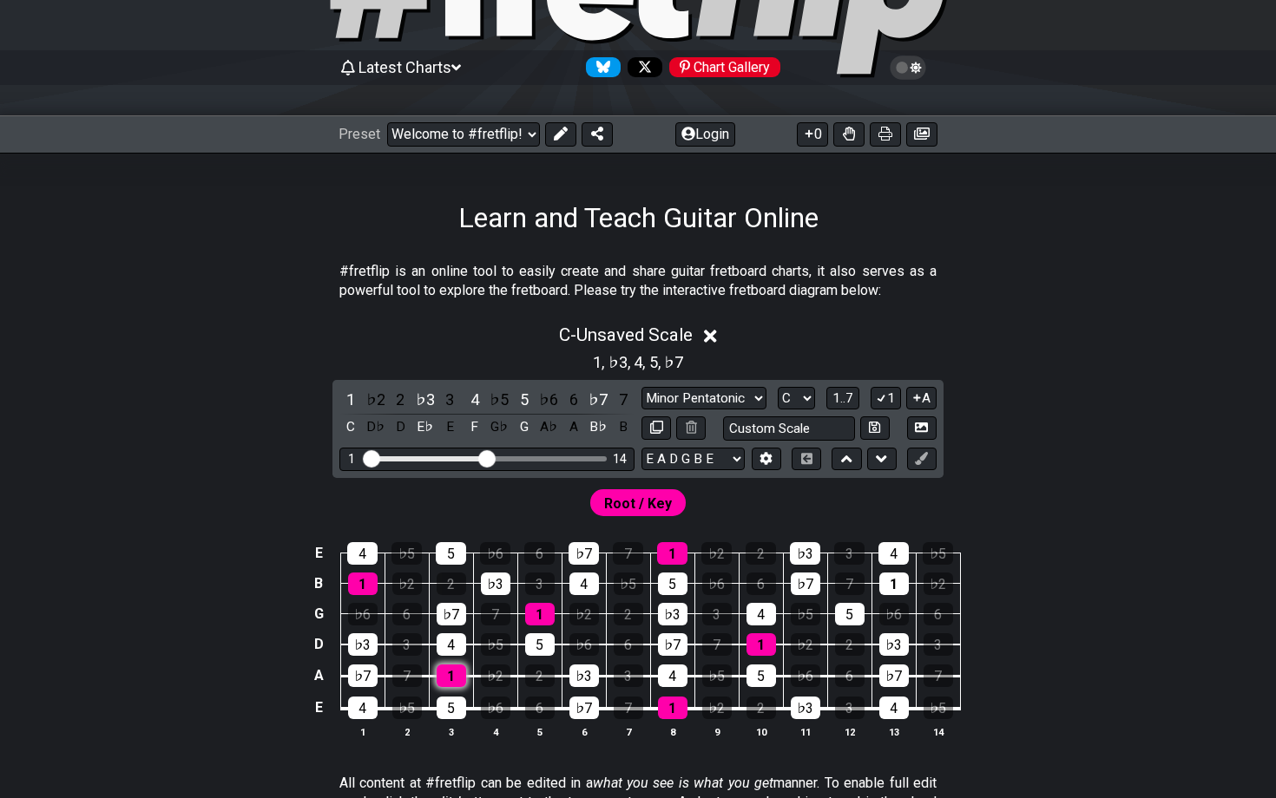
scroll to position [77, 0]
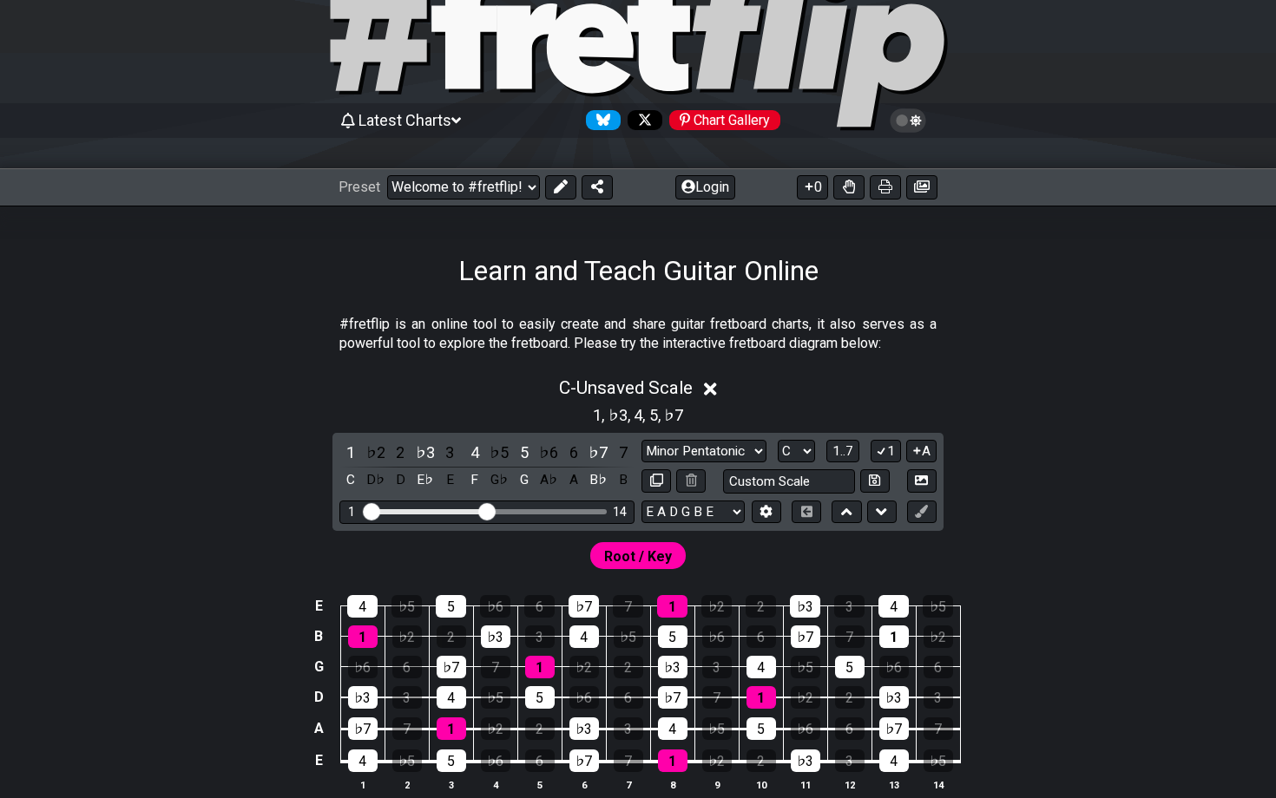
click at [621, 554] on span "Root / Key" at bounding box center [638, 556] width 68 height 25
click at [356, 448] on div "1" at bounding box center [350, 452] width 23 height 23
click at [631, 419] on span "," at bounding box center [630, 415] width 7 height 23
click at [650, 483] on icon at bounding box center [656, 480] width 13 height 13
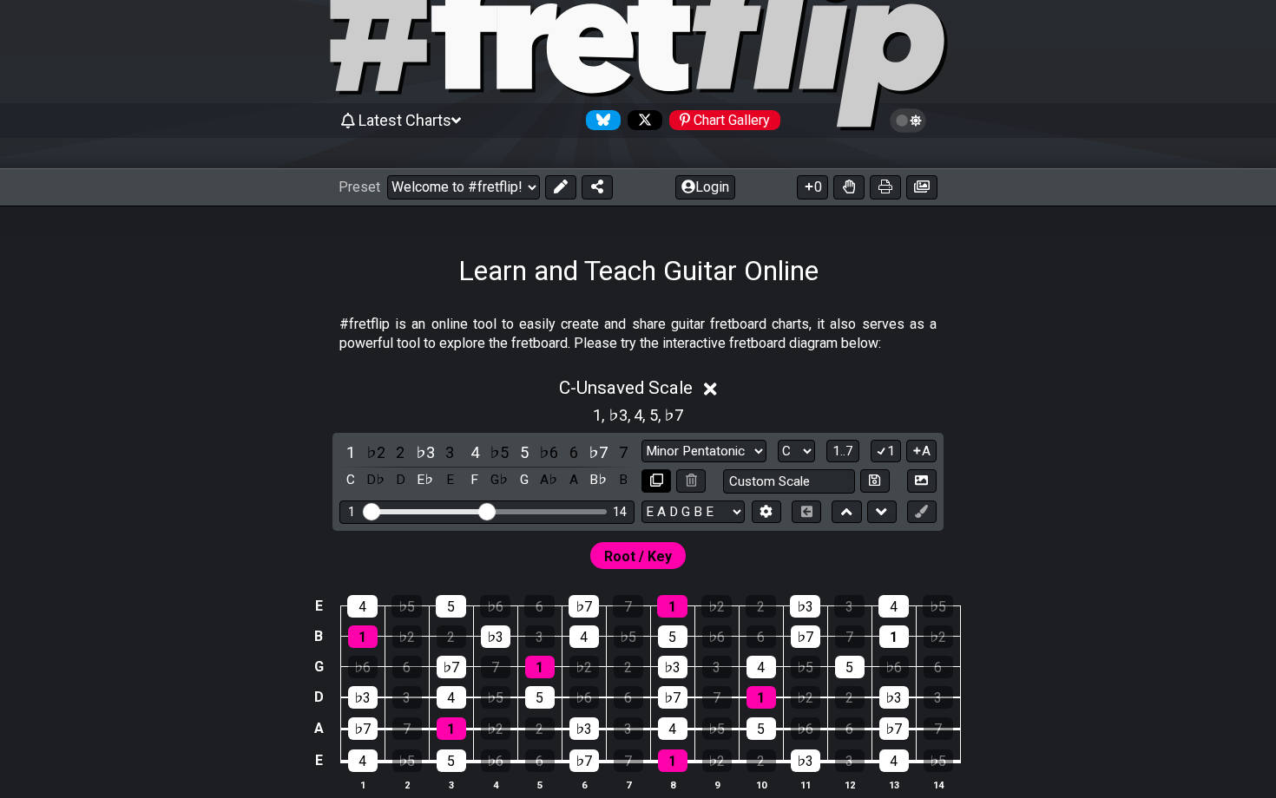
select select "C"
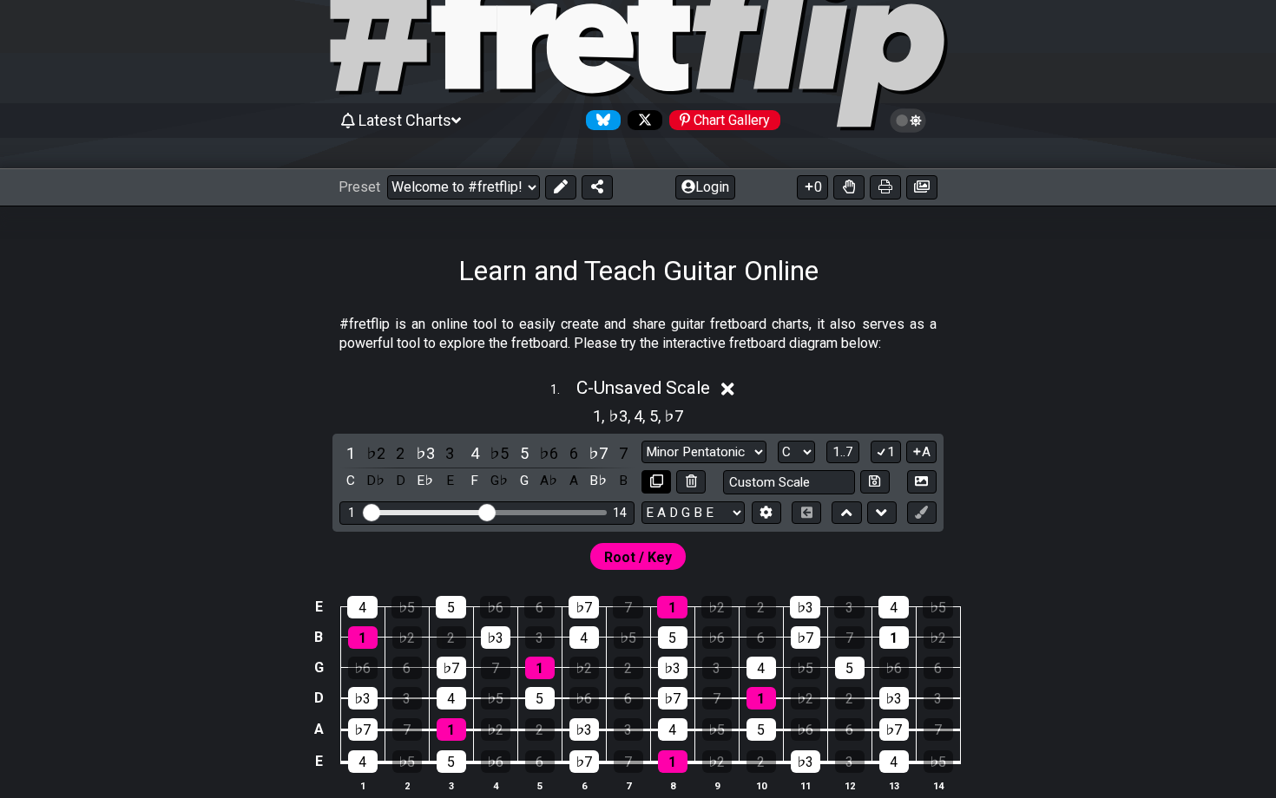
click at [650, 483] on icon at bounding box center [656, 481] width 13 height 13
select select "C"
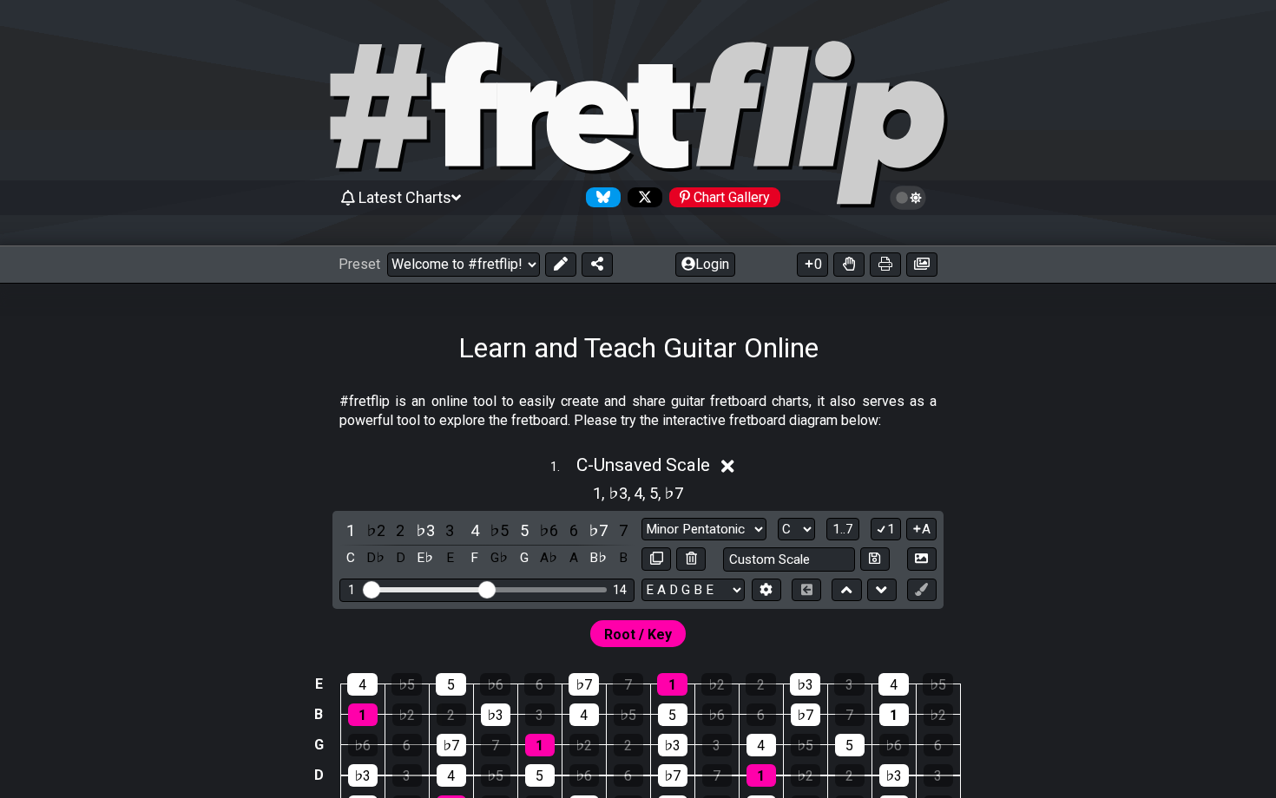
scroll to position [0, 0]
click at [919, 199] on icon at bounding box center [915, 198] width 11 height 12
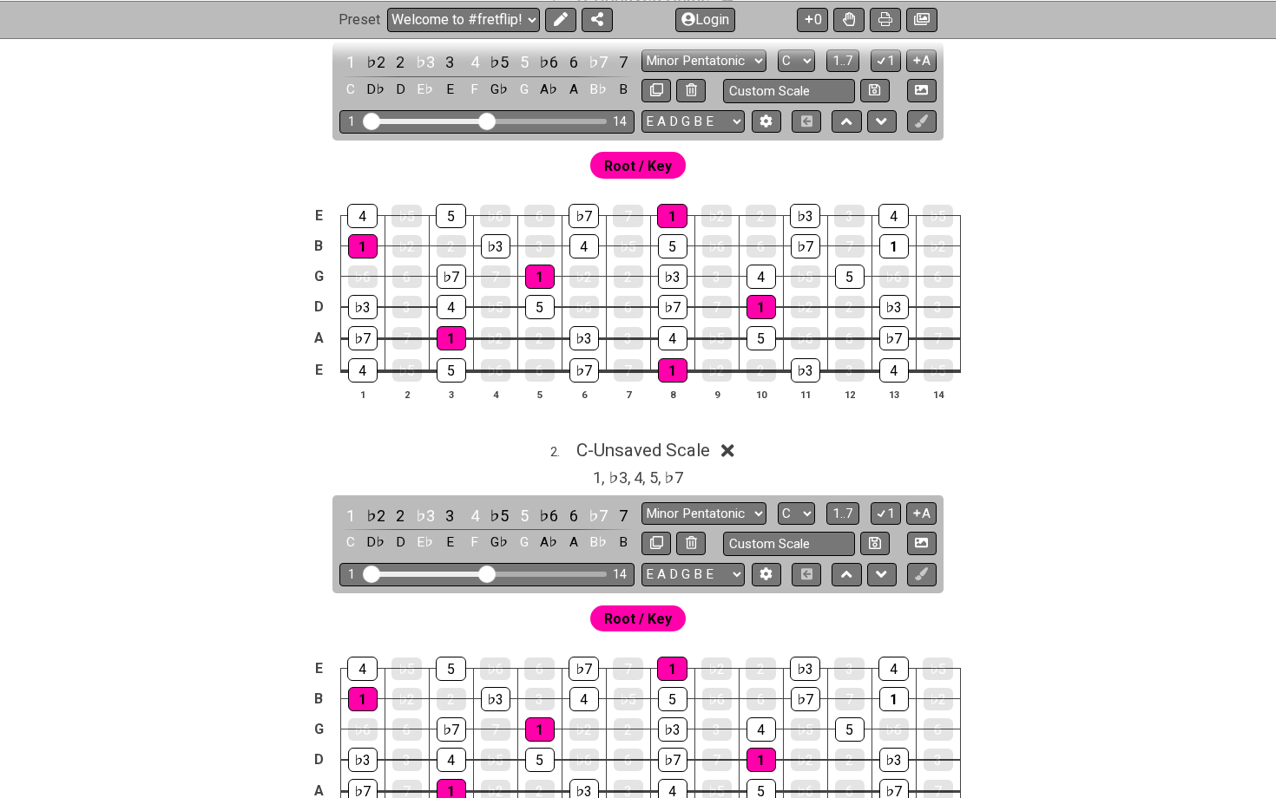
scroll to position [318, 0]
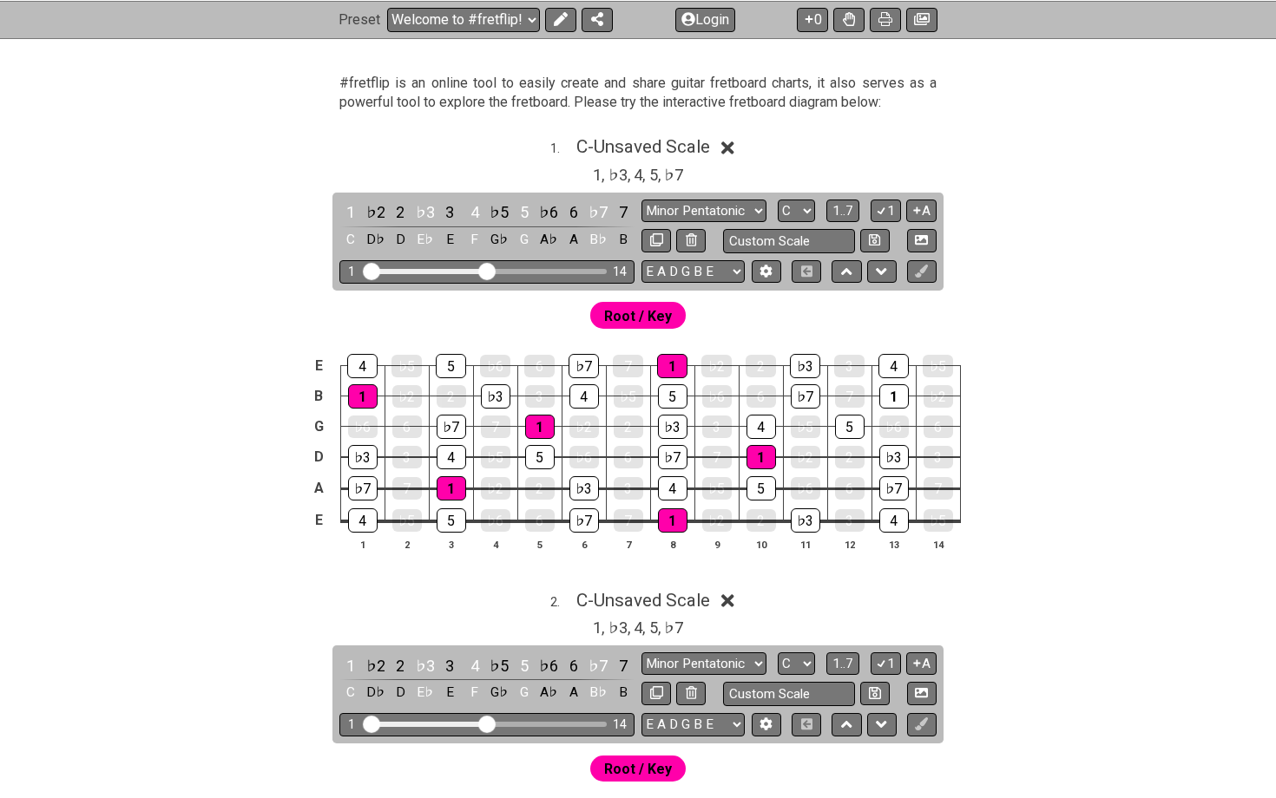
click at [673, 536] on th "8" at bounding box center [672, 544] width 44 height 18
click at [673, 526] on div "1" at bounding box center [673, 520] width 30 height 23
click at [674, 521] on div "1" at bounding box center [673, 520] width 30 height 23
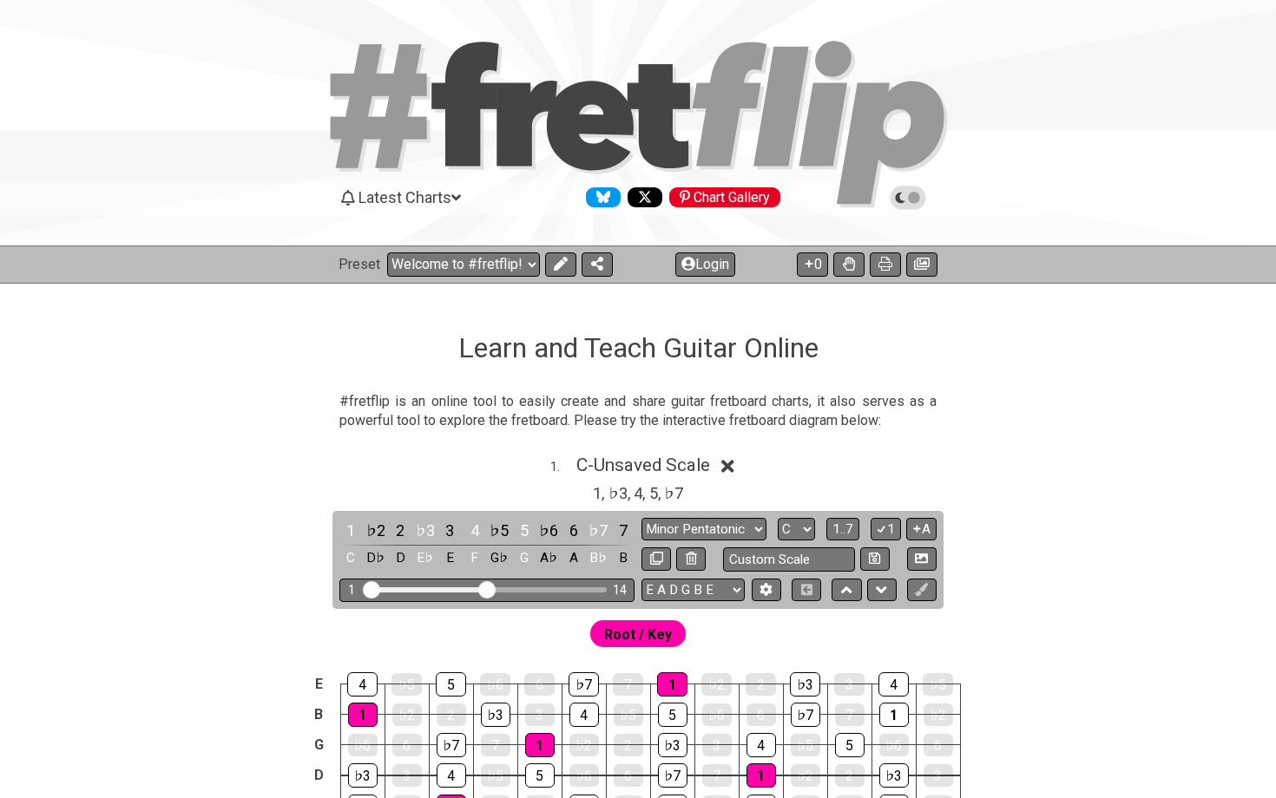
scroll to position [0, 0]
click at [918, 260] on icon at bounding box center [922, 264] width 16 height 14
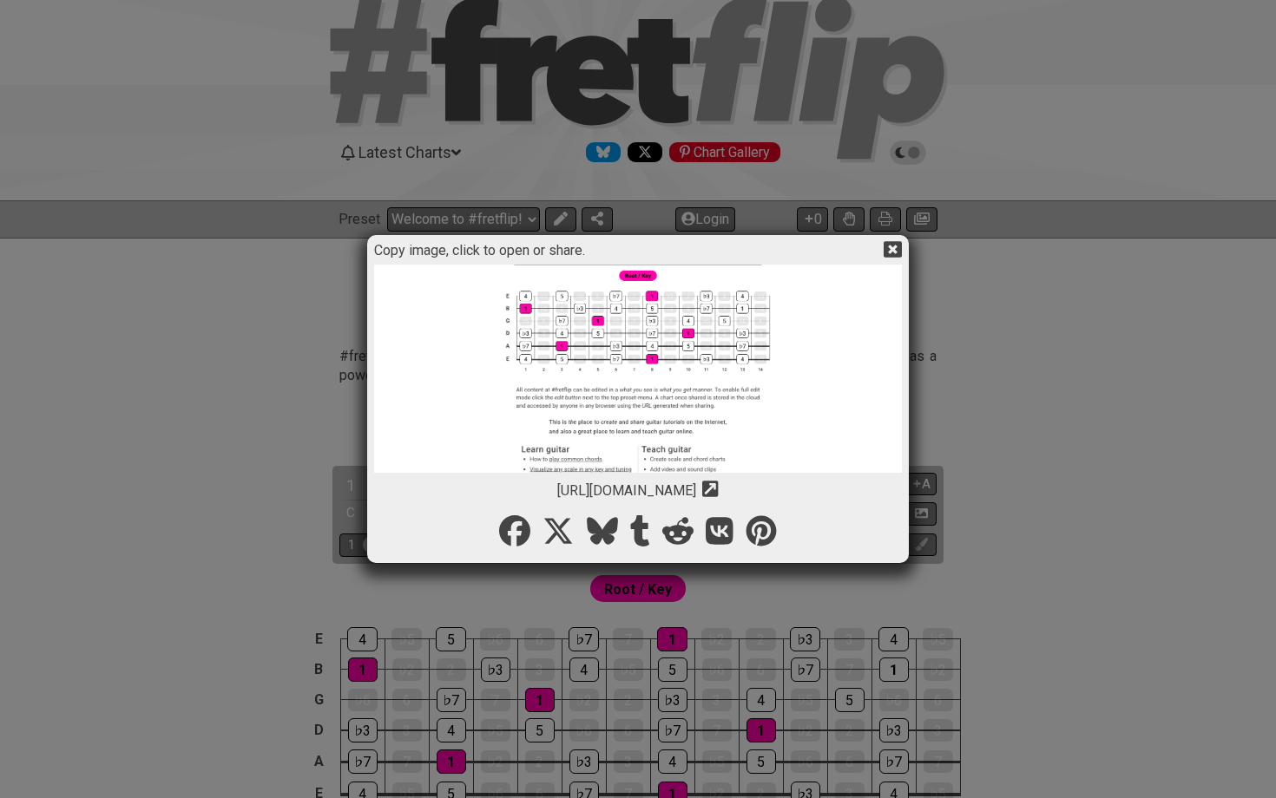
scroll to position [533, 0]
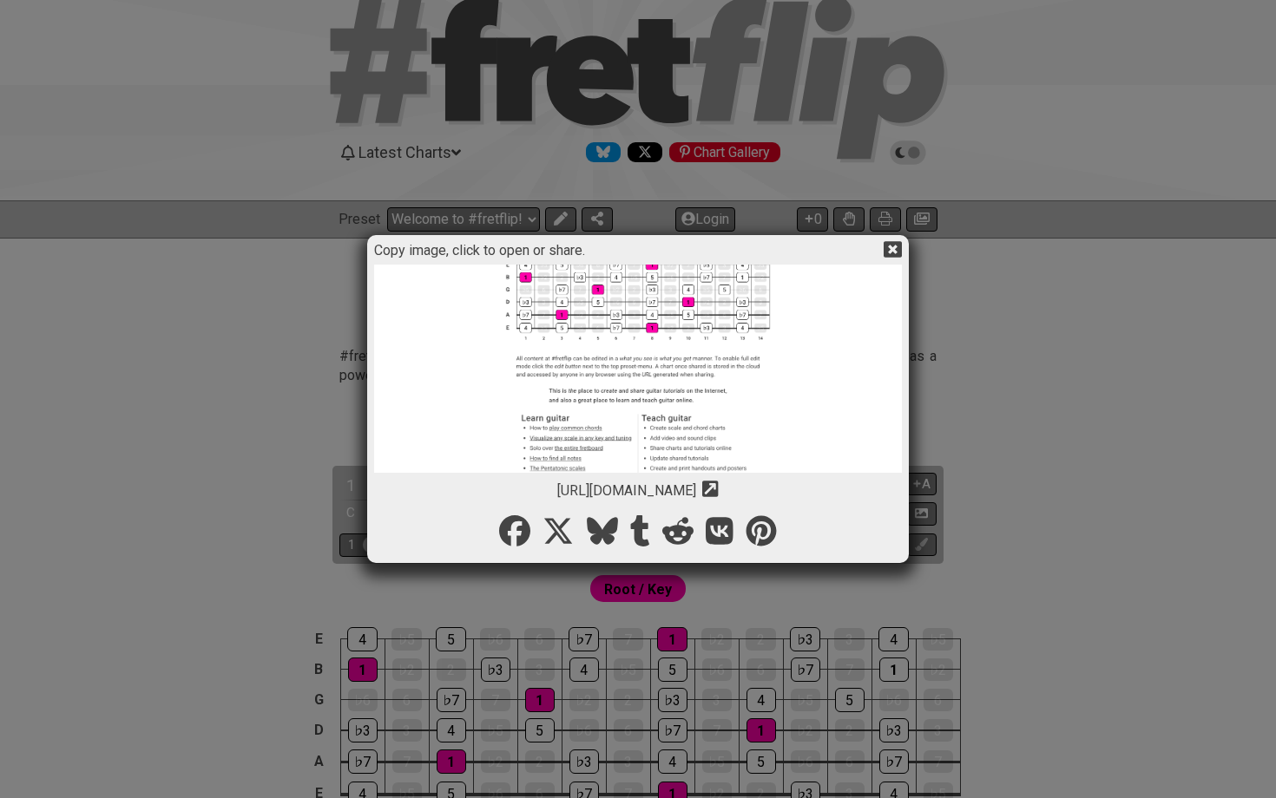
click at [897, 251] on icon at bounding box center [892, 249] width 18 height 16
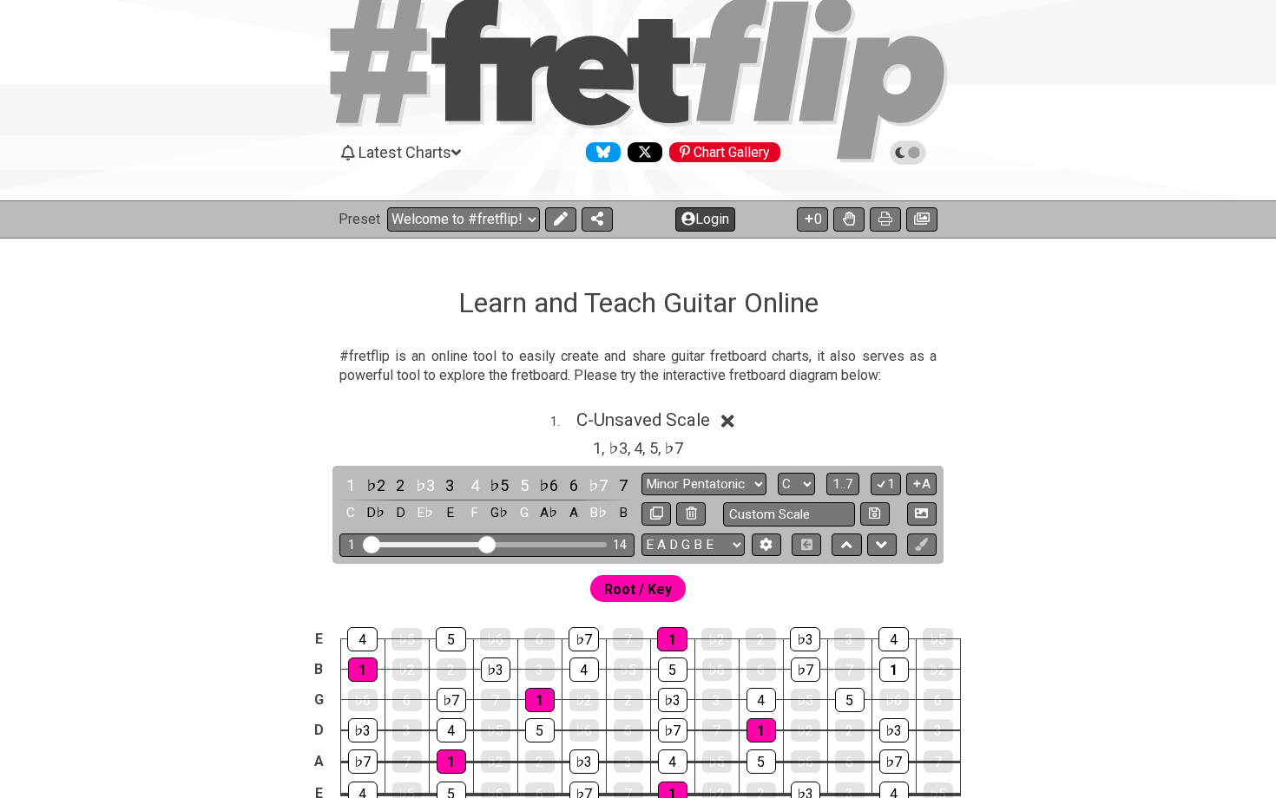
click at [714, 217] on button "Login" at bounding box center [705, 219] width 60 height 24
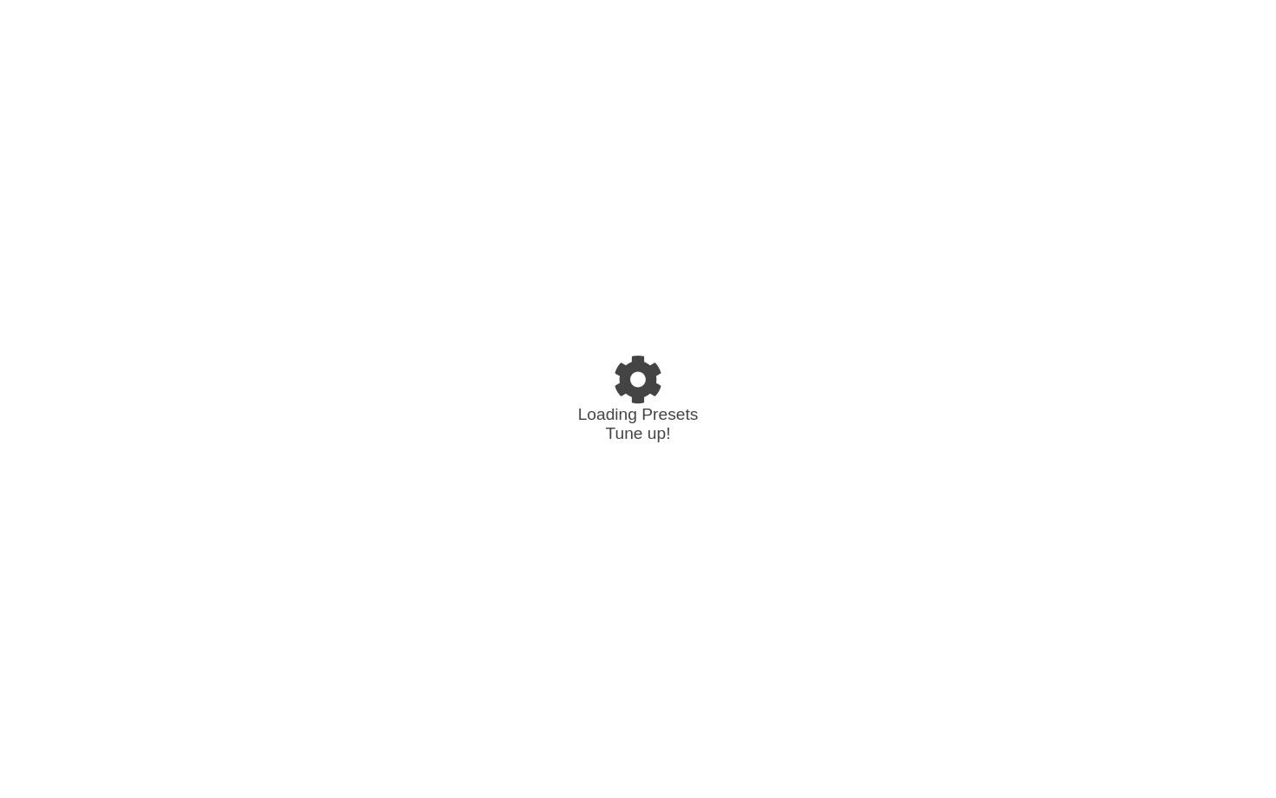
select select "C"
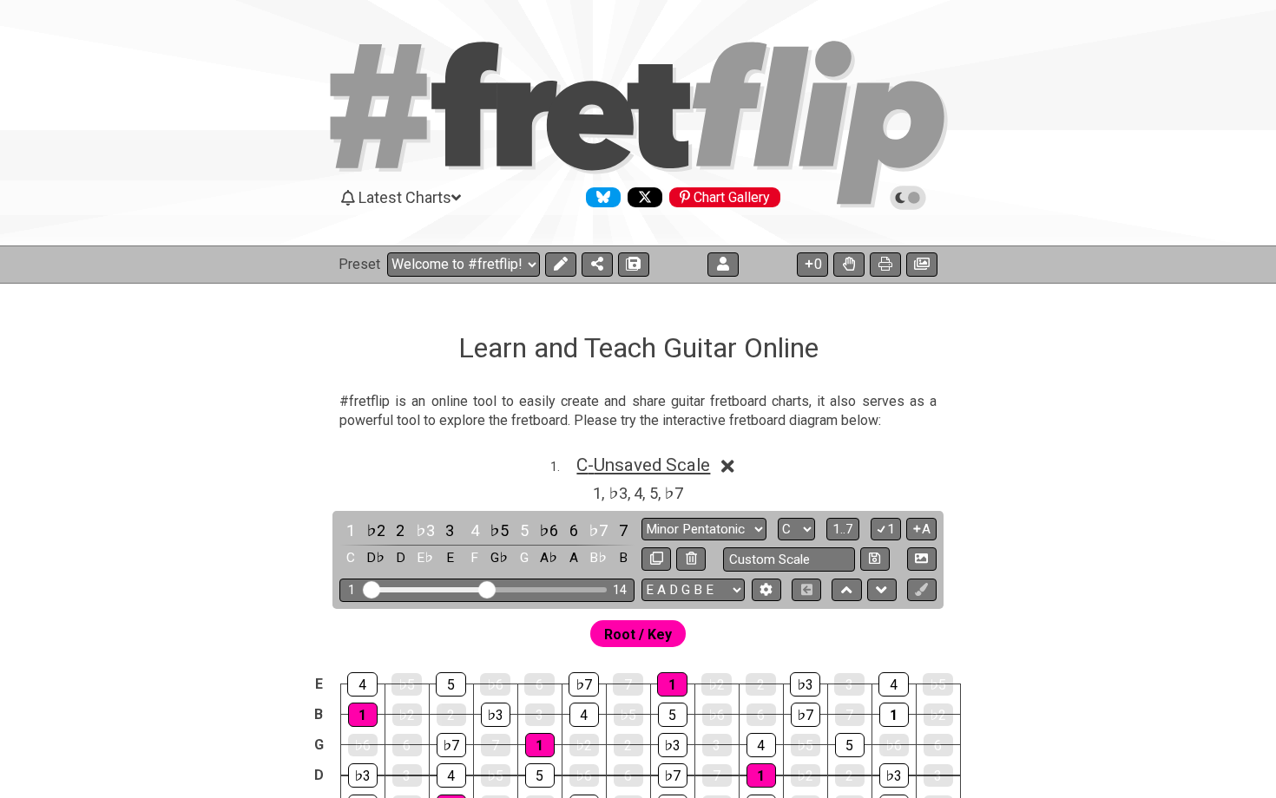
click at [642, 463] on span "C - Unsaved Scale" at bounding box center [643, 465] width 134 height 21
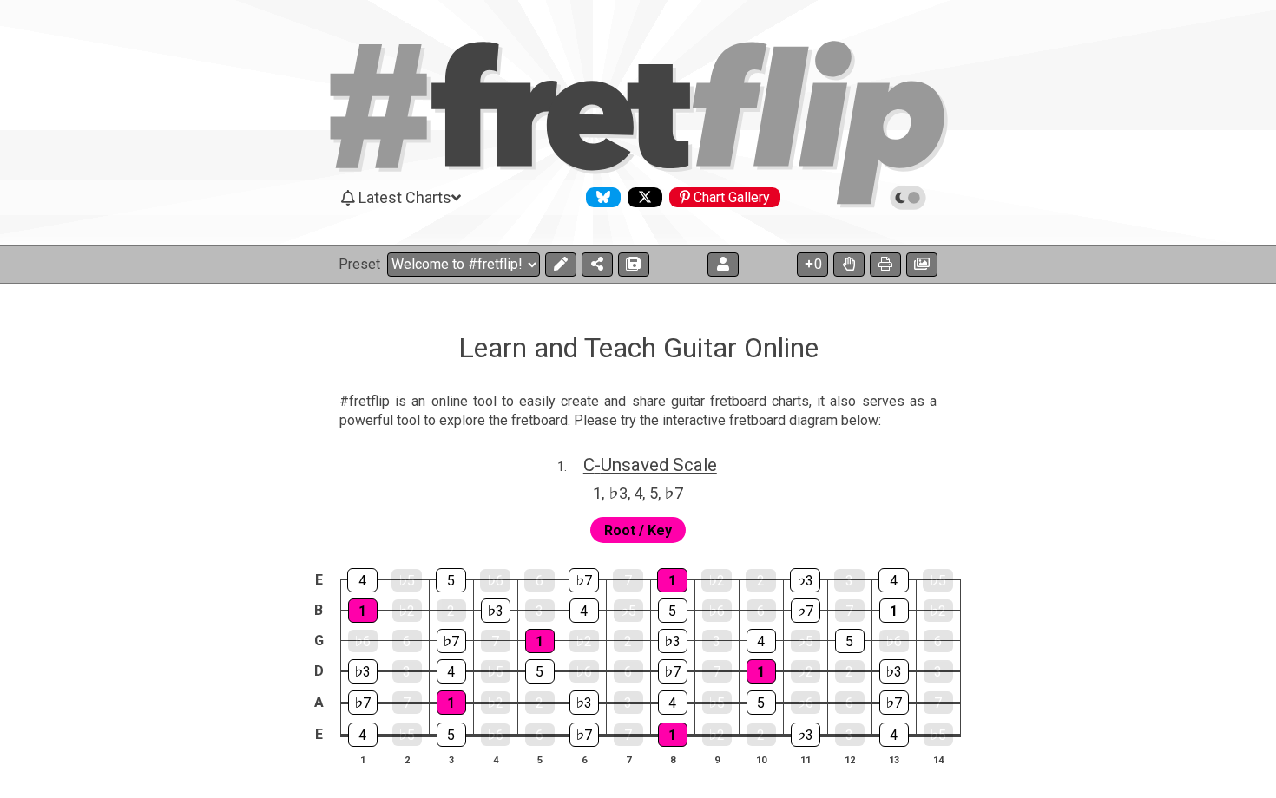
click at [643, 464] on span "C - Unsaved Scale" at bounding box center [650, 465] width 134 height 21
select select "C"
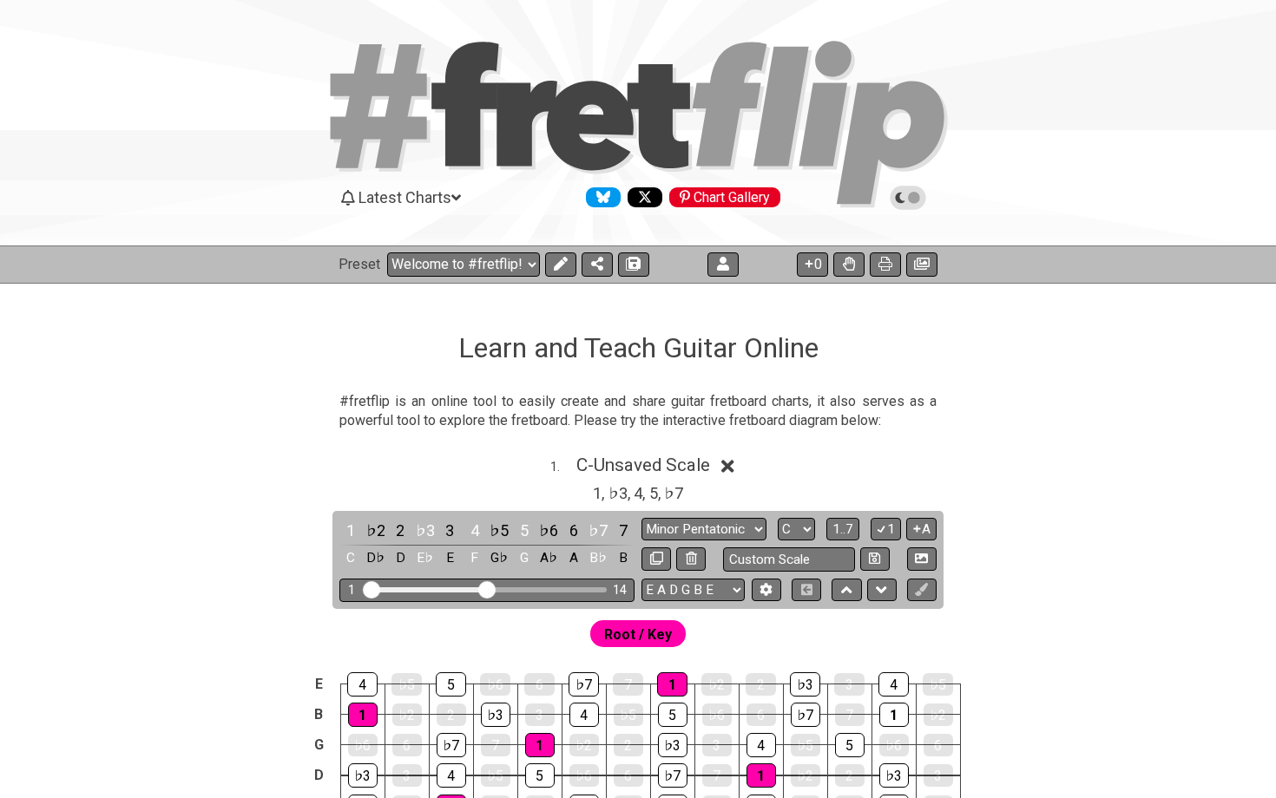
click at [459, 195] on icon at bounding box center [456, 198] width 10 height 16
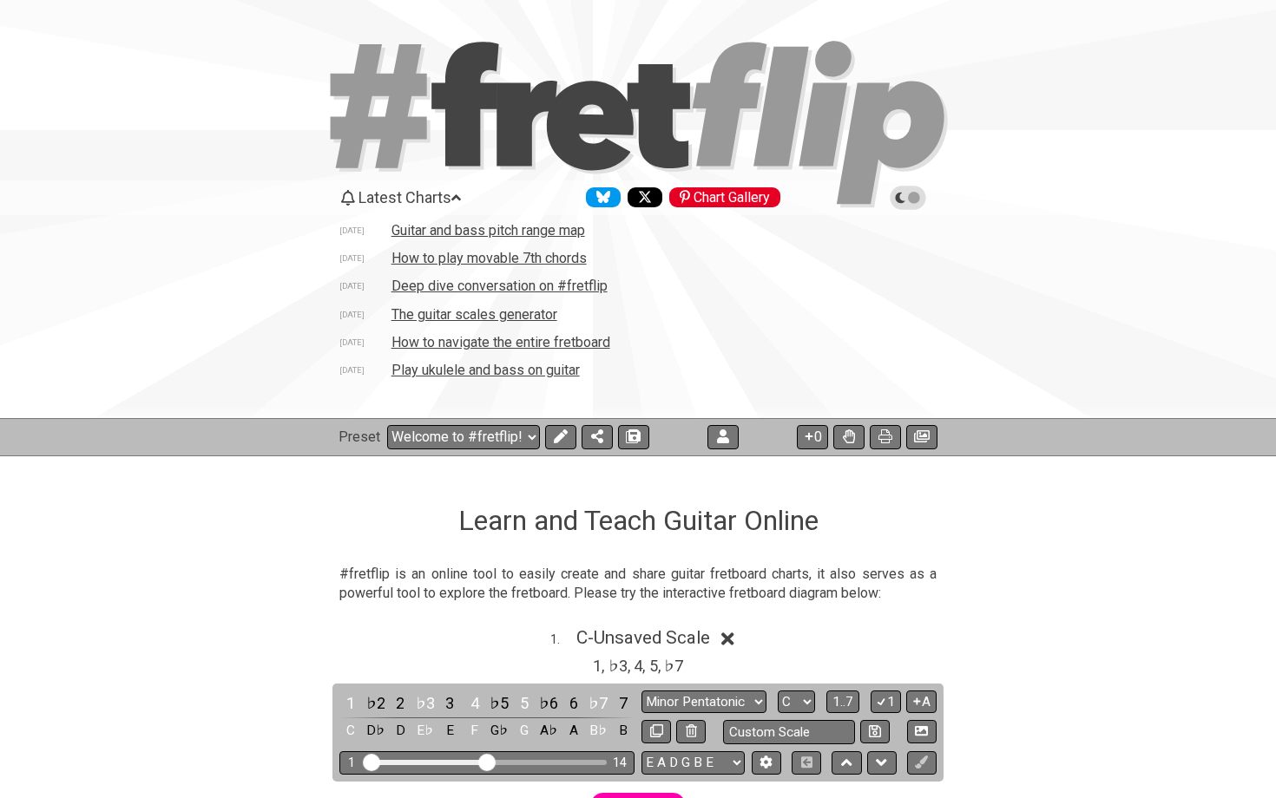
click at [472, 346] on td "How to navigate the entire fretboard" at bounding box center [501, 342] width 220 height 18
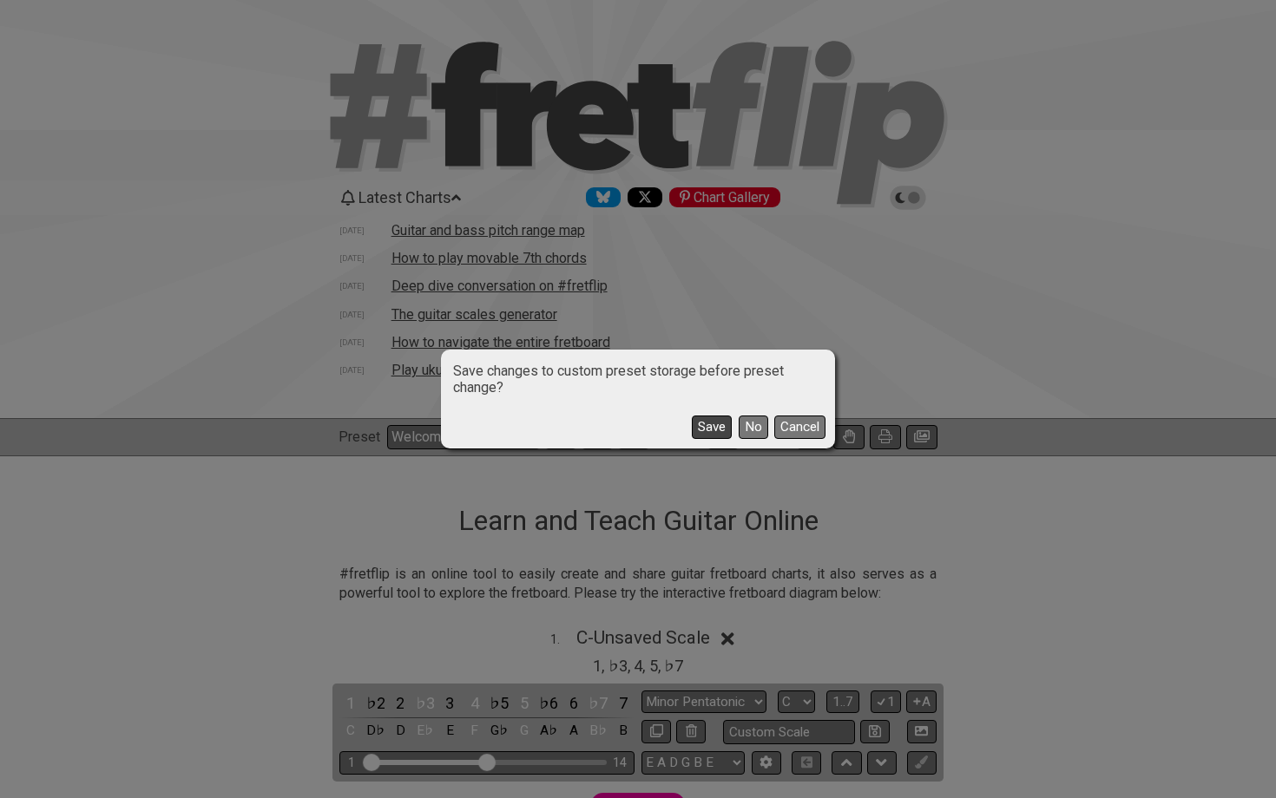
click at [704, 422] on button "Save" at bounding box center [712, 427] width 40 height 23
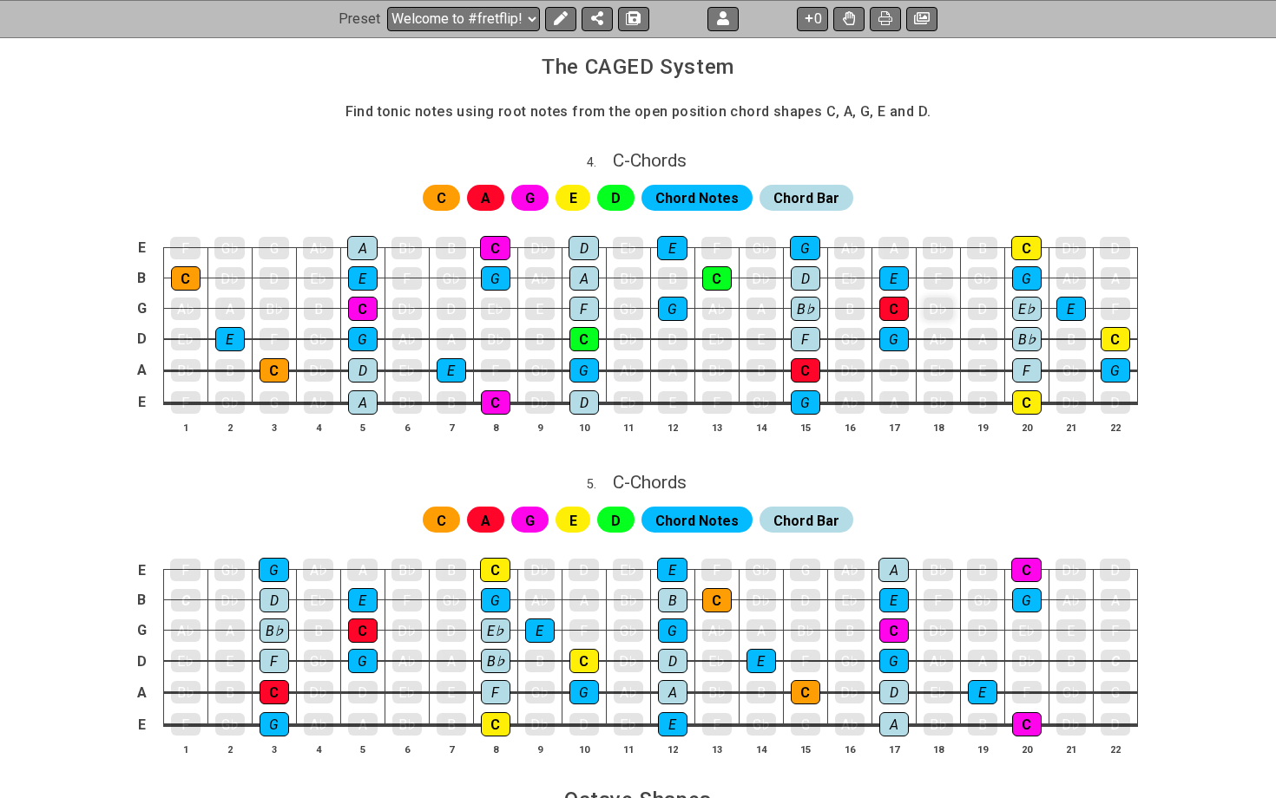
scroll to position [1705, 0]
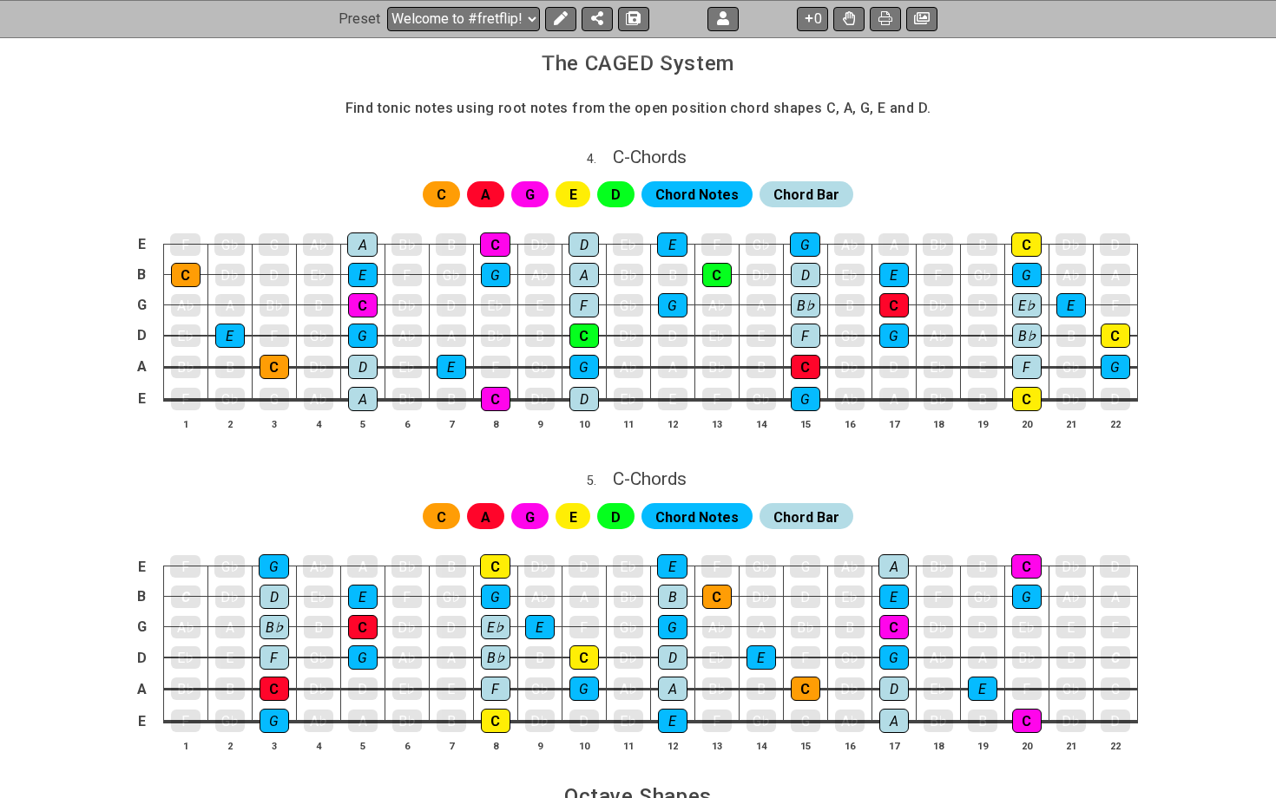
click at [711, 188] on span "Chord Notes" at bounding box center [696, 194] width 83 height 25
click at [799, 182] on span "Chord Bar" at bounding box center [806, 194] width 66 height 25
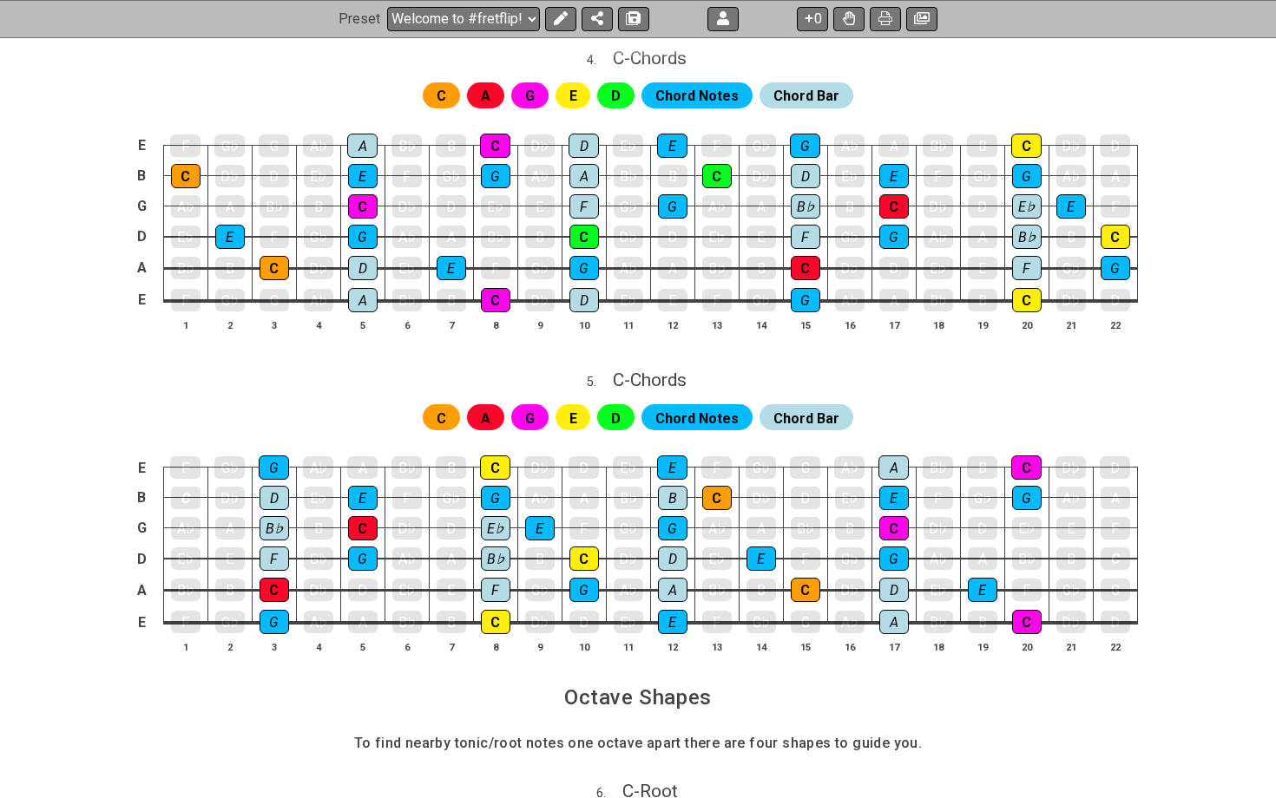
scroll to position [1805, 0]
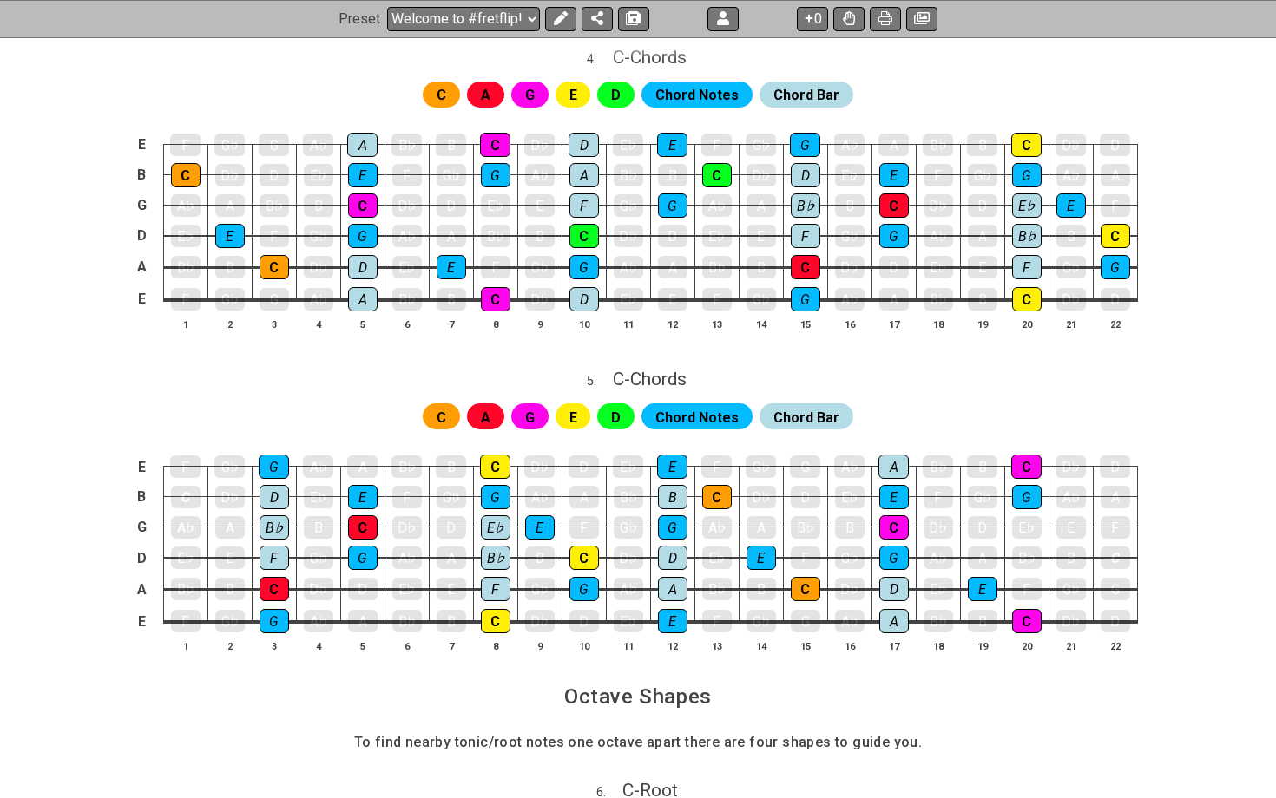
click at [799, 408] on span "Chord Bar" at bounding box center [806, 417] width 66 height 25
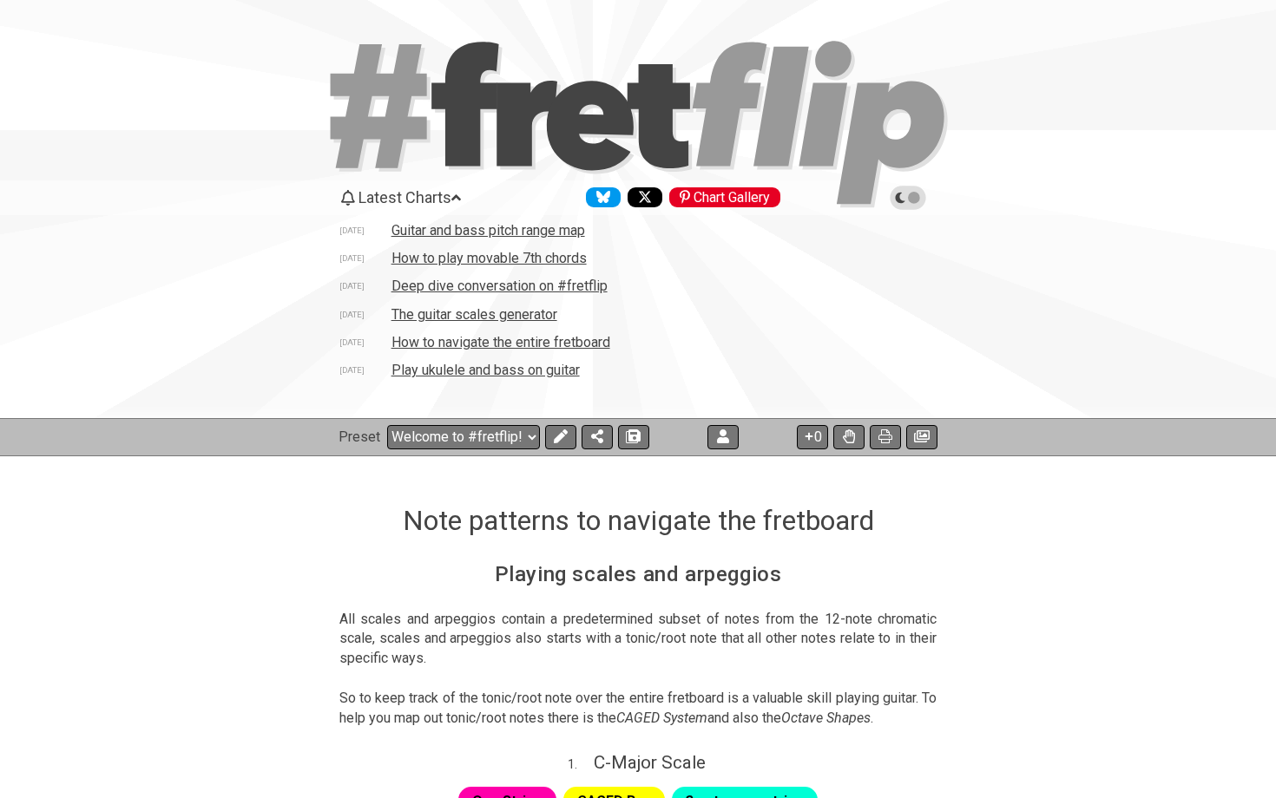
scroll to position [0, 0]
select select "/modal-chord-progressions"
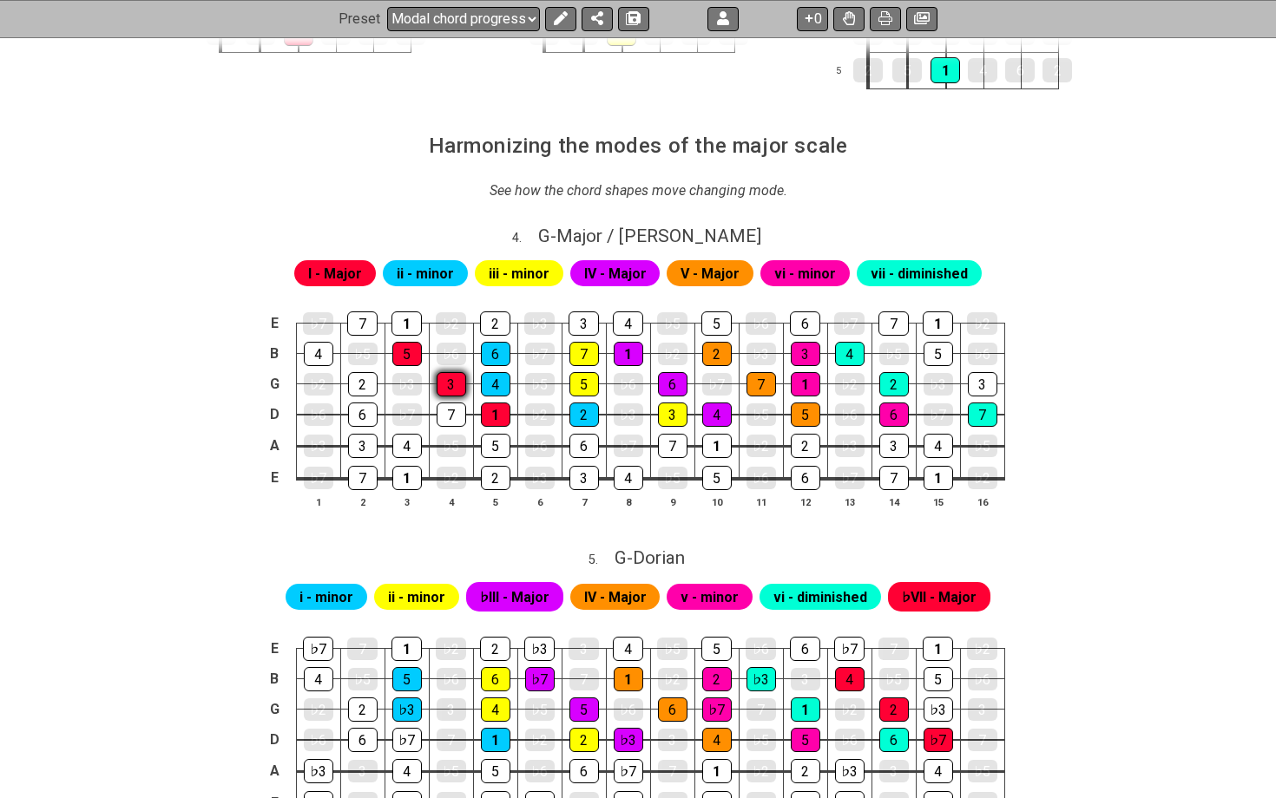
scroll to position [1108, 0]
